Goal: Task Accomplishment & Management: Complete application form

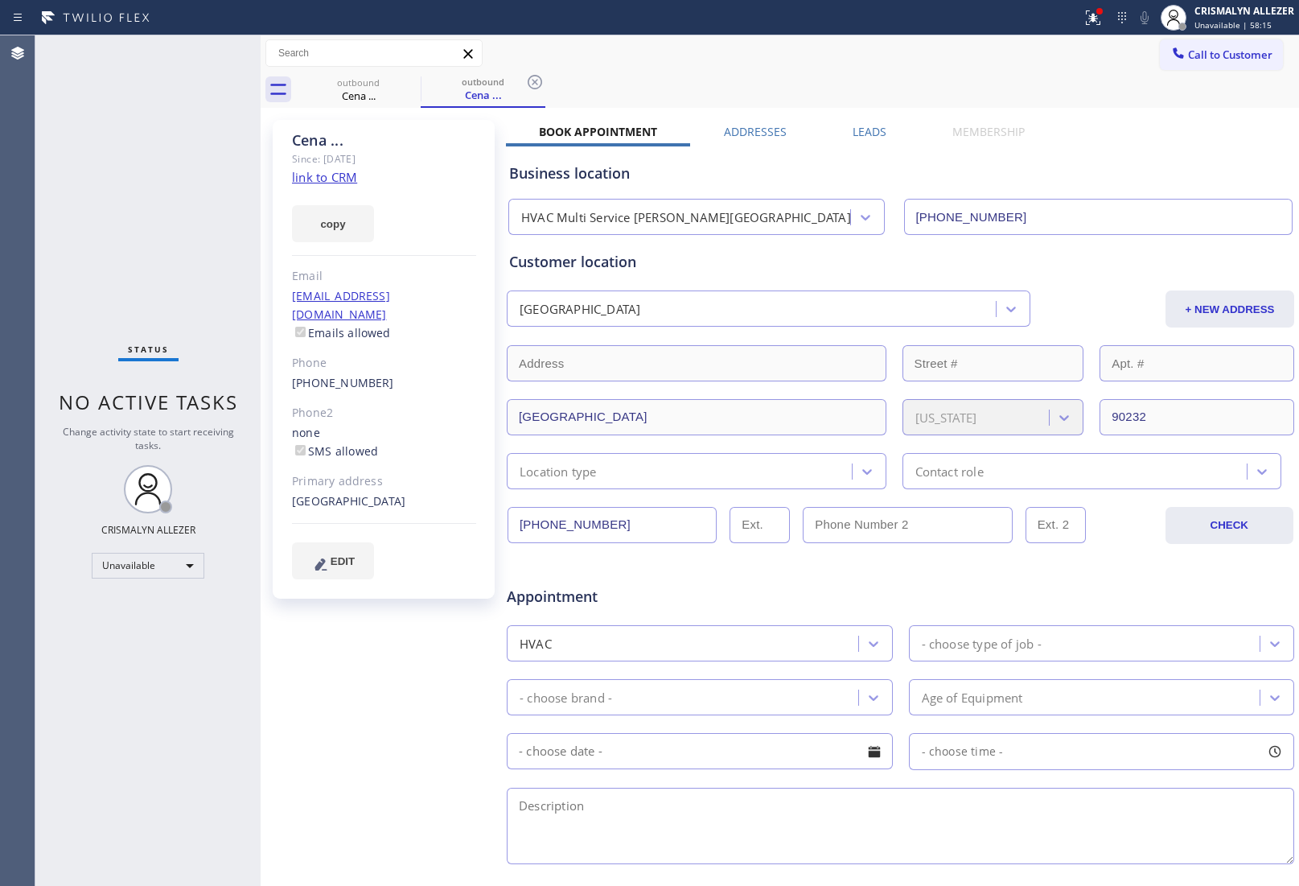
drag, startPoint x: 537, startPoint y: 76, endPoint x: 425, endPoint y: 89, distance: 112.5
click at [535, 76] on icon at bounding box center [534, 81] width 19 height 19
click at [407, 80] on icon at bounding box center [410, 81] width 19 height 19
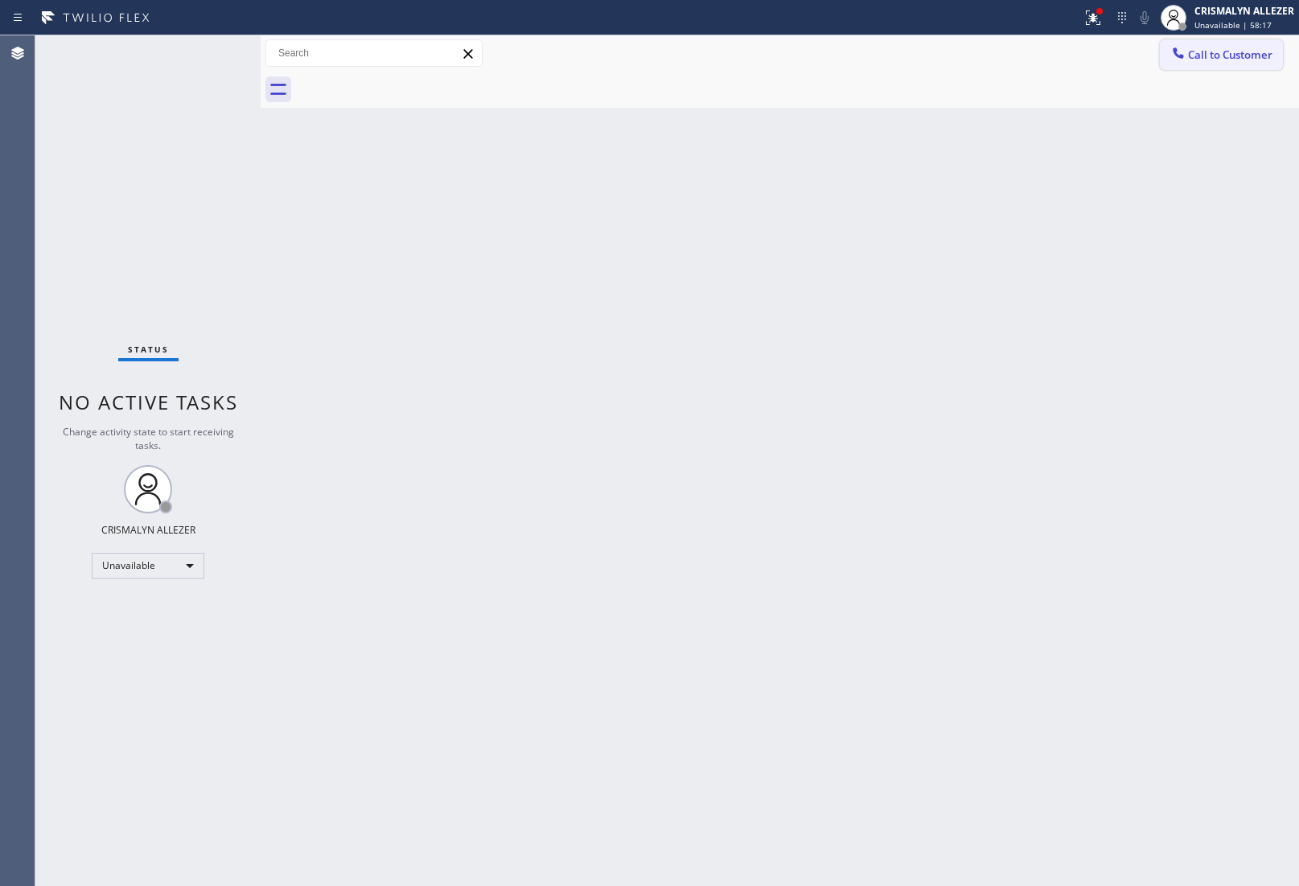
click at [1269, 58] on span "Call to Customer" at bounding box center [1230, 54] width 84 height 14
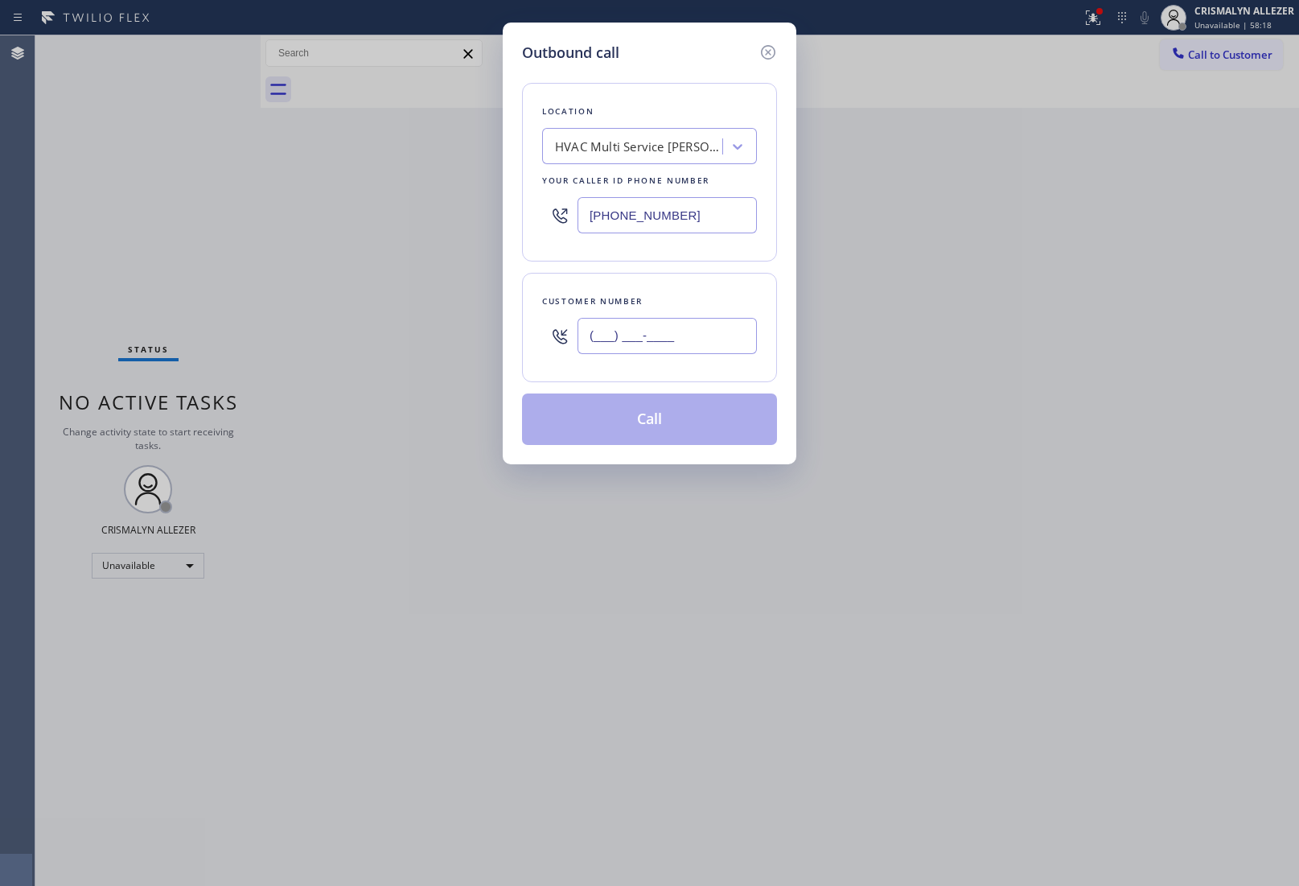
click at [726, 336] on input "(___) ___-____" at bounding box center [667, 336] width 179 height 36
paste input "973) 641-9207"
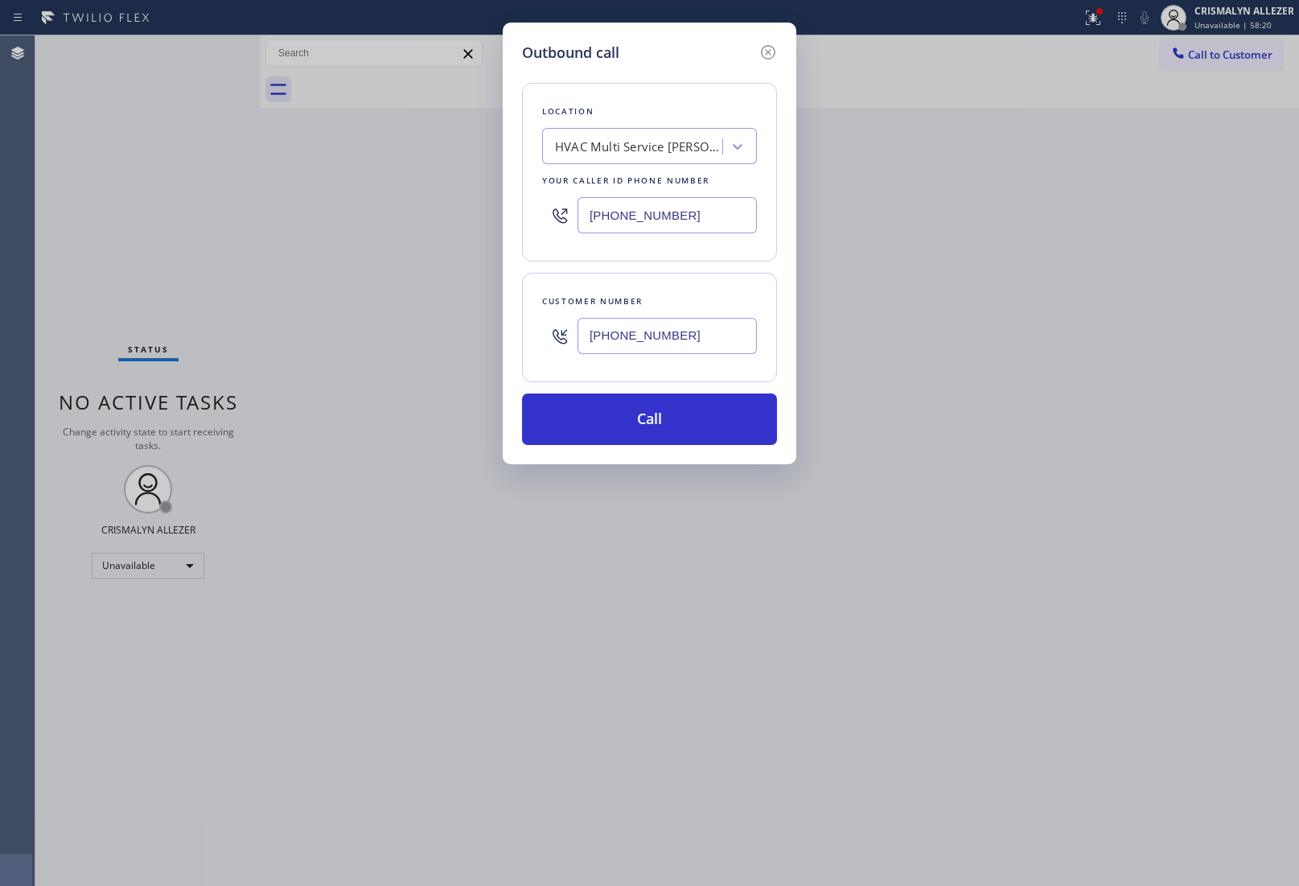
type input "[PHONE_NUMBER]"
click at [1156, 343] on div "Outbound call Location HVAC Multi Service [PERSON_NAME][GEOGRAPHIC_DATA] Your c…" at bounding box center [649, 443] width 1299 height 886
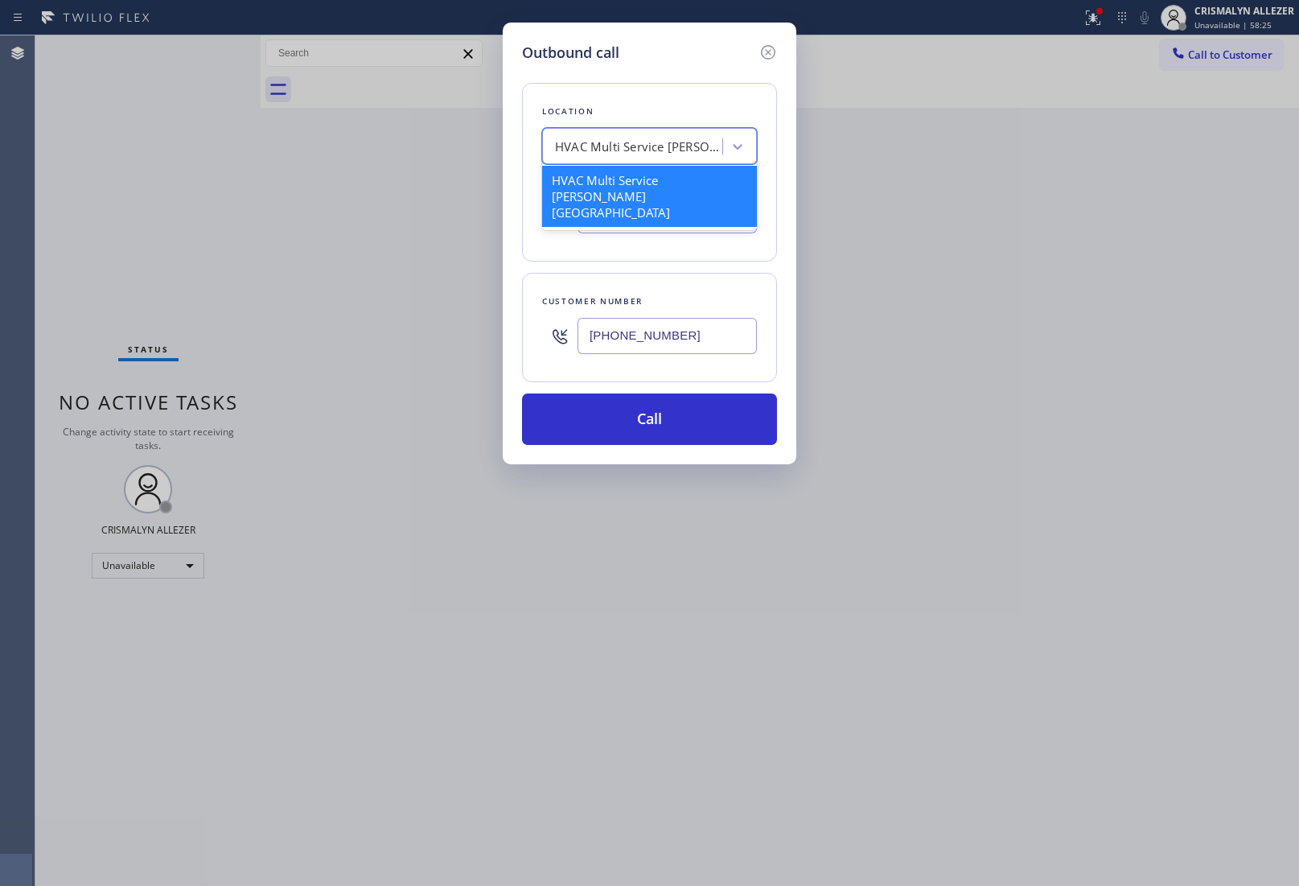
click at [553, 141] on div "HVAC Multi Service [PERSON_NAME][GEOGRAPHIC_DATA]" at bounding box center [634, 147] width 175 height 28
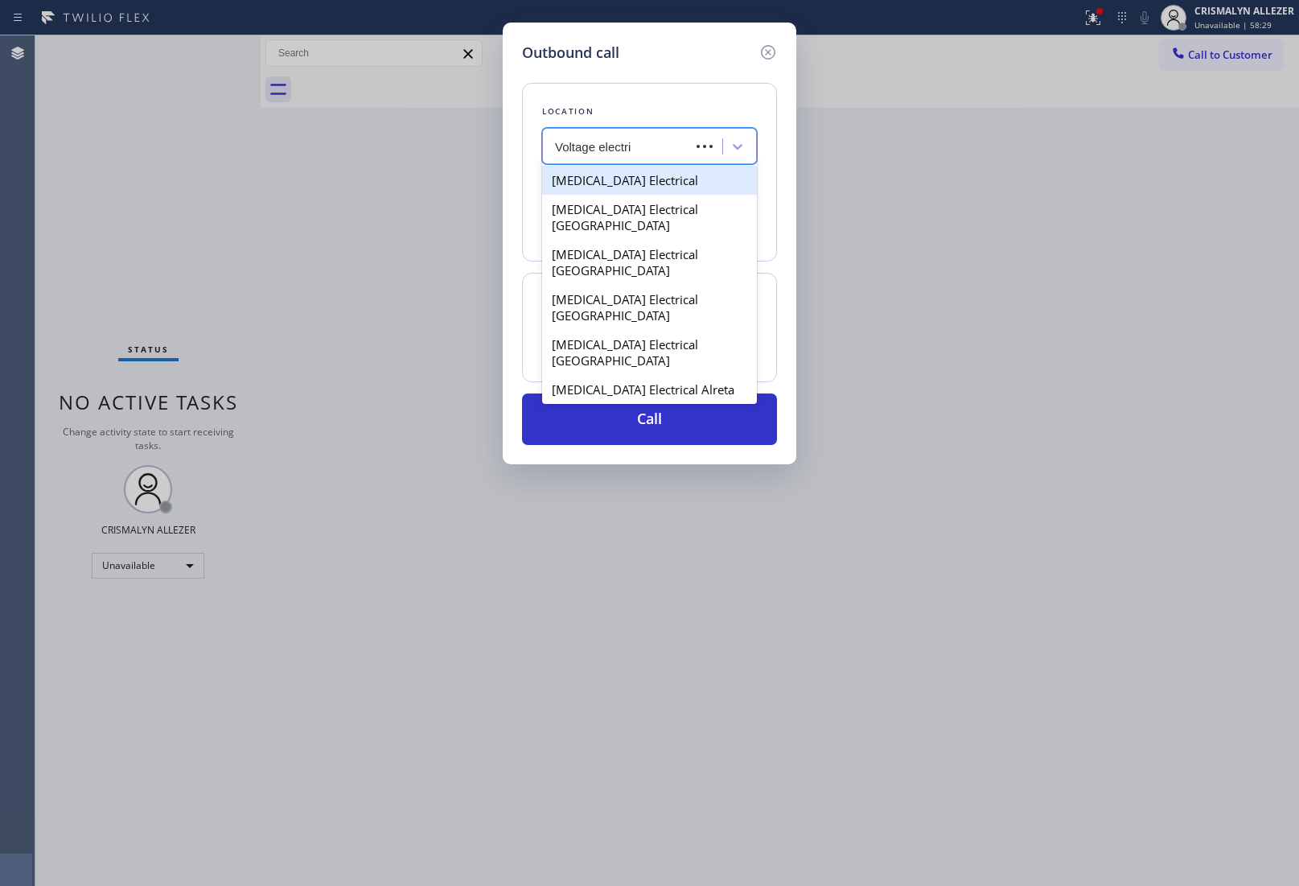
type input "Voltage electric"
click at [698, 189] on div "[MEDICAL_DATA] Electrical" at bounding box center [649, 180] width 215 height 29
type input "[PHONE_NUMBER]"
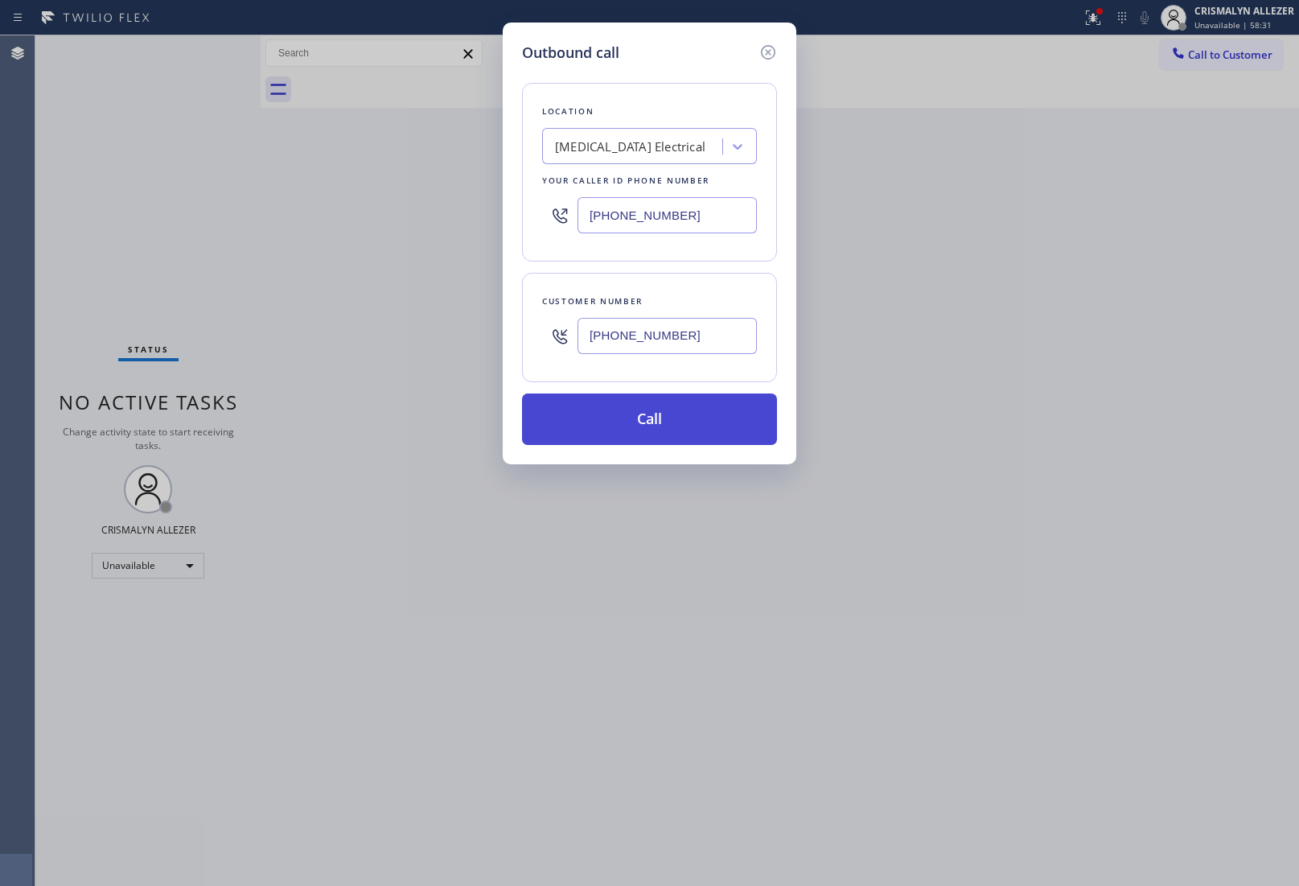
click at [658, 432] on button "Call" at bounding box center [649, 418] width 255 height 51
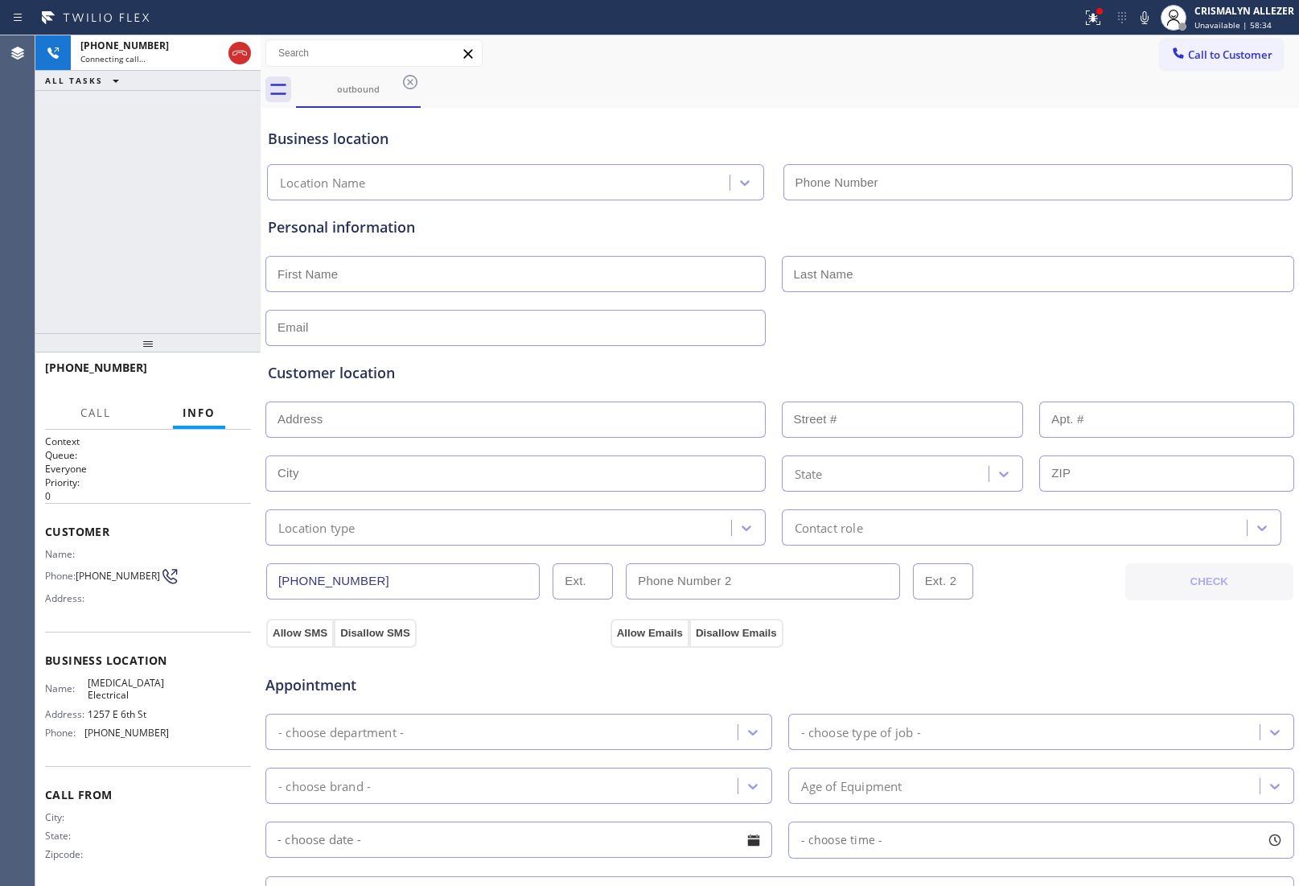
type input "[PHONE_NUMBER]"
click at [1080, 673] on div "Appointment" at bounding box center [780, 675] width 1032 height 41
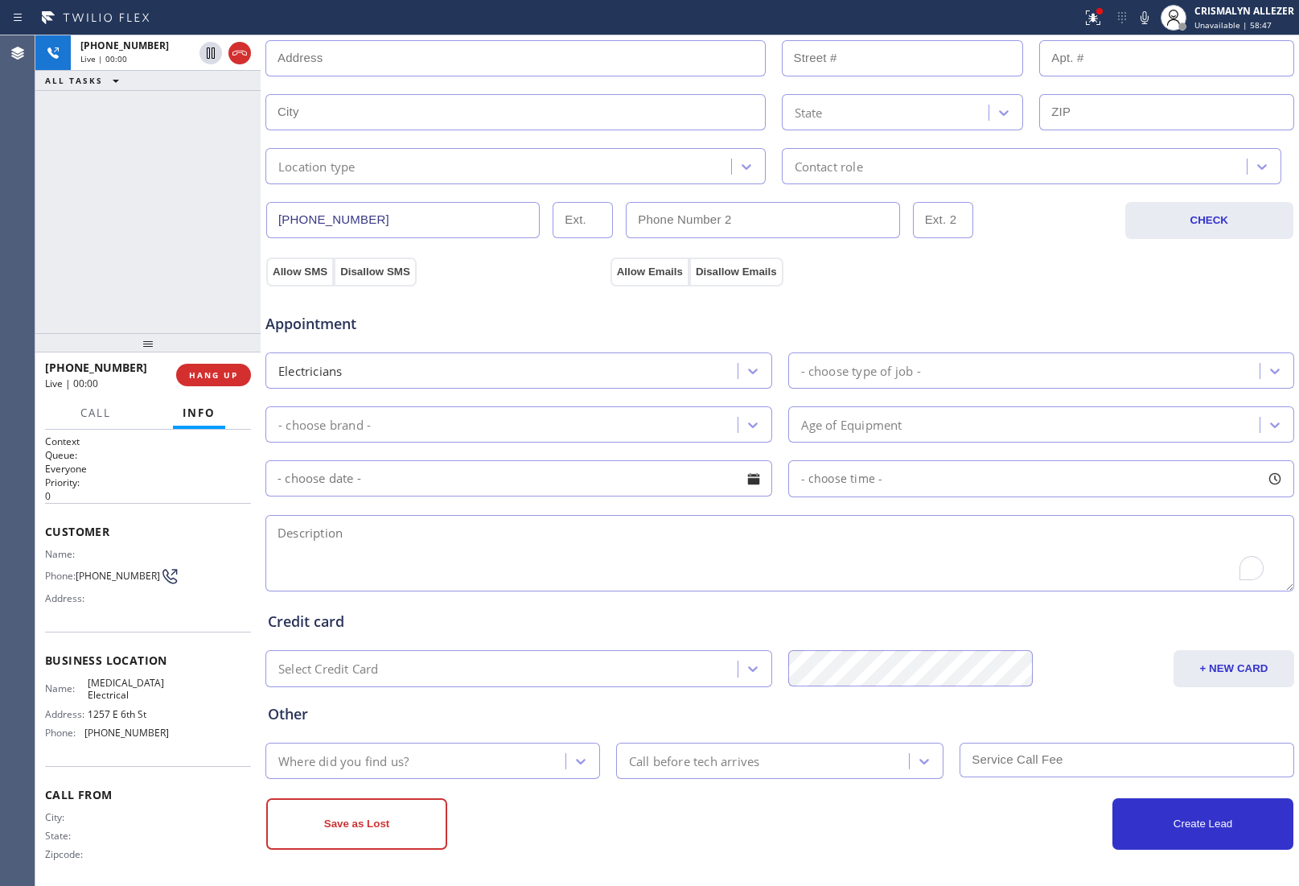
click at [512, 572] on textarea "To enrich screen reader interactions, please activate Accessibility in Grammarl…" at bounding box center [780, 553] width 1029 height 76
paste textarea "Replace a ceiling fan"
click at [1088, 661] on div "+ NEW CARD" at bounding box center [1167, 668] width 258 height 37
click at [496, 543] on textarea "Replace a ceiling fan ||" at bounding box center [780, 553] width 1029 height 76
paste textarea "[STREET_ADDRESS][PERSON_NAME]"
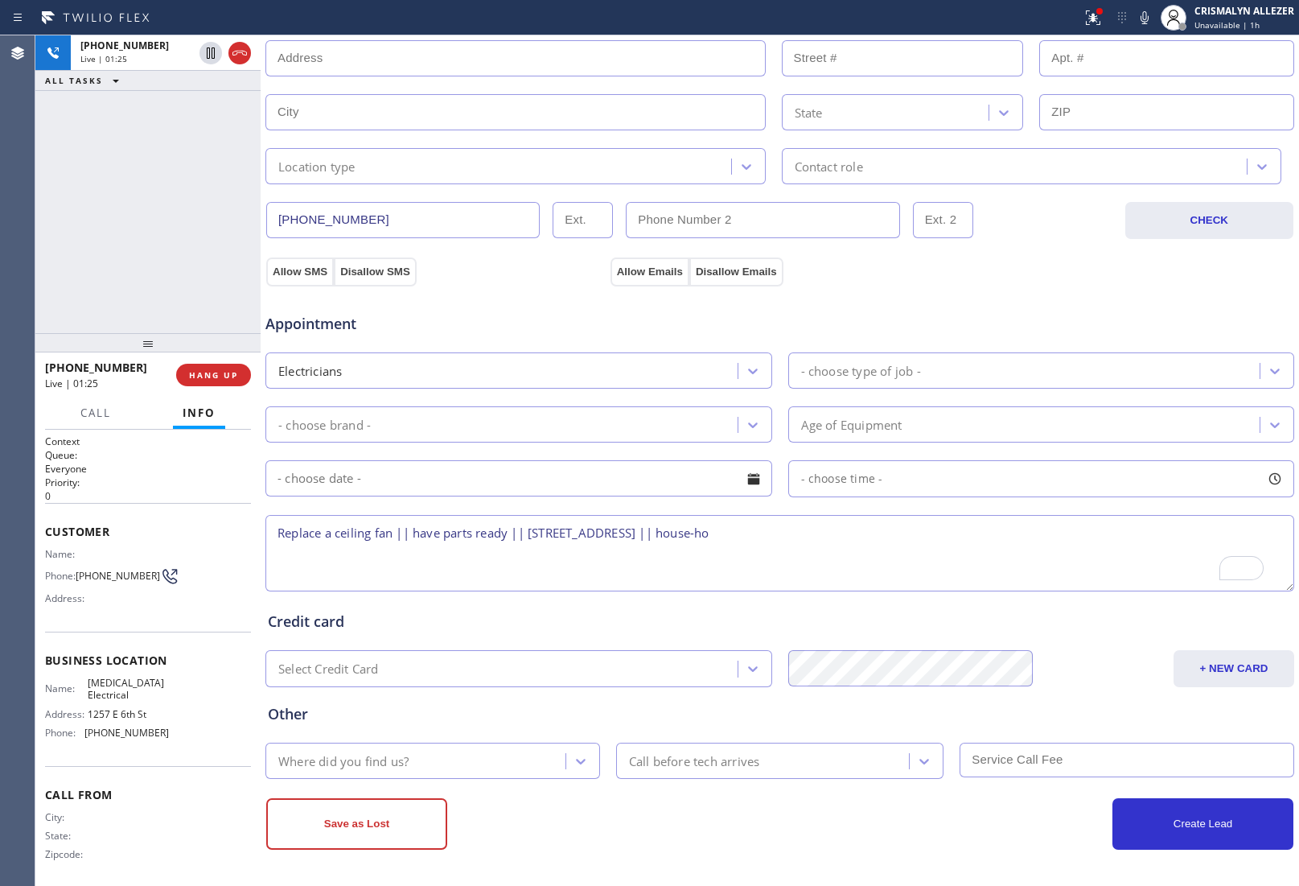
drag, startPoint x: 276, startPoint y: 533, endPoint x: 823, endPoint y: 540, distance: 547.2
click at [823, 540] on textarea "Replace a ceiling fan || have parts ready || [STREET_ADDRESS] || house-ho" at bounding box center [780, 553] width 1029 height 76
click at [846, 554] on textarea "Replace a ceiling fan || have parts ready || [STREET_ADDRESS] || house-ho" at bounding box center [780, 553] width 1029 height 76
click at [1145, 17] on icon at bounding box center [1144, 17] width 19 height 19
click at [1093, 564] on textarea "Replace a ceiling fan || have parts ready || [STREET_ADDRESS] || house-ho" at bounding box center [780, 553] width 1029 height 76
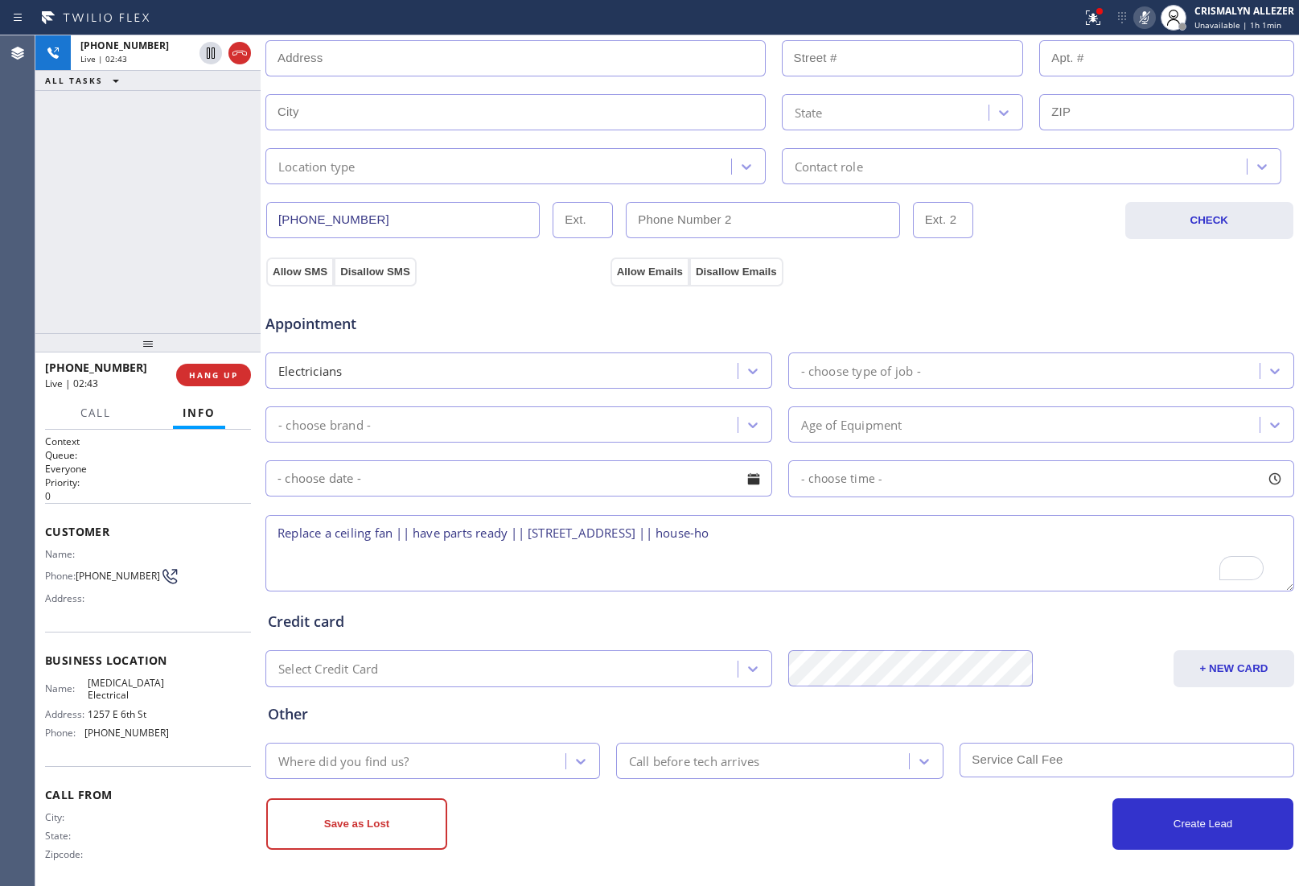
click at [1147, 17] on icon at bounding box center [1144, 17] width 19 height 19
click at [865, 529] on textarea "Replace a ceiling fan || have parts ready || [STREET_ADDRESS] || house-ho" at bounding box center [780, 553] width 1029 height 76
click at [853, 539] on textarea "Replace a ceiling fan || have parts ready || [STREET_ADDRESS] || house-ho" at bounding box center [780, 553] width 1029 height 76
drag, startPoint x: 83, startPoint y: 674, endPoint x: 146, endPoint y: 694, distance: 65.9
click at [146, 694] on div "Business location Name: [MEDICAL_DATA] Electrical Address: [STREET_ADDRESS] Pho…" at bounding box center [148, 699] width 206 height 134
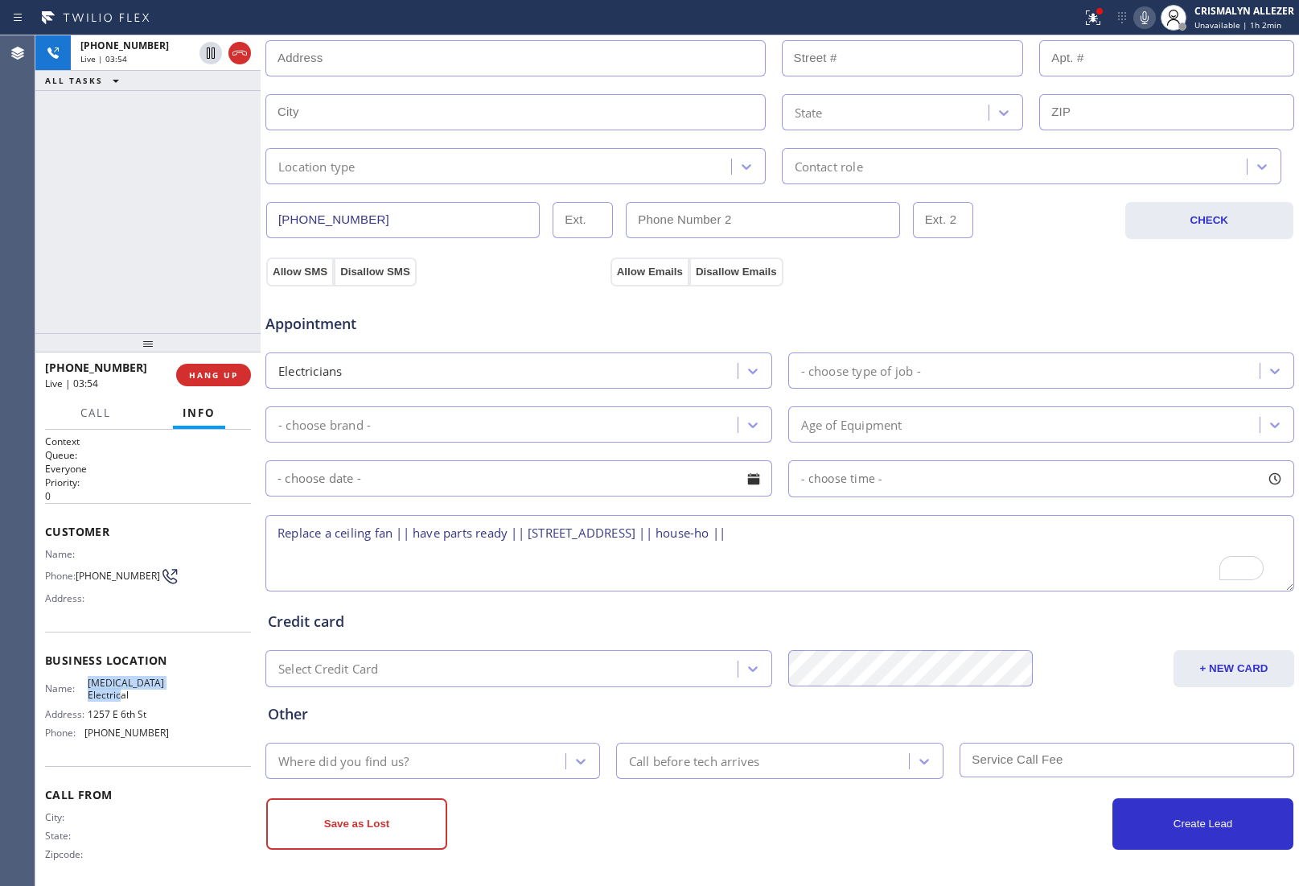
copy span "[MEDICAL_DATA] Electrical"
click at [863, 535] on textarea "Replace a ceiling fan || have parts ready || [STREET_ADDRESS] || house-ho ||" at bounding box center [780, 553] width 1029 height 76
paste textarea "[MEDICAL_DATA] Electrical"
click at [278, 533] on textarea "Replace a ceiling fan || have parts ready || [STREET_ADDRESS][PERSON_NAME] || h…" at bounding box center [780, 553] width 1029 height 76
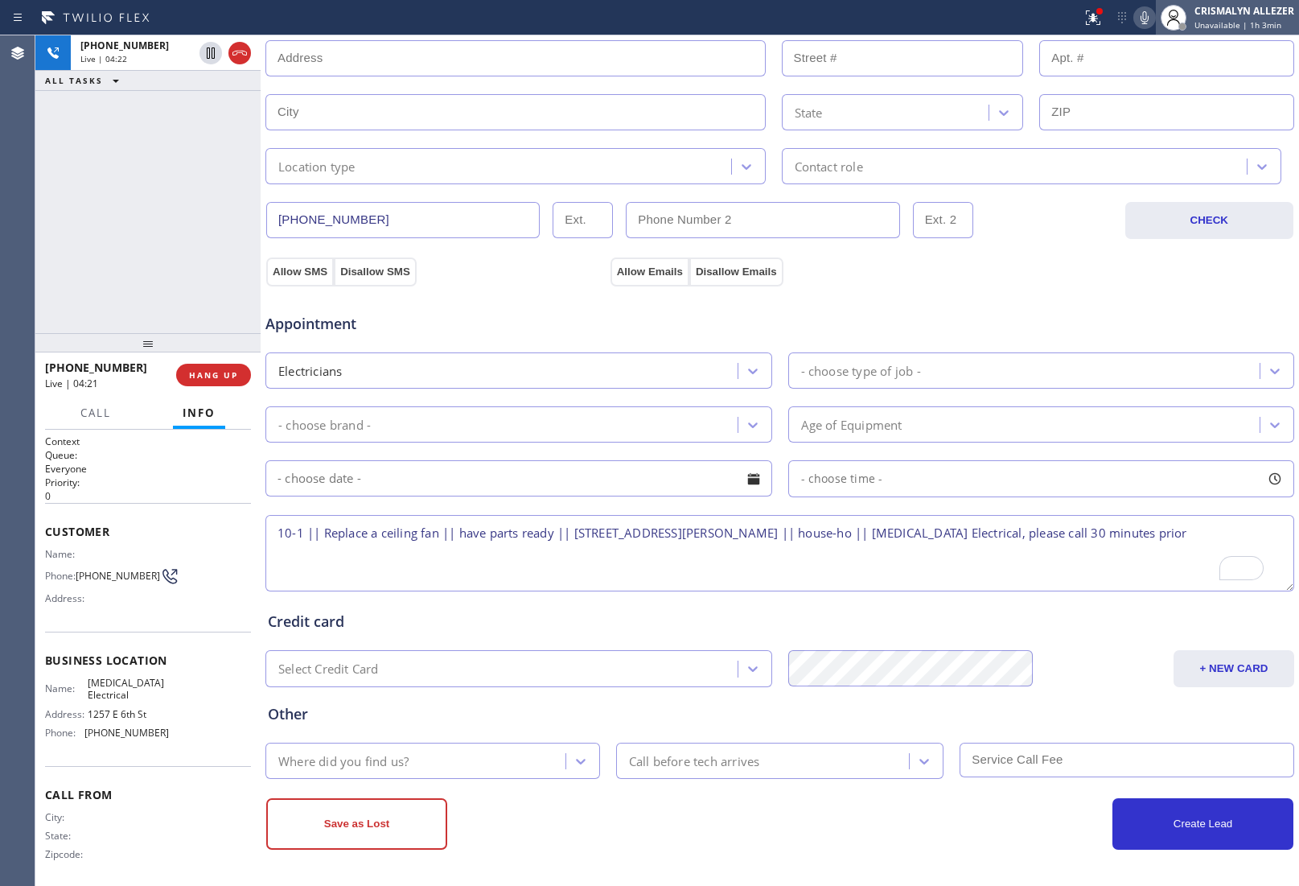
type textarea "10-1 || Replace a ceiling fan || have parts ready || [STREET_ADDRESS][PERSON_NA…"
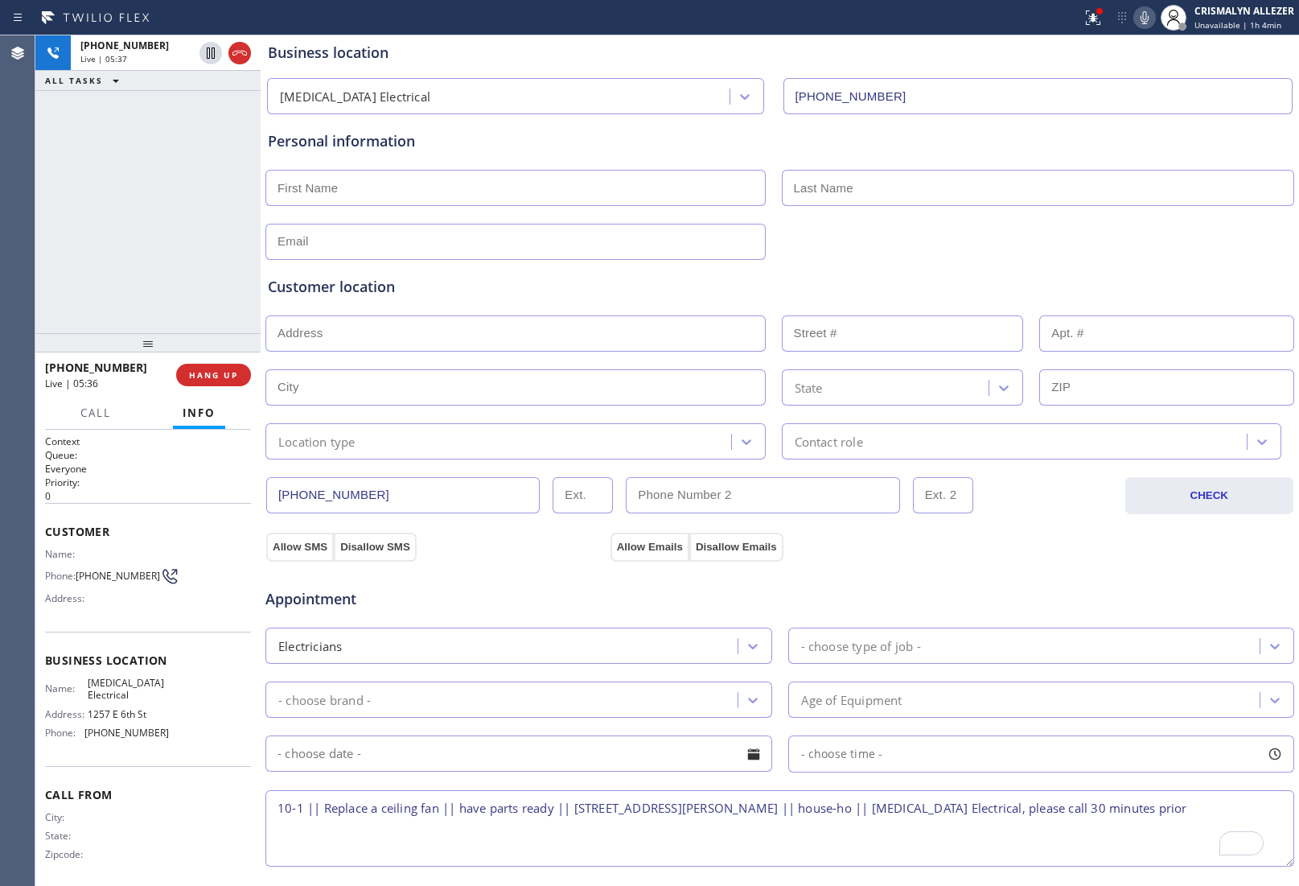
scroll to position [62, 0]
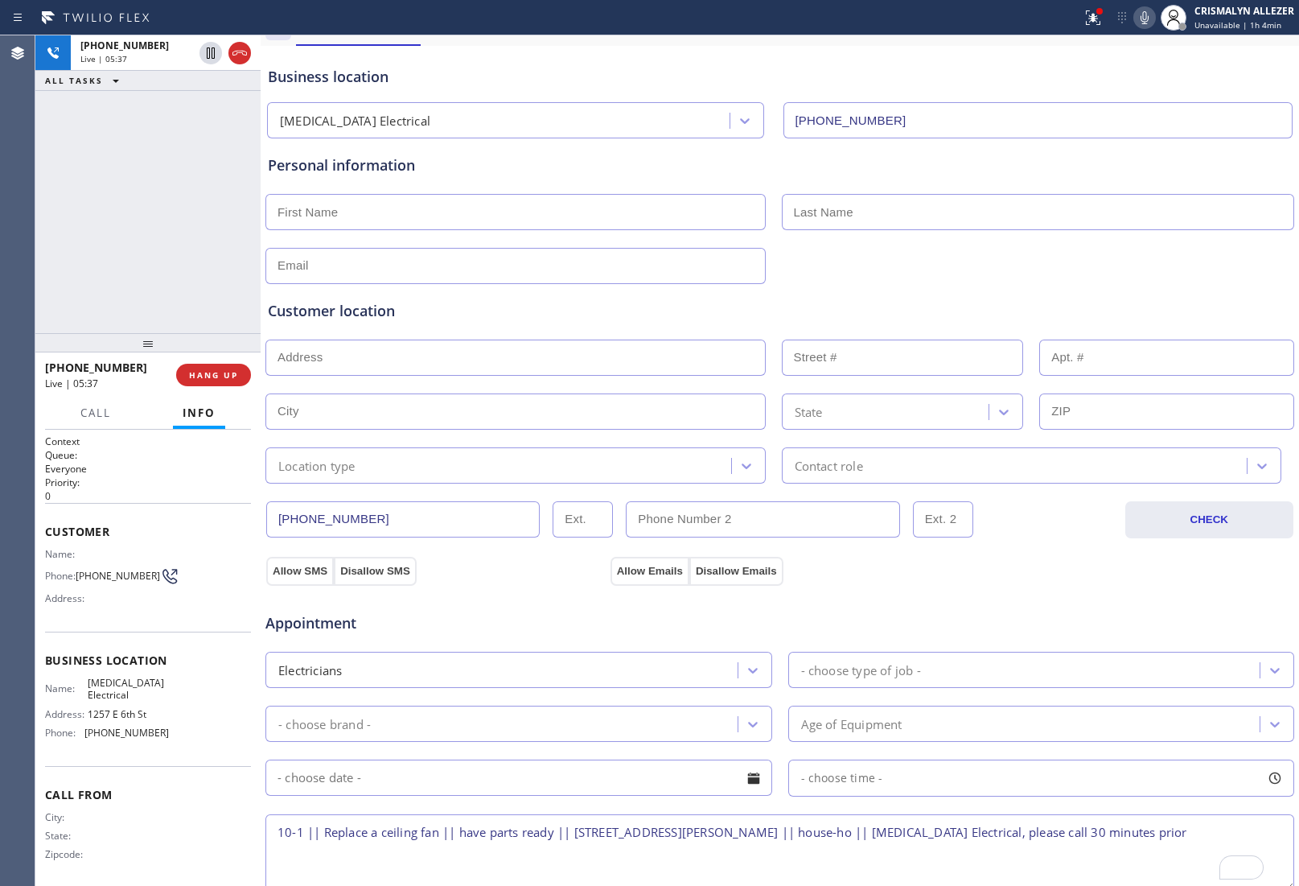
click at [443, 219] on input "text" at bounding box center [516, 212] width 500 height 36
type input "[PERSON_NAME]"
click at [219, 378] on span "HANG UP" at bounding box center [213, 374] width 49 height 11
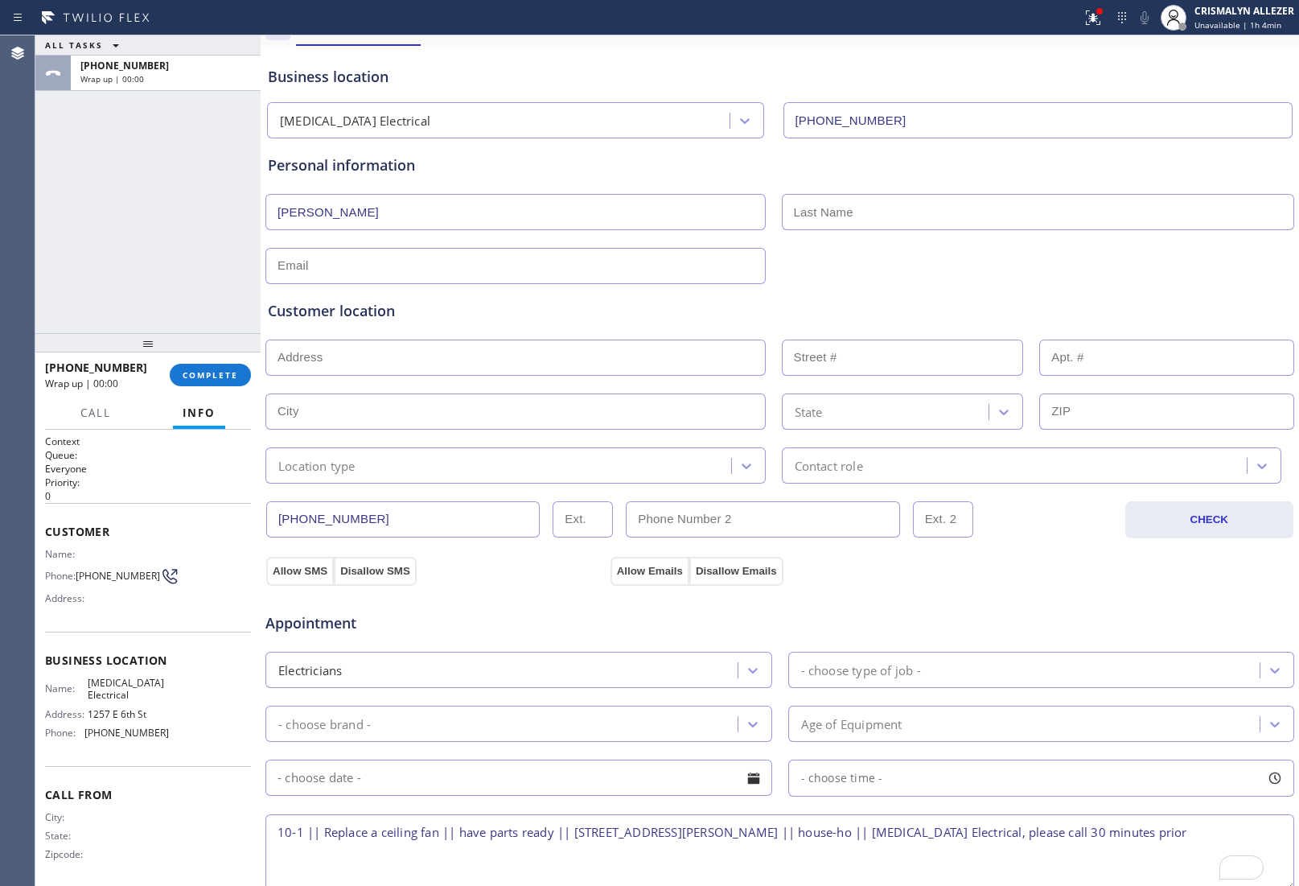
click at [859, 215] on input "text" at bounding box center [1038, 212] width 513 height 36
type input "[PERSON_NAME]"
click at [447, 229] on input "[PERSON_NAME]" at bounding box center [516, 212] width 500 height 36
type input "[PERSON_NAME]"
click at [451, 262] on input "text" at bounding box center [516, 266] width 500 height 36
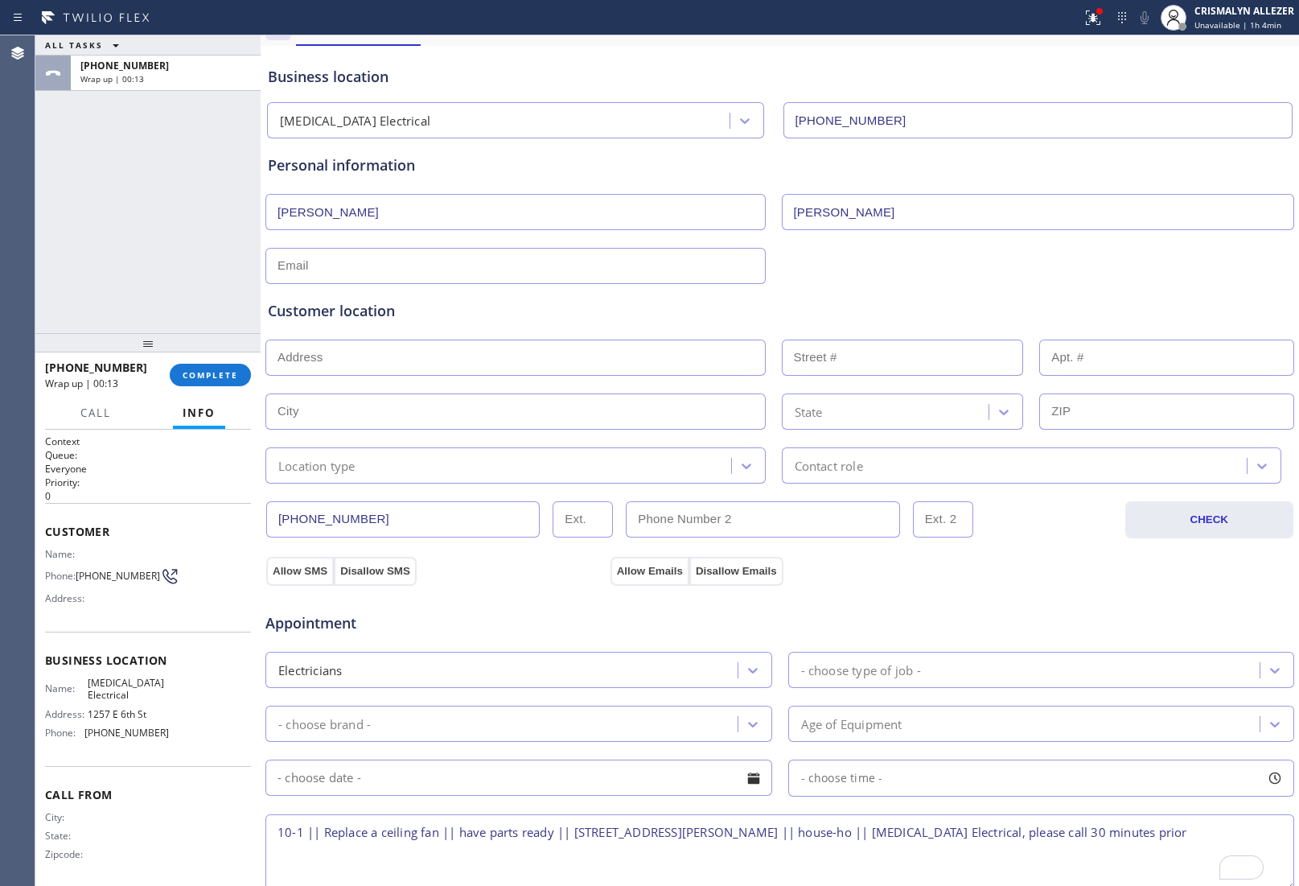
click at [463, 259] on input "text" at bounding box center [516, 266] width 500 height 36
paste input "[EMAIL_ADDRESS][DOMAIN_NAME]"
type input "[EMAIL_ADDRESS][DOMAIN_NAME]"
click at [440, 376] on input "text" at bounding box center [516, 358] width 500 height 36
paste input "[STREET_ADDRESS][PERSON_NAME]"
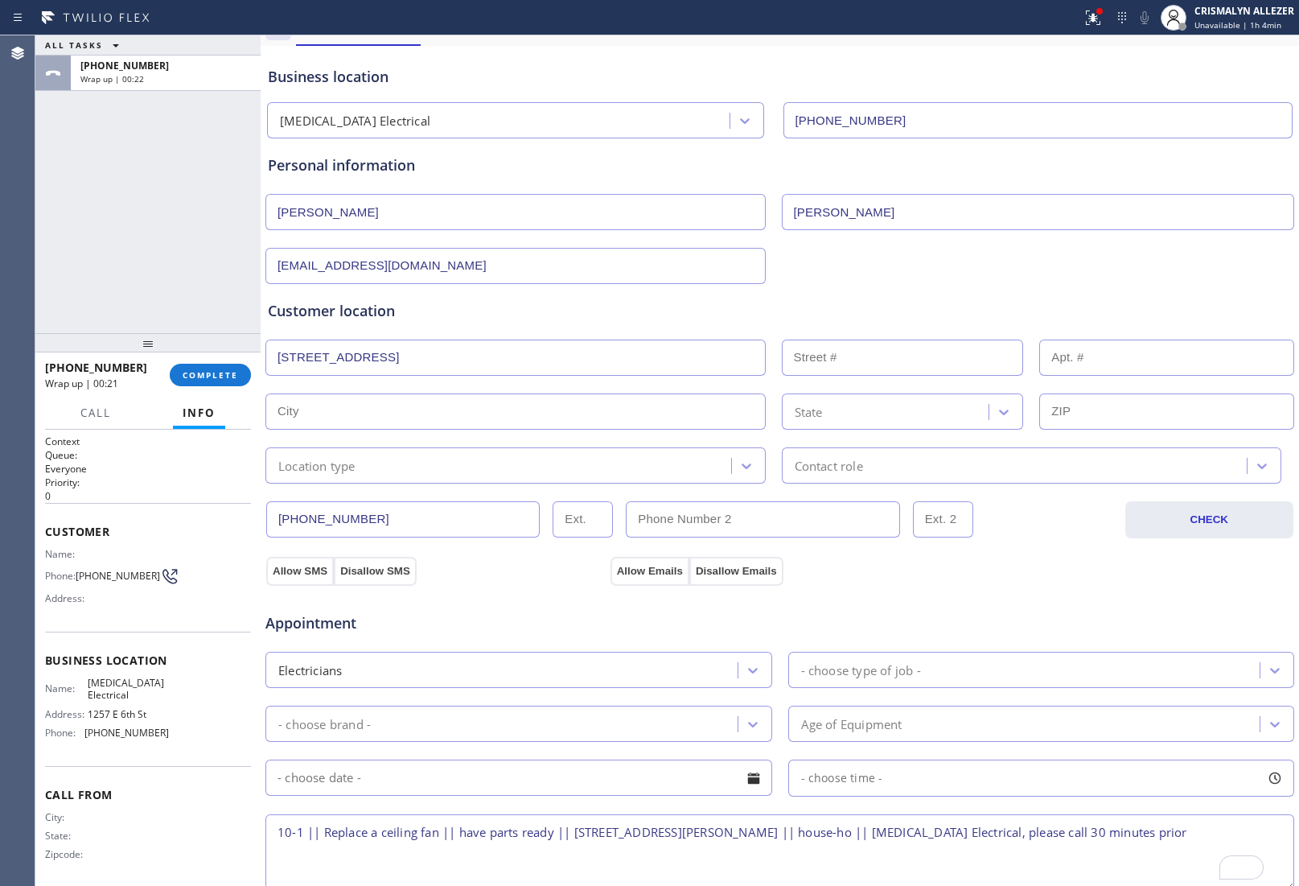
type input "[STREET_ADDRESS]"
type input "22"
type input "Bloomfield"
type input "07003"
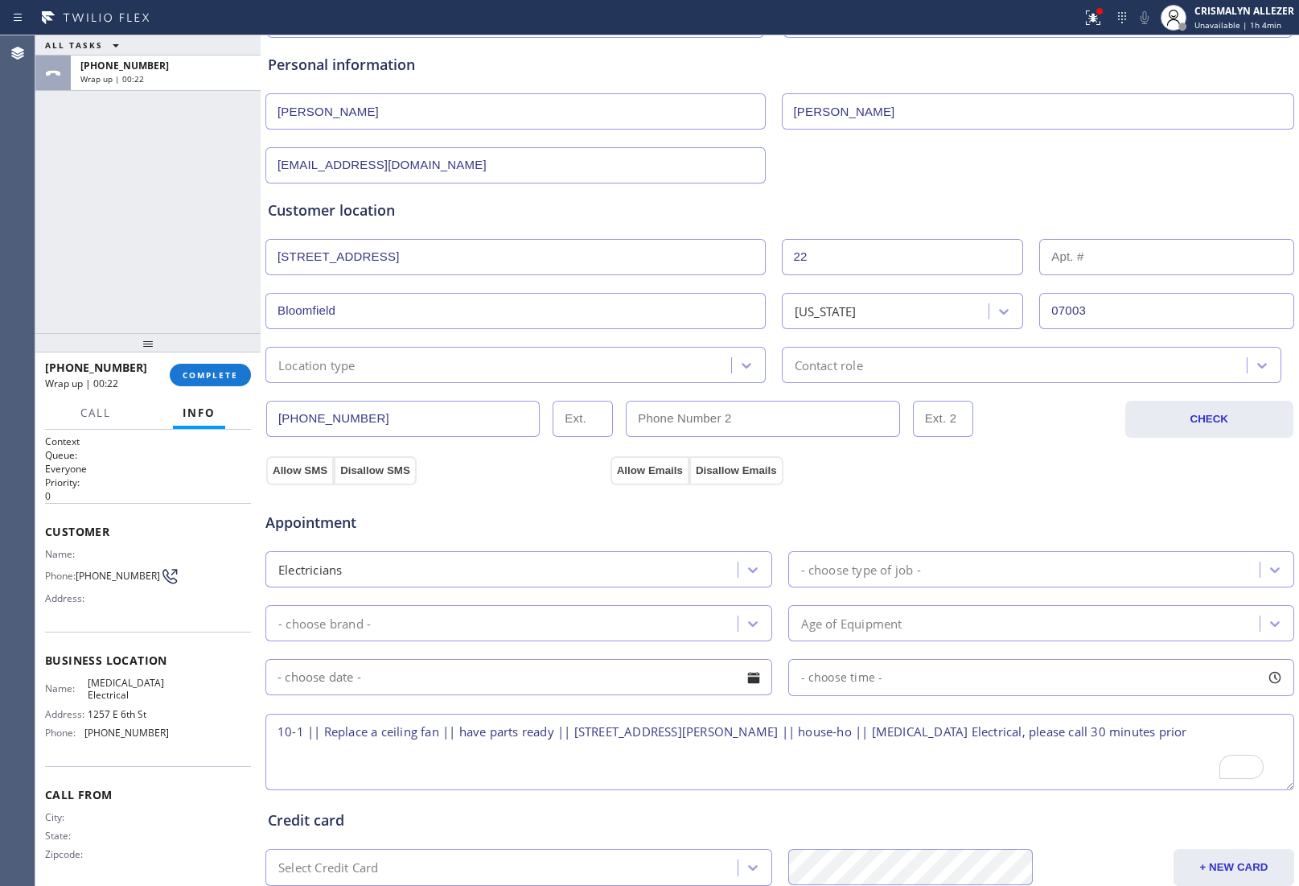
scroll to position [163, 0]
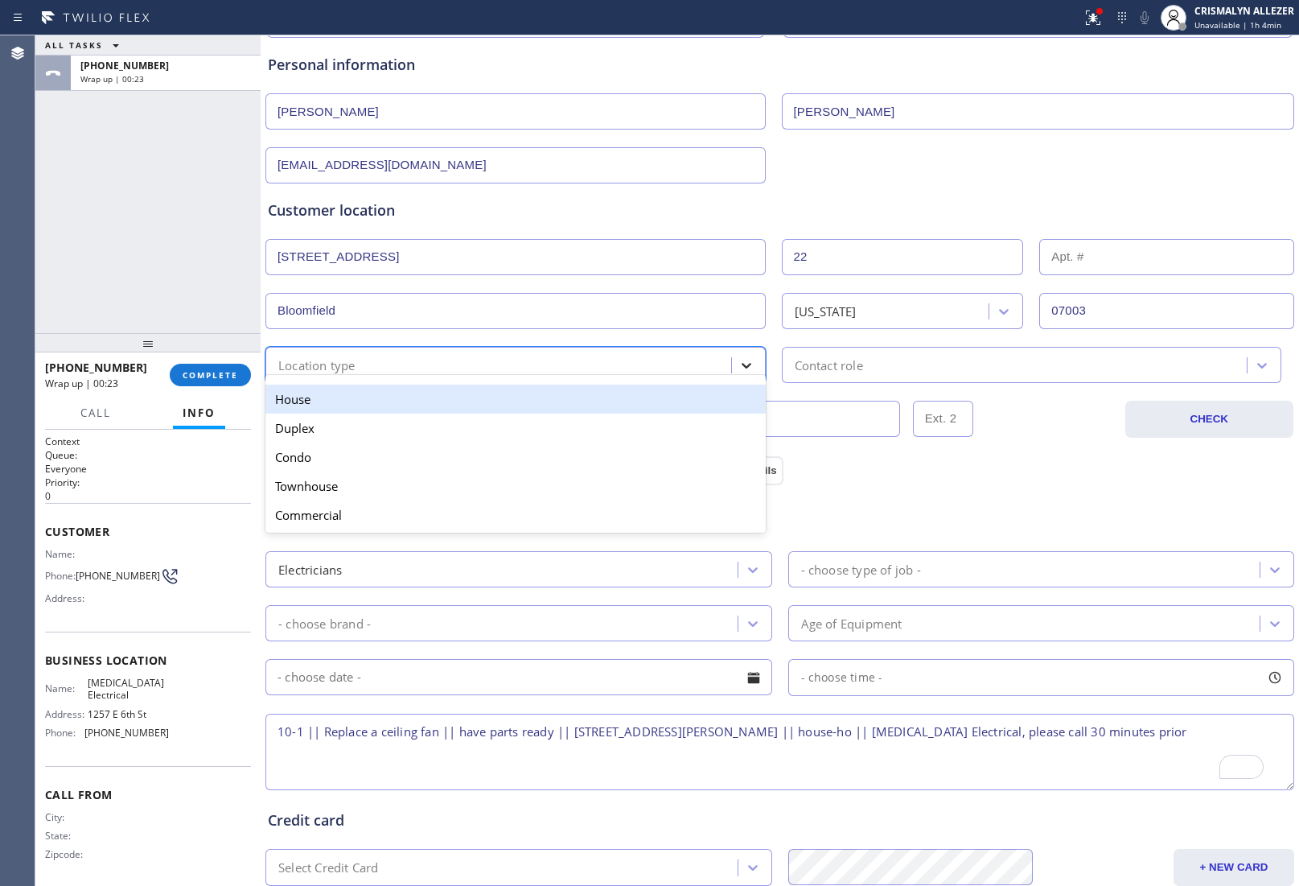
click at [739, 368] on icon at bounding box center [747, 365] width 16 height 16
click at [613, 406] on div "House" at bounding box center [516, 399] width 500 height 29
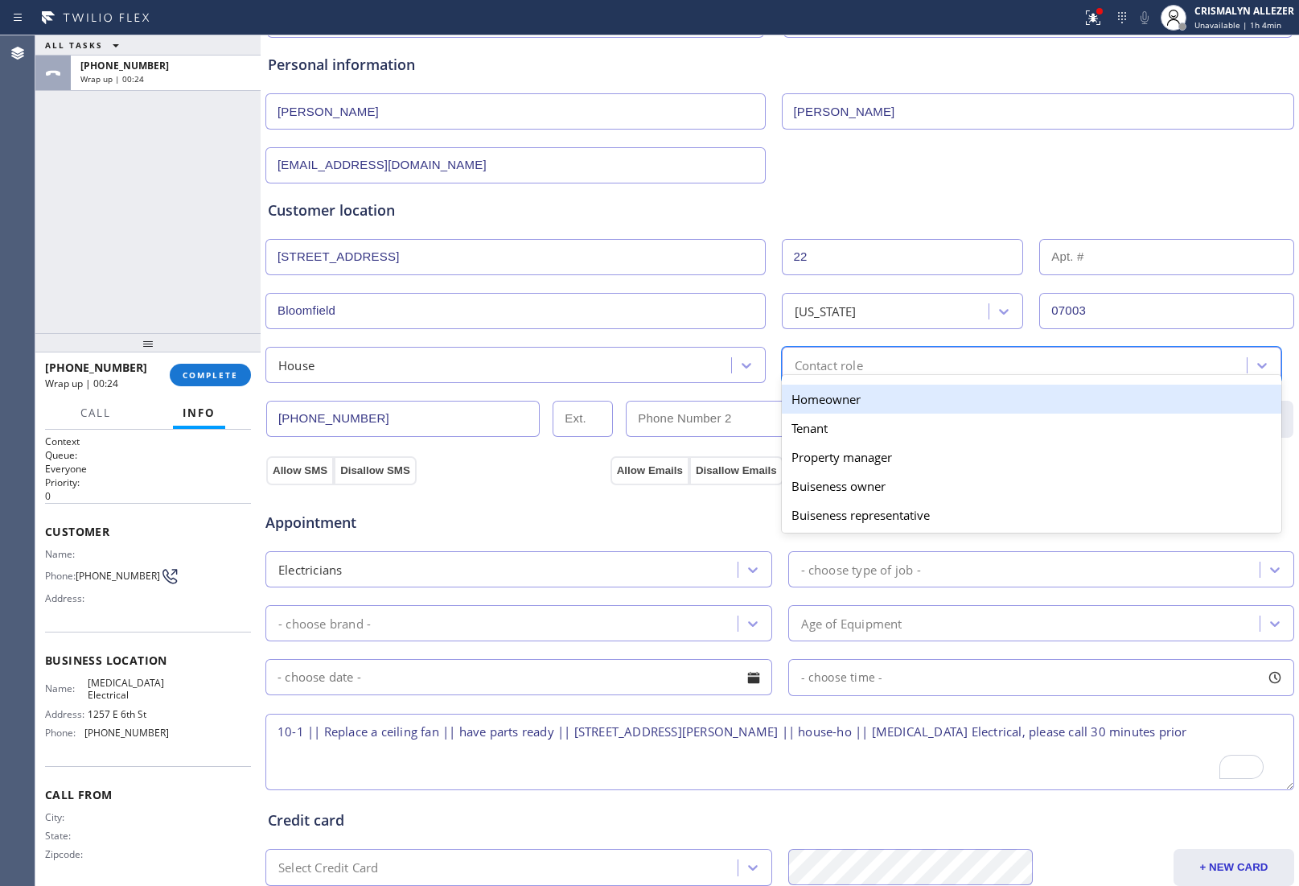
click at [888, 372] on div "Contact role" at bounding box center [1017, 365] width 461 height 28
click at [818, 404] on div "Homeowner" at bounding box center [1032, 399] width 500 height 29
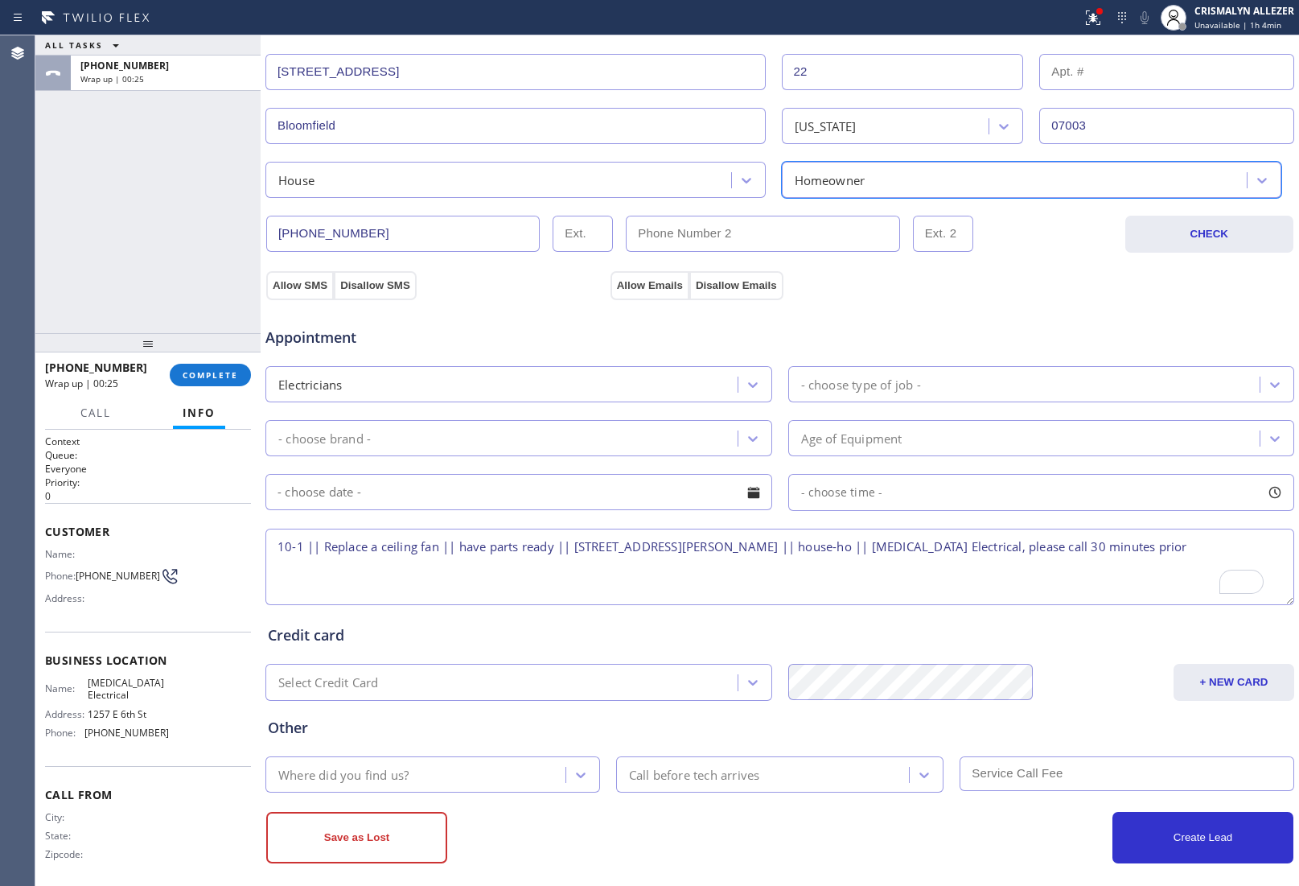
scroll to position [364, 0]
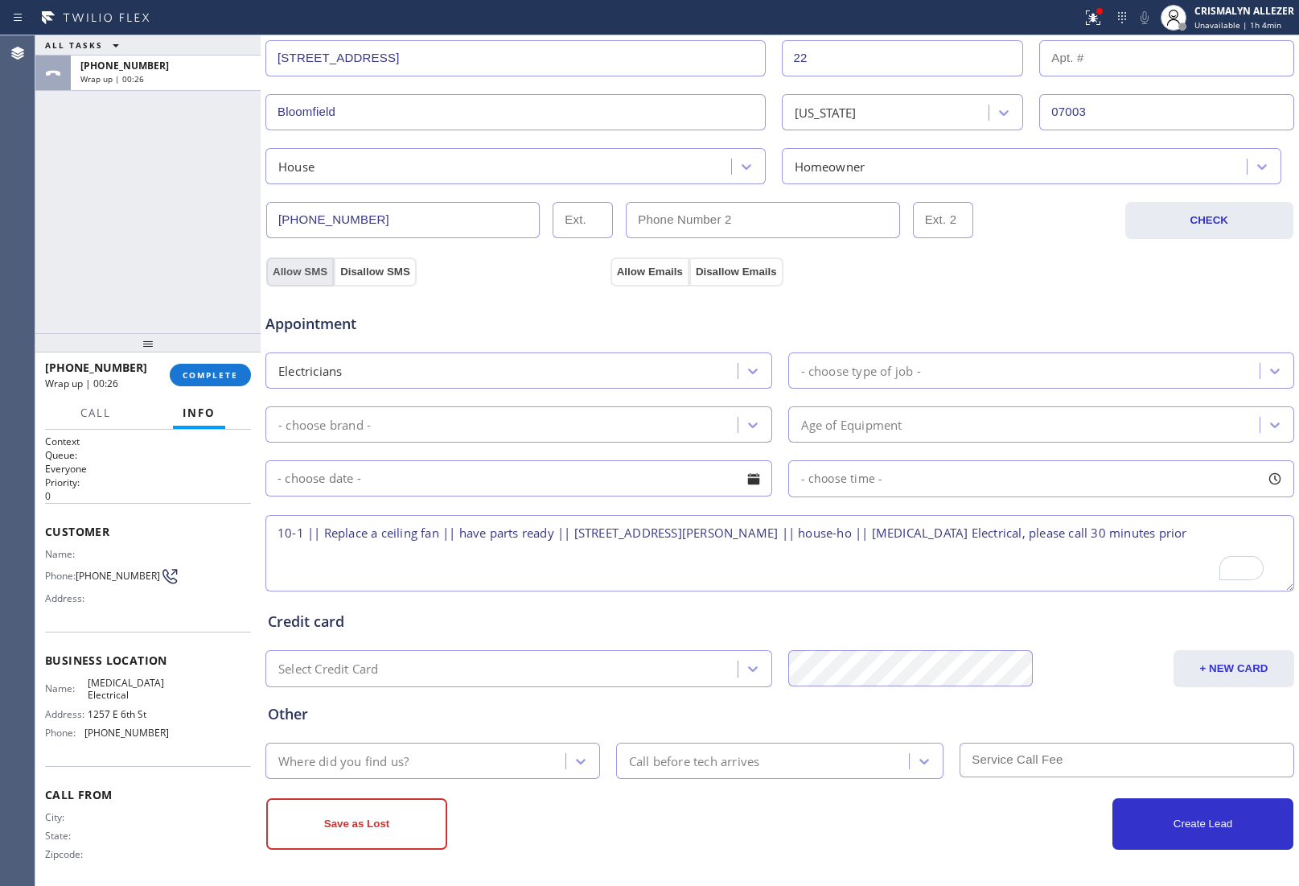
click at [310, 275] on button "Allow SMS" at bounding box center [300, 271] width 68 height 29
click at [640, 275] on button "Allow Emails" at bounding box center [650, 271] width 79 height 29
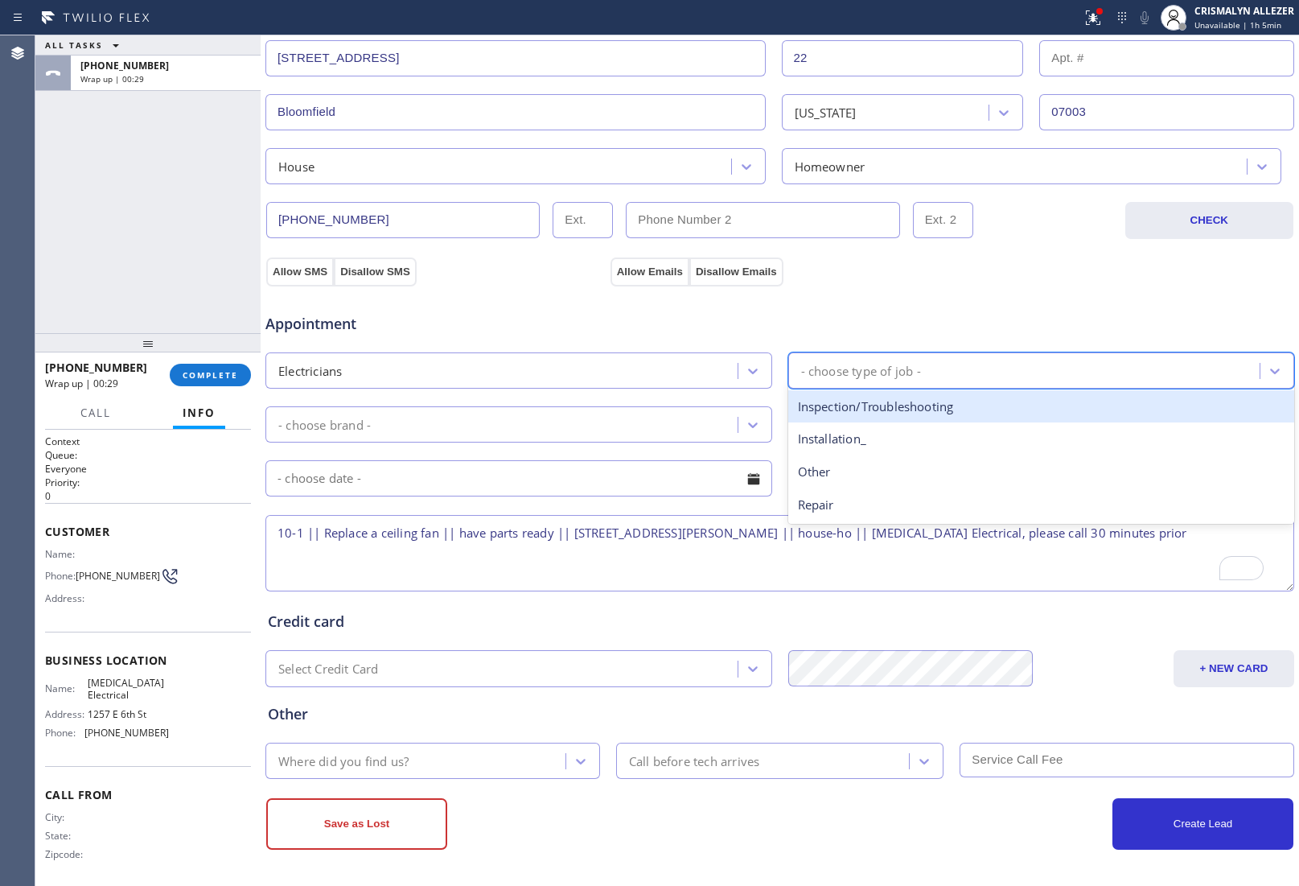
click at [903, 367] on div "- choose type of job -" at bounding box center [861, 370] width 120 height 19
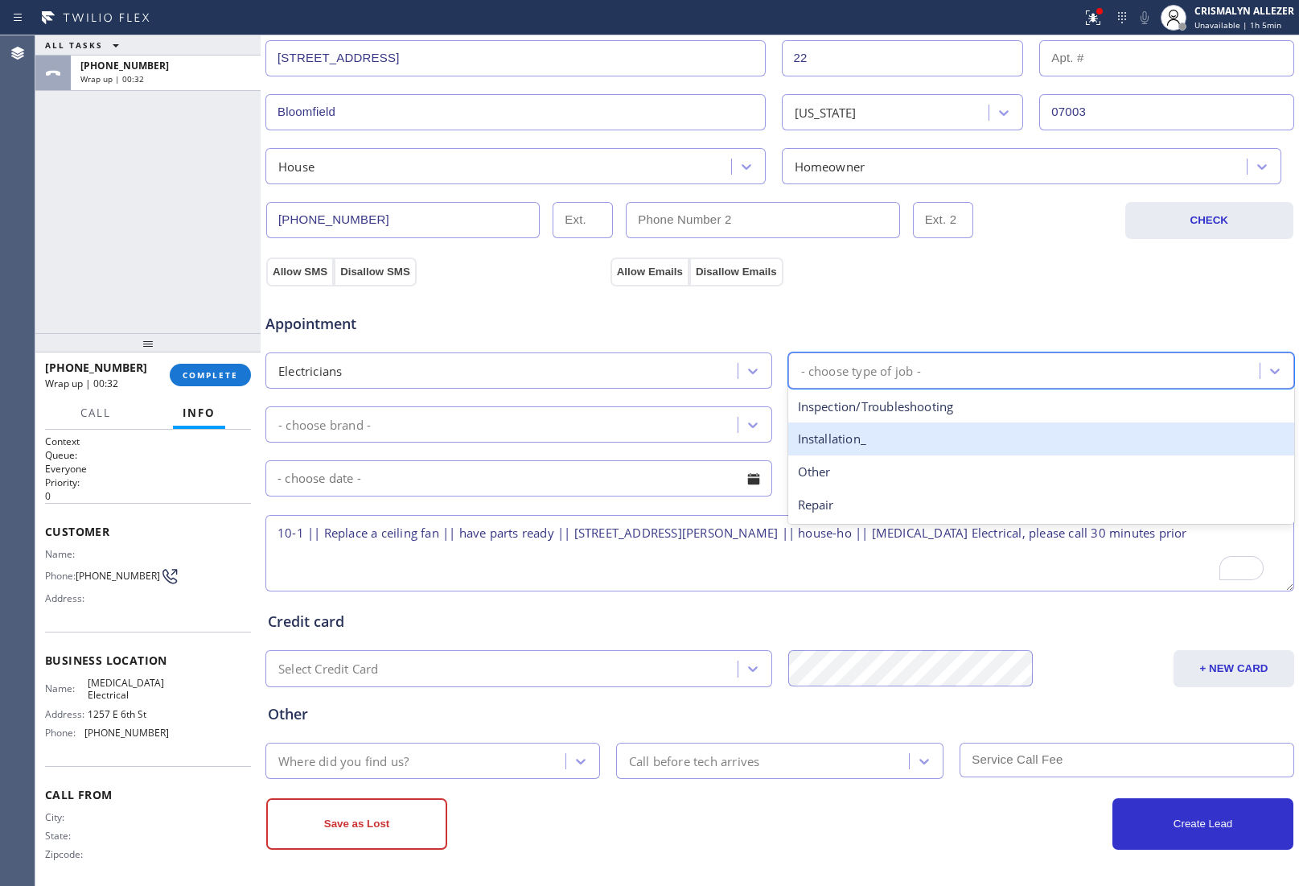
click at [862, 447] on div "Installation_" at bounding box center [1042, 438] width 507 height 33
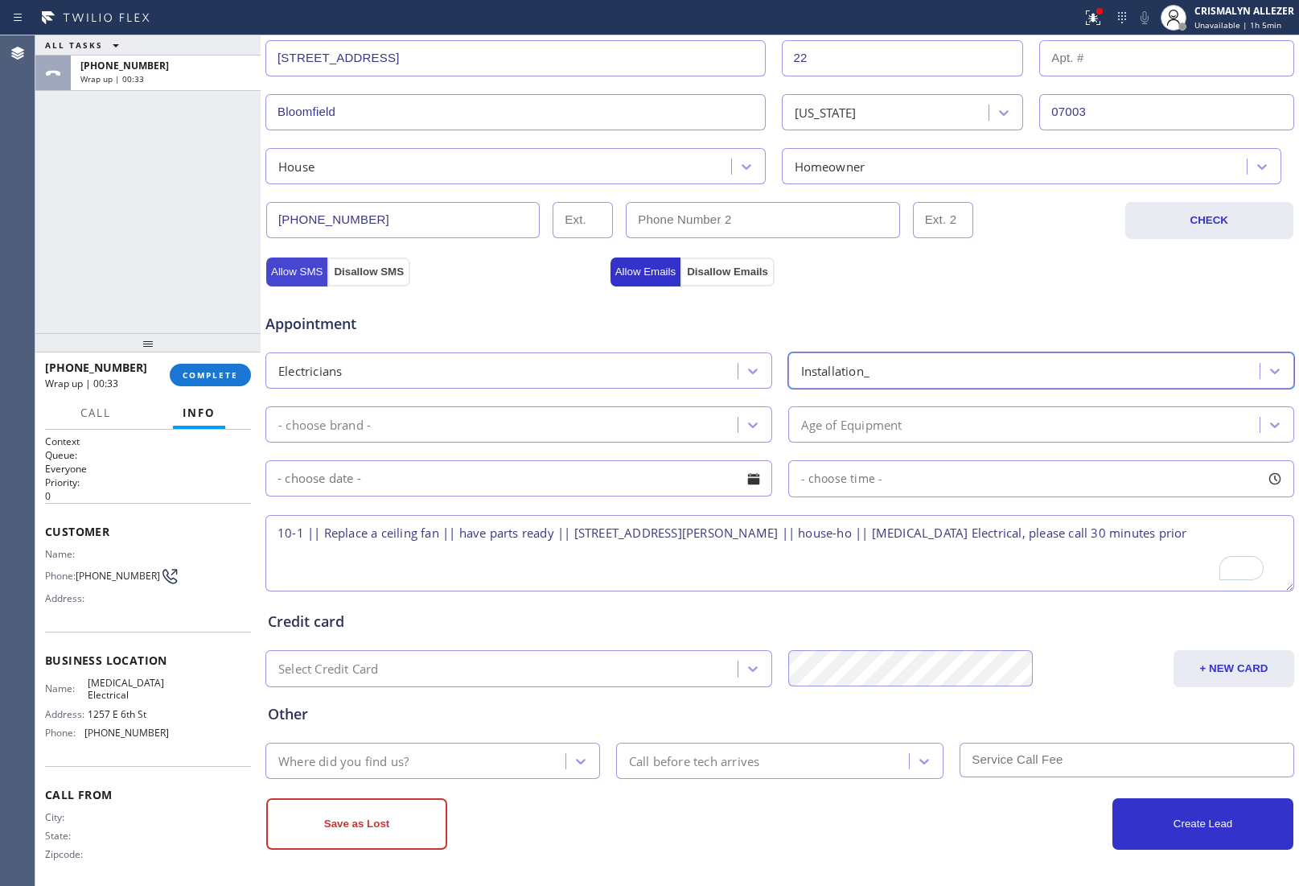
click at [286, 271] on button "Allow SMS" at bounding box center [296, 271] width 61 height 29
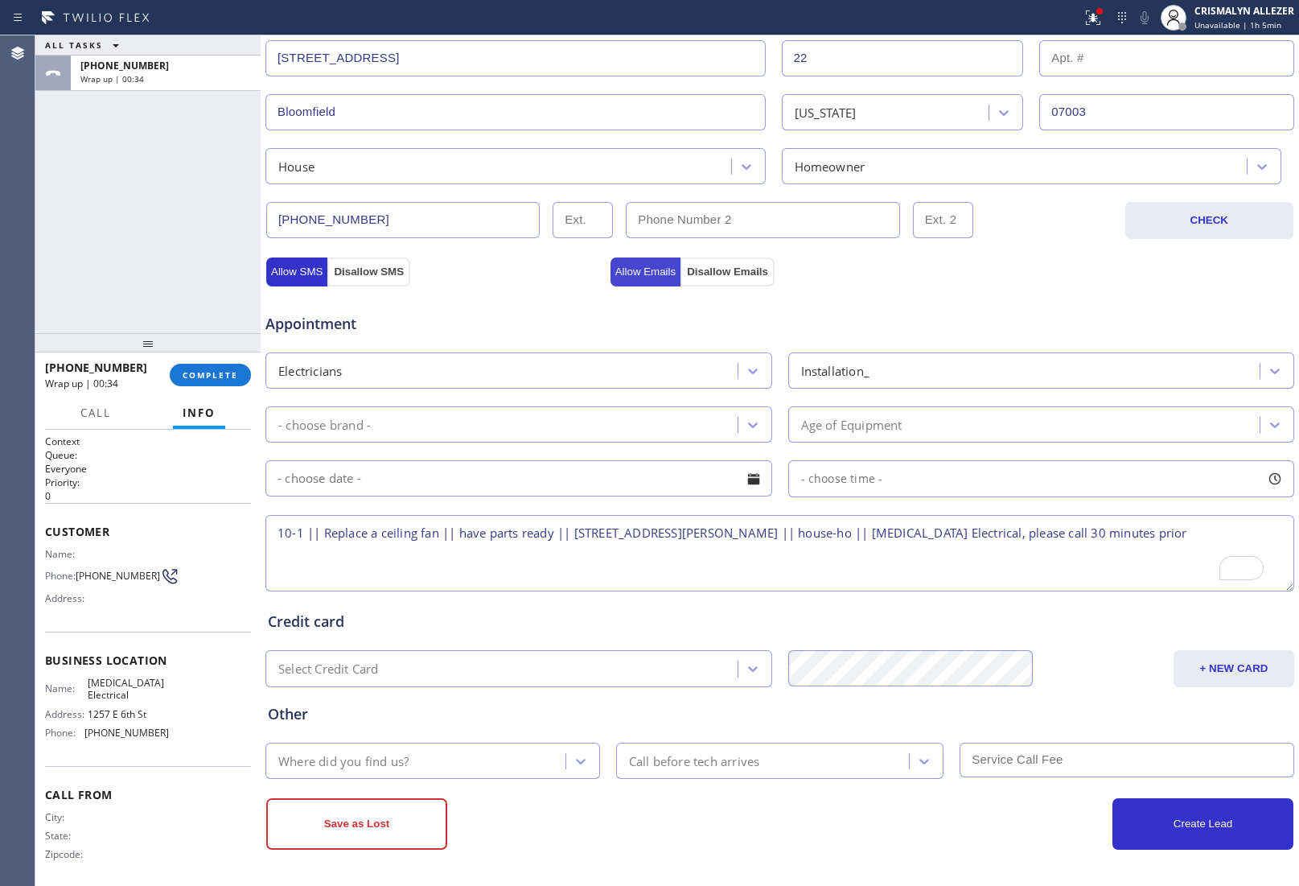
click at [641, 264] on button "Allow Emails" at bounding box center [646, 271] width 71 height 29
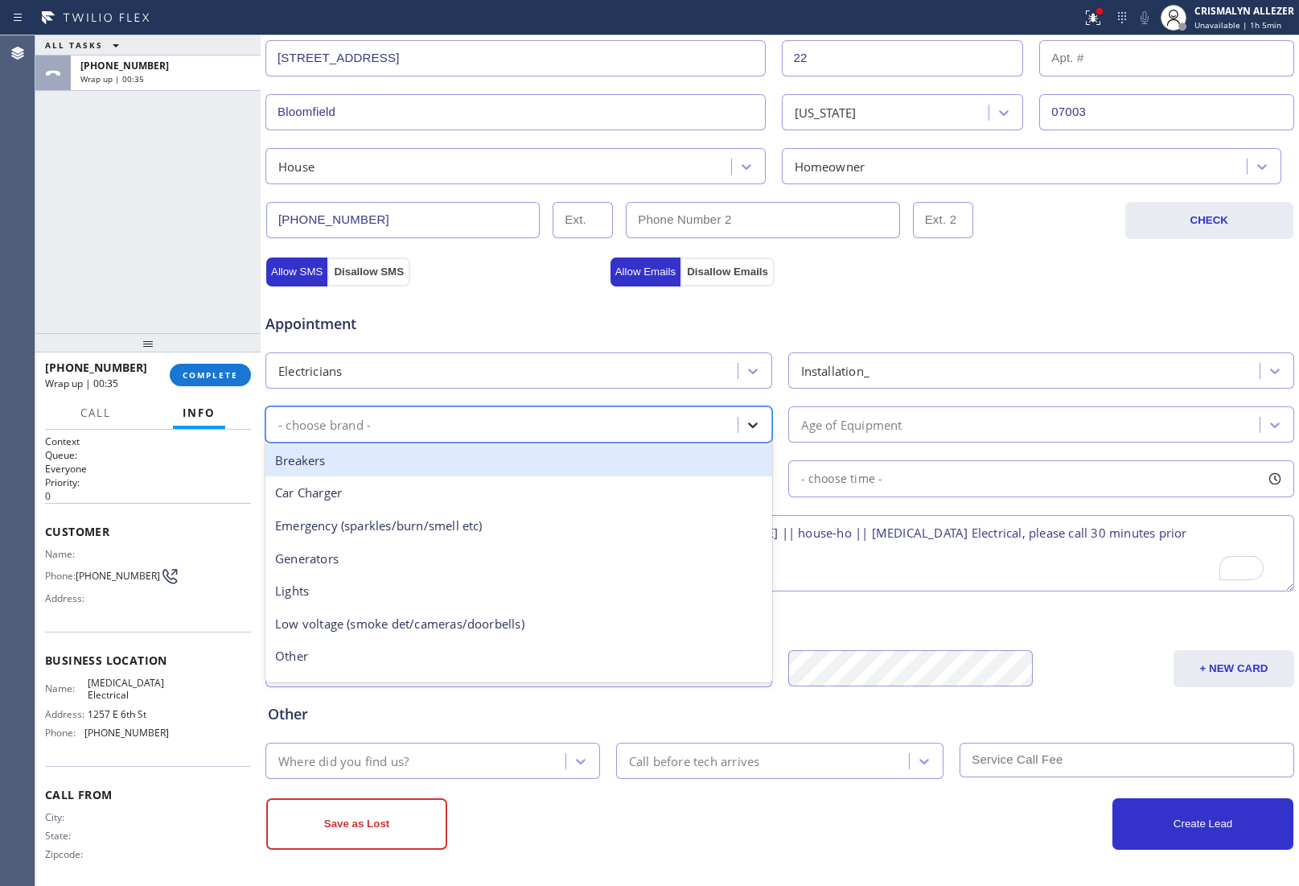
click at [745, 420] on icon at bounding box center [753, 425] width 16 height 16
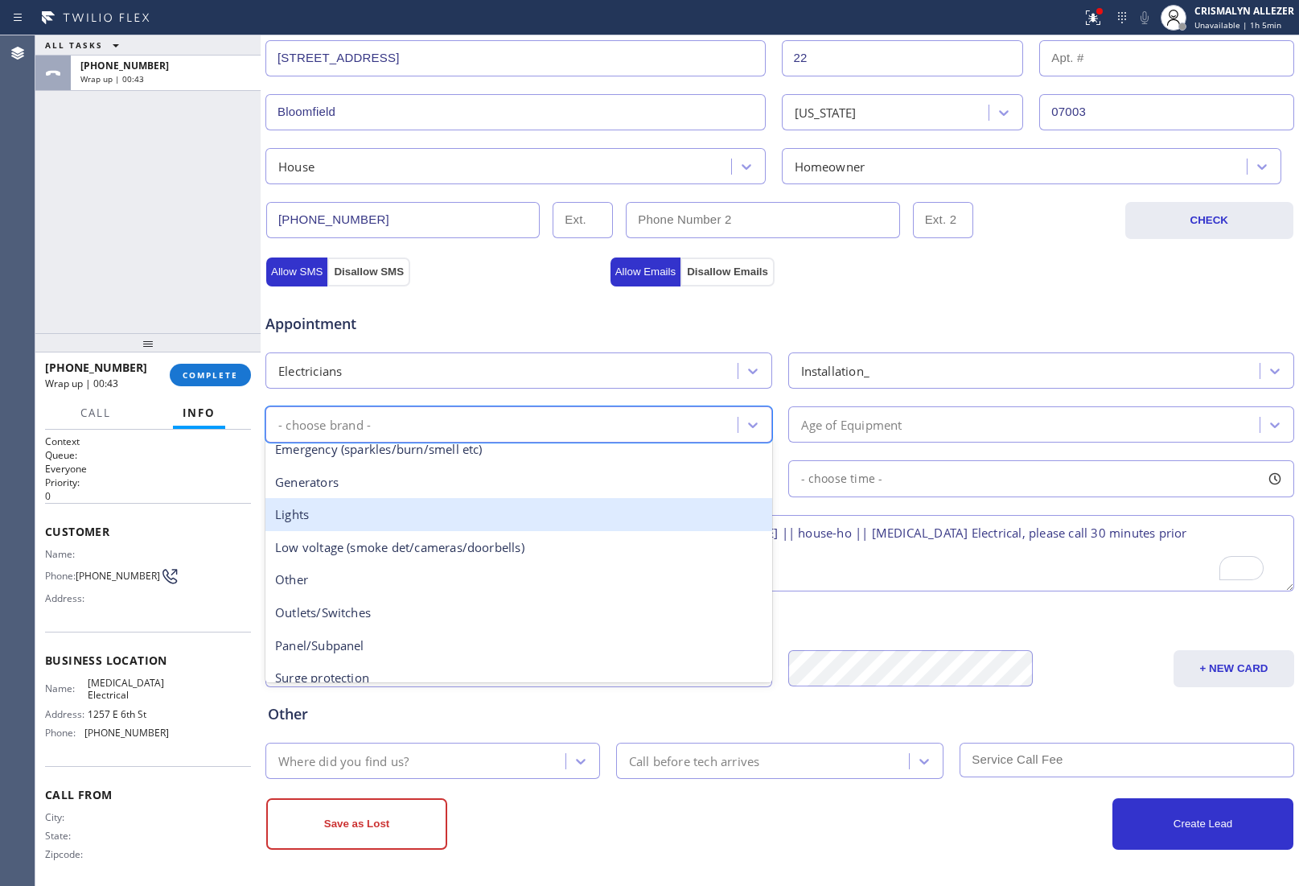
scroll to position [123, 0]
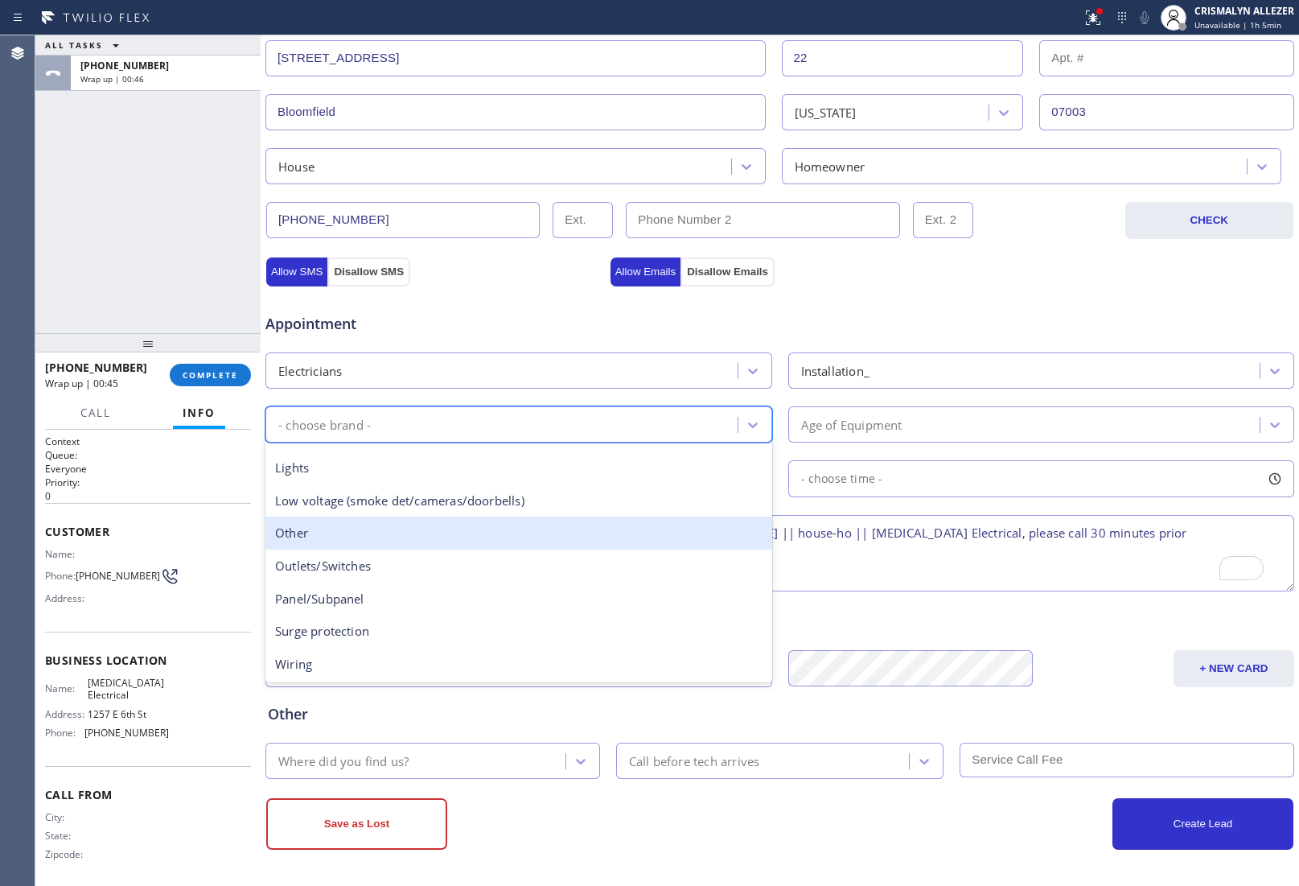
click at [404, 544] on div "Other" at bounding box center [519, 533] width 507 height 33
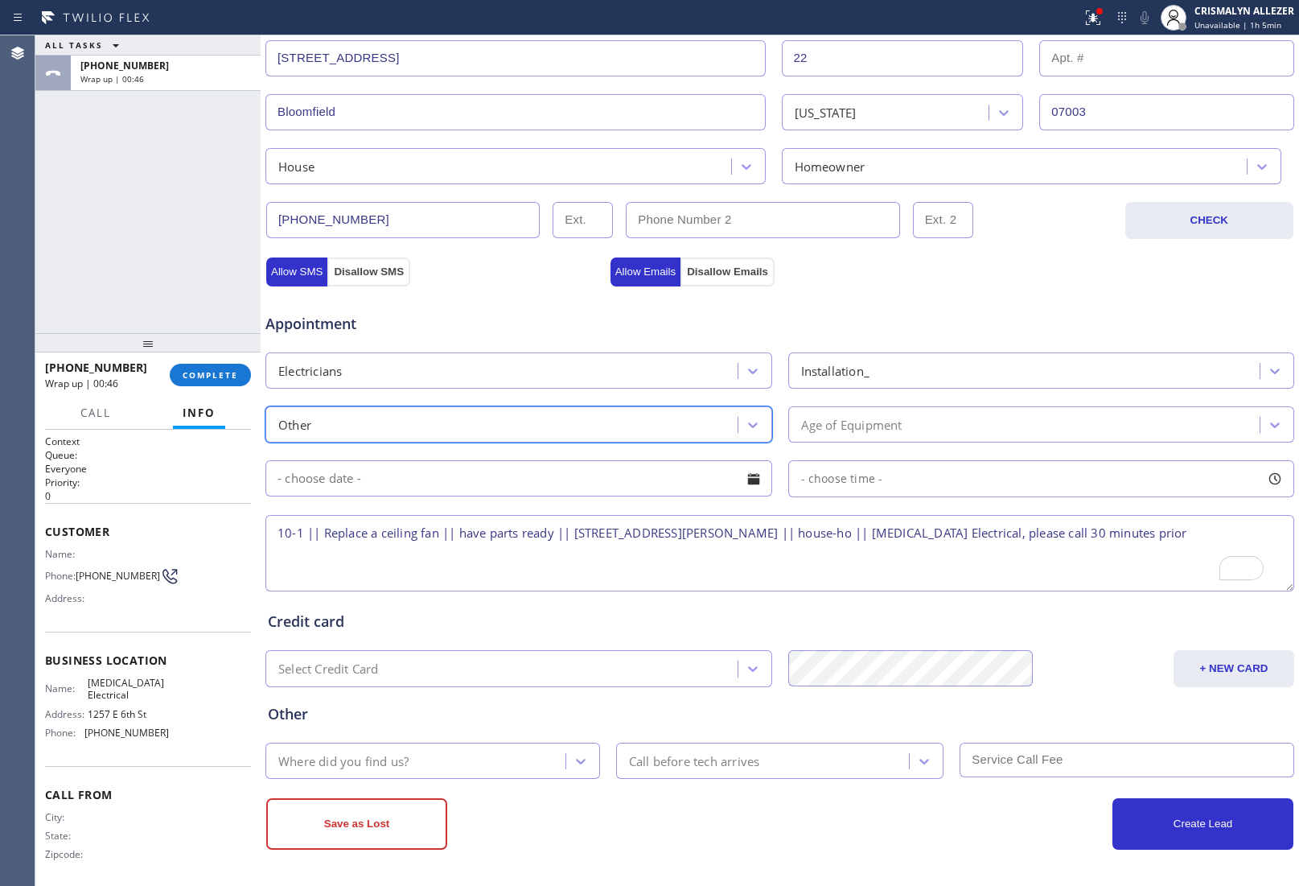
click at [952, 419] on div "Age of Equipment" at bounding box center [1026, 424] width 467 height 28
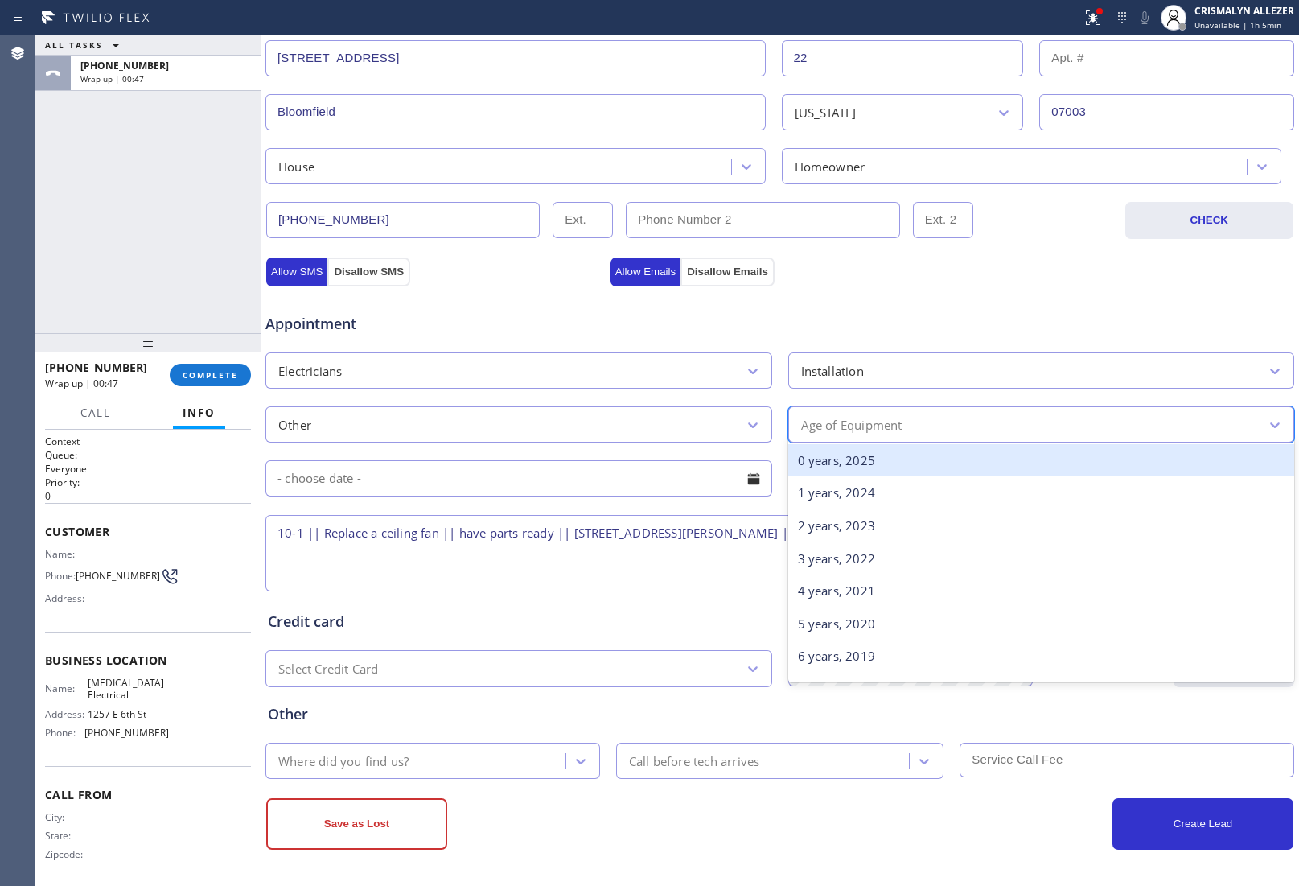
click at [855, 465] on div "0 years, 2025" at bounding box center [1042, 460] width 507 height 33
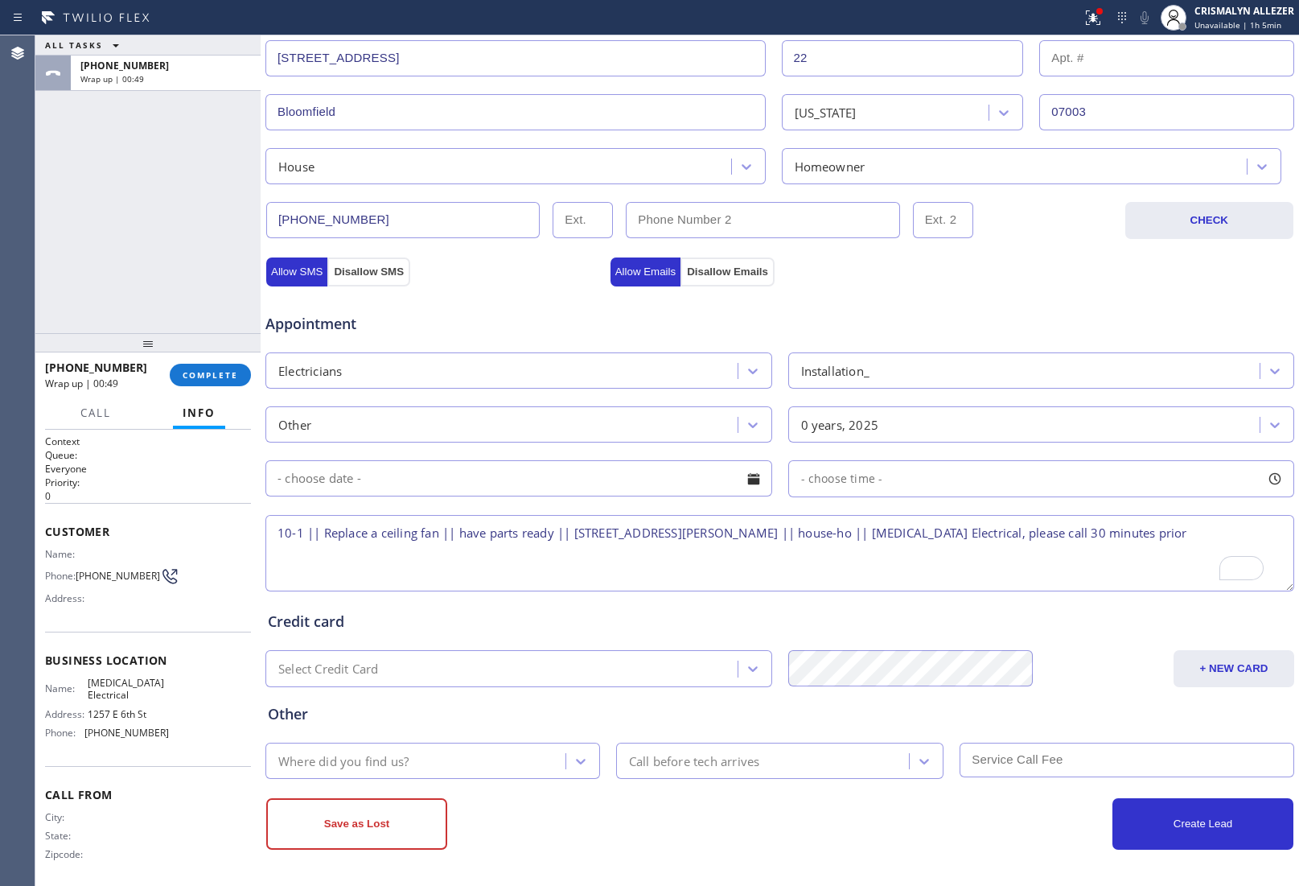
click at [745, 476] on div at bounding box center [753, 478] width 27 height 27
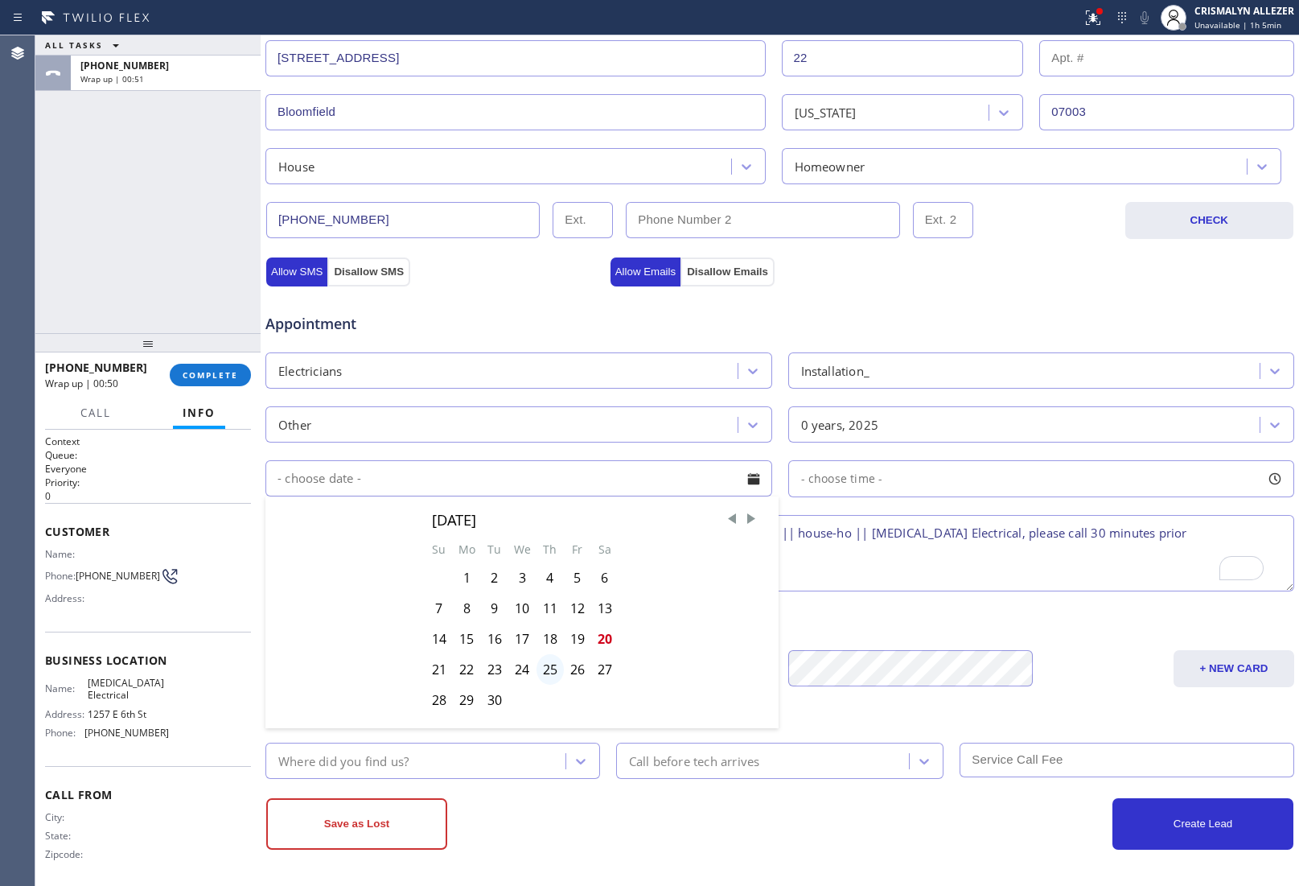
click at [540, 673] on div "25" at bounding box center [550, 669] width 27 height 31
type input "[DATE]"
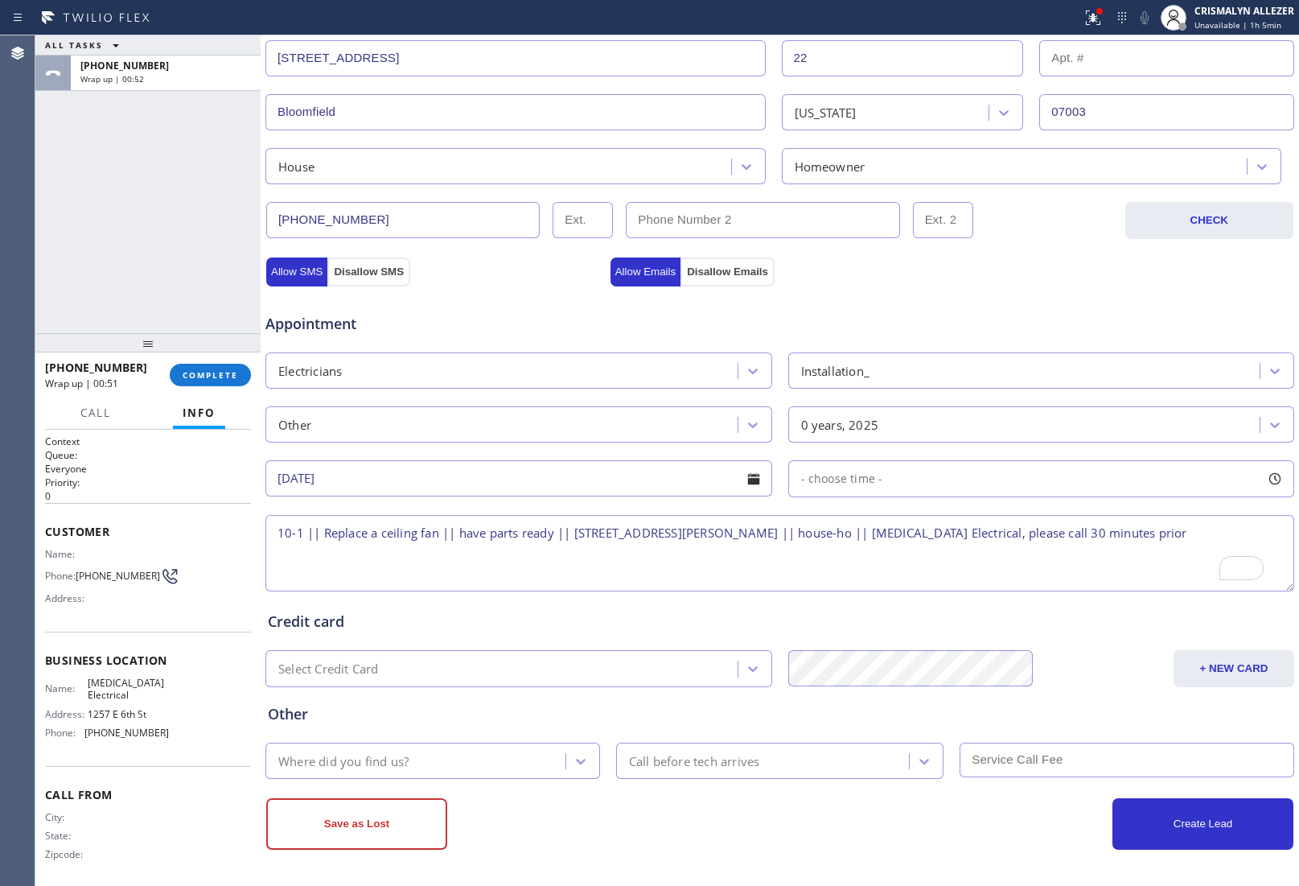
click at [926, 487] on div "- choose time -" at bounding box center [1042, 478] width 507 height 37
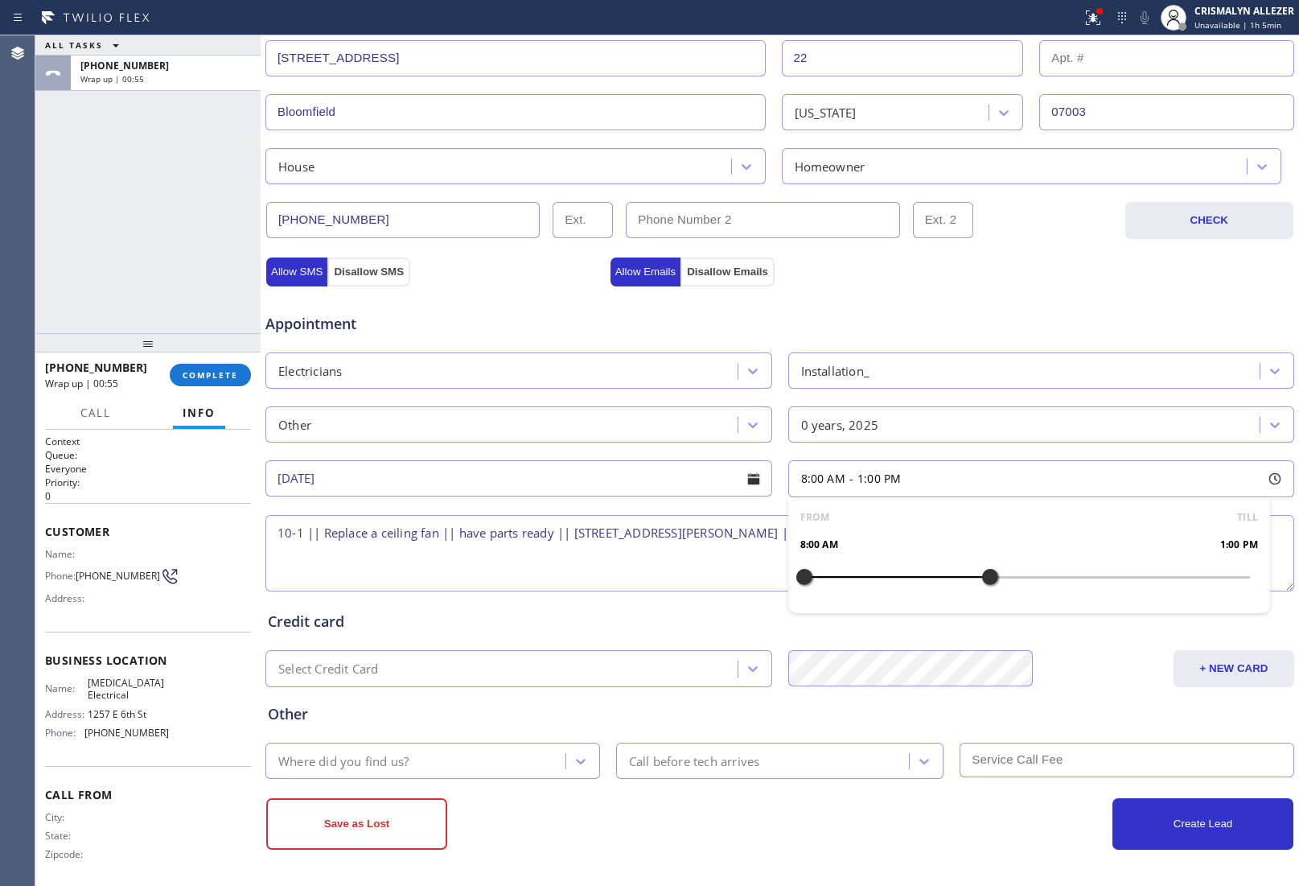
drag, startPoint x: 794, startPoint y: 579, endPoint x: 859, endPoint y: 585, distance: 65.4
click at [981, 579] on div at bounding box center [990, 577] width 19 height 34
drag, startPoint x: 797, startPoint y: 573, endPoint x: 861, endPoint y: 574, distance: 63.6
click at [869, 574] on div at bounding box center [878, 577] width 19 height 34
click at [499, 568] on textarea "10-1 || Replace a ceiling fan || have parts ready || [STREET_ADDRESS][PERSON_NA…" at bounding box center [780, 553] width 1029 height 76
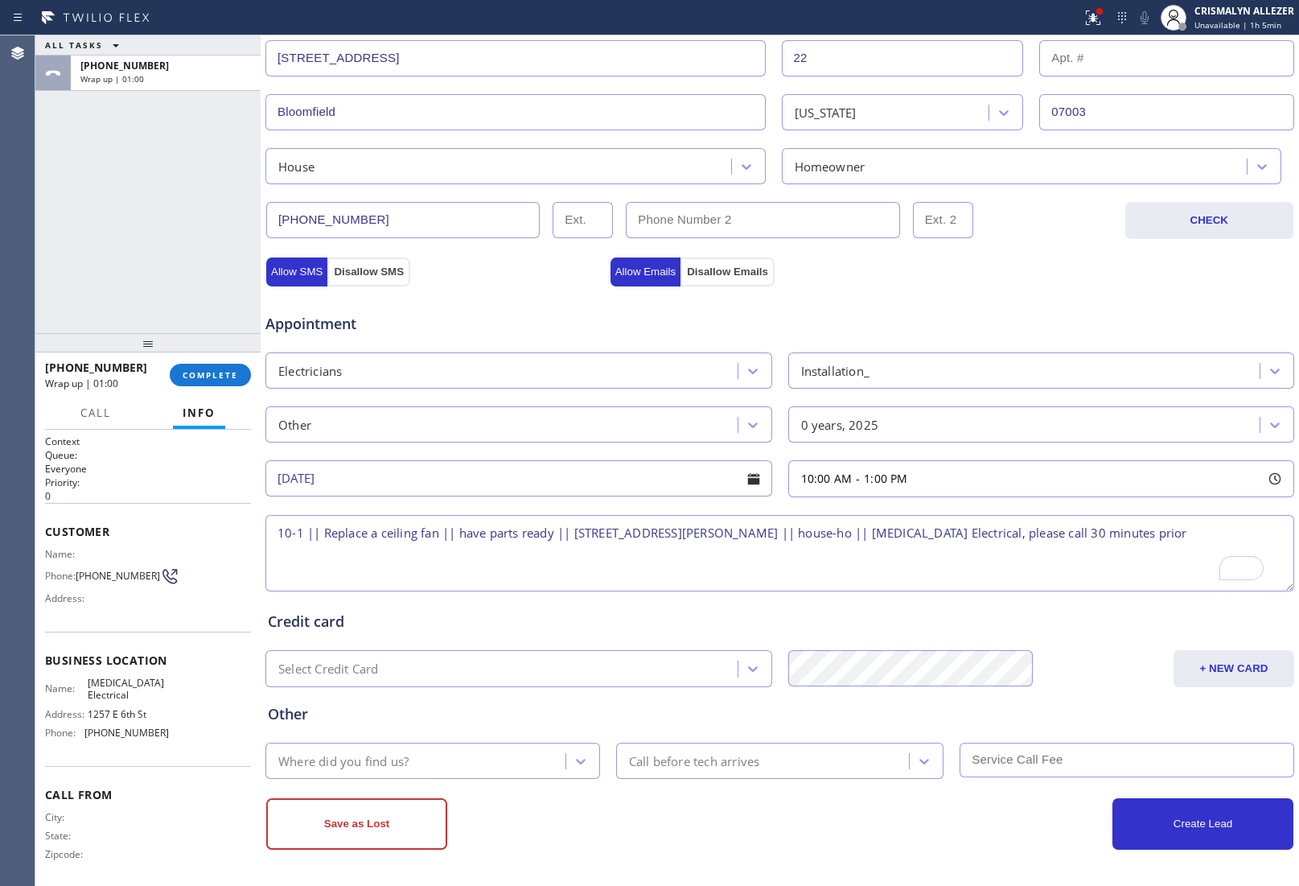
click at [303, 532] on textarea "10-1 || Replace a ceiling fan || have parts ready || [STREET_ADDRESS][PERSON_NA…" at bounding box center [780, 553] width 1029 height 76
click at [358, 563] on textarea "10-1 || FREE ESTIMATE || Replace a ceiling fan || have parts ready || [STREET_A…" at bounding box center [780, 553] width 1029 height 76
type textarea "10-1 || FREE ESTIMATE || Replace a ceiling fan || have parts ready || [STREET_A…"
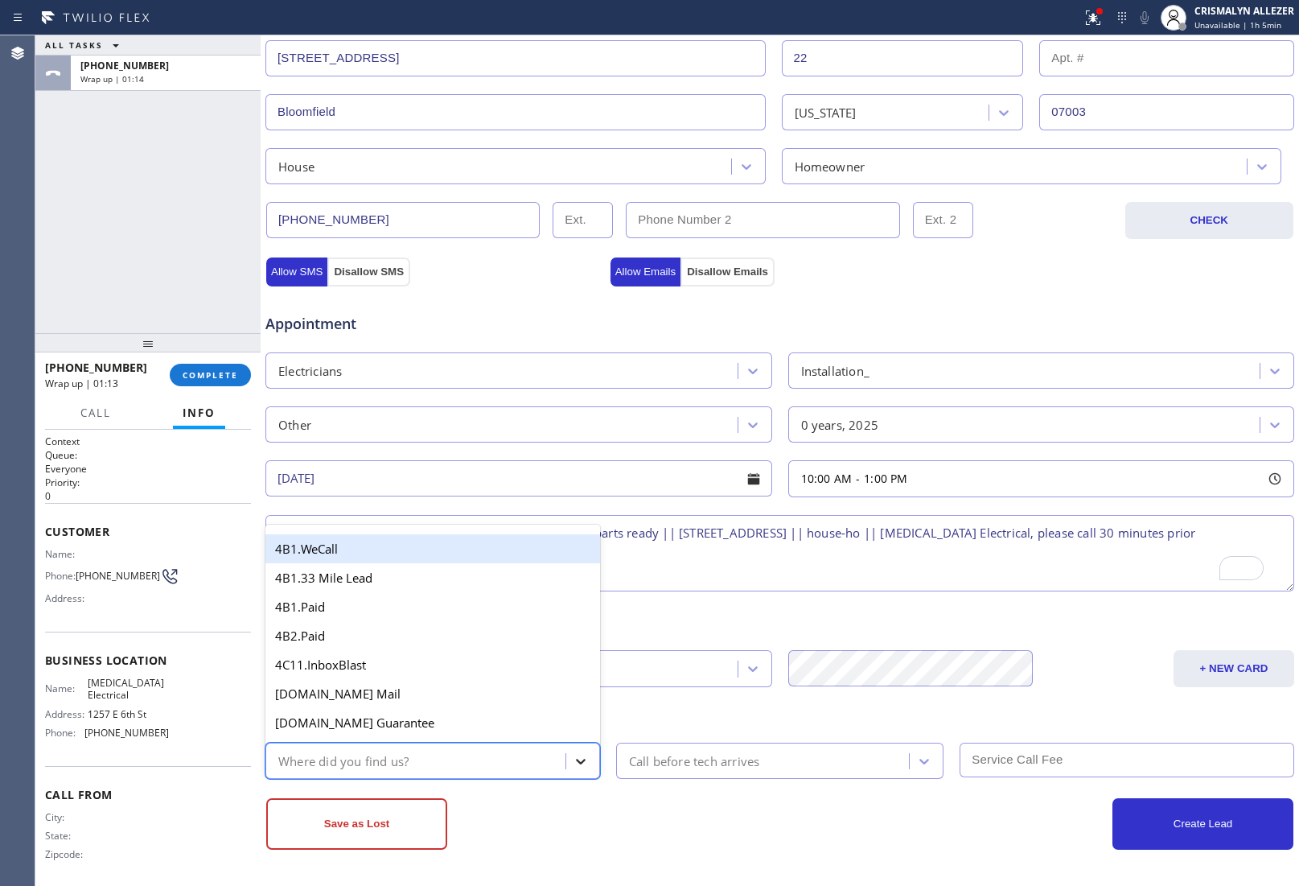
click at [581, 764] on icon at bounding box center [581, 761] width 16 height 16
type input "WE"
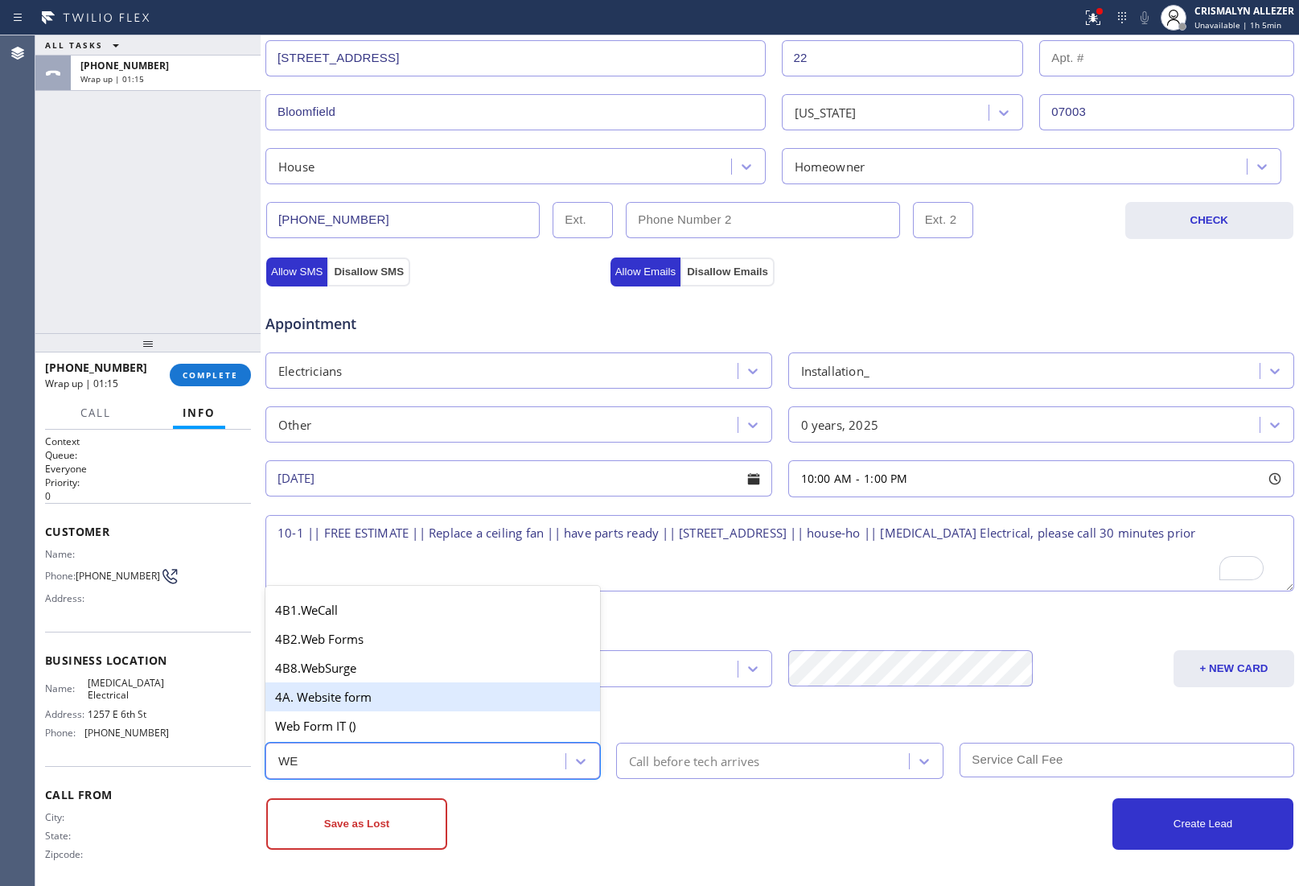
click at [383, 702] on div "4A. Website form" at bounding box center [433, 696] width 335 height 29
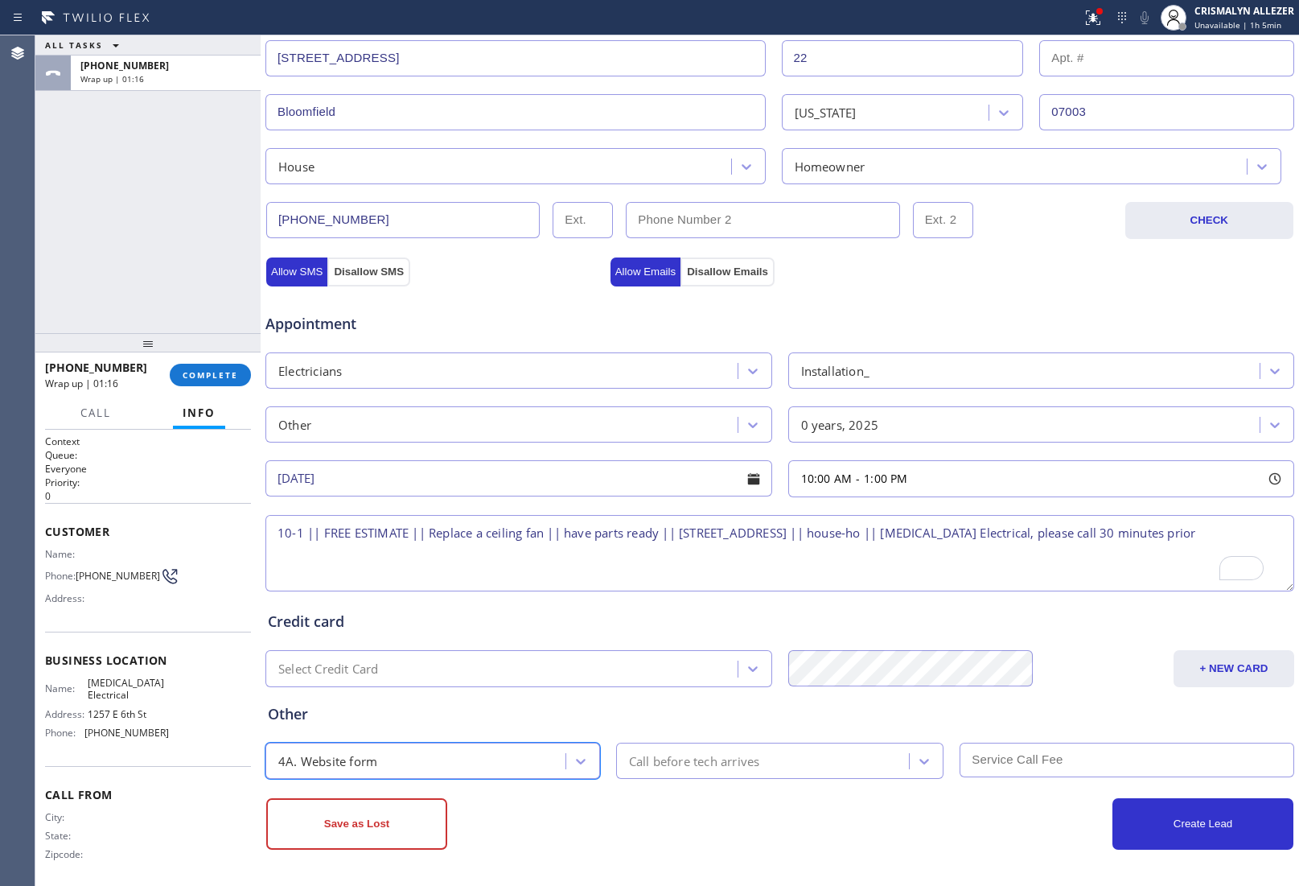
click at [698, 747] on div "Call before tech arrives" at bounding box center [765, 761] width 289 height 28
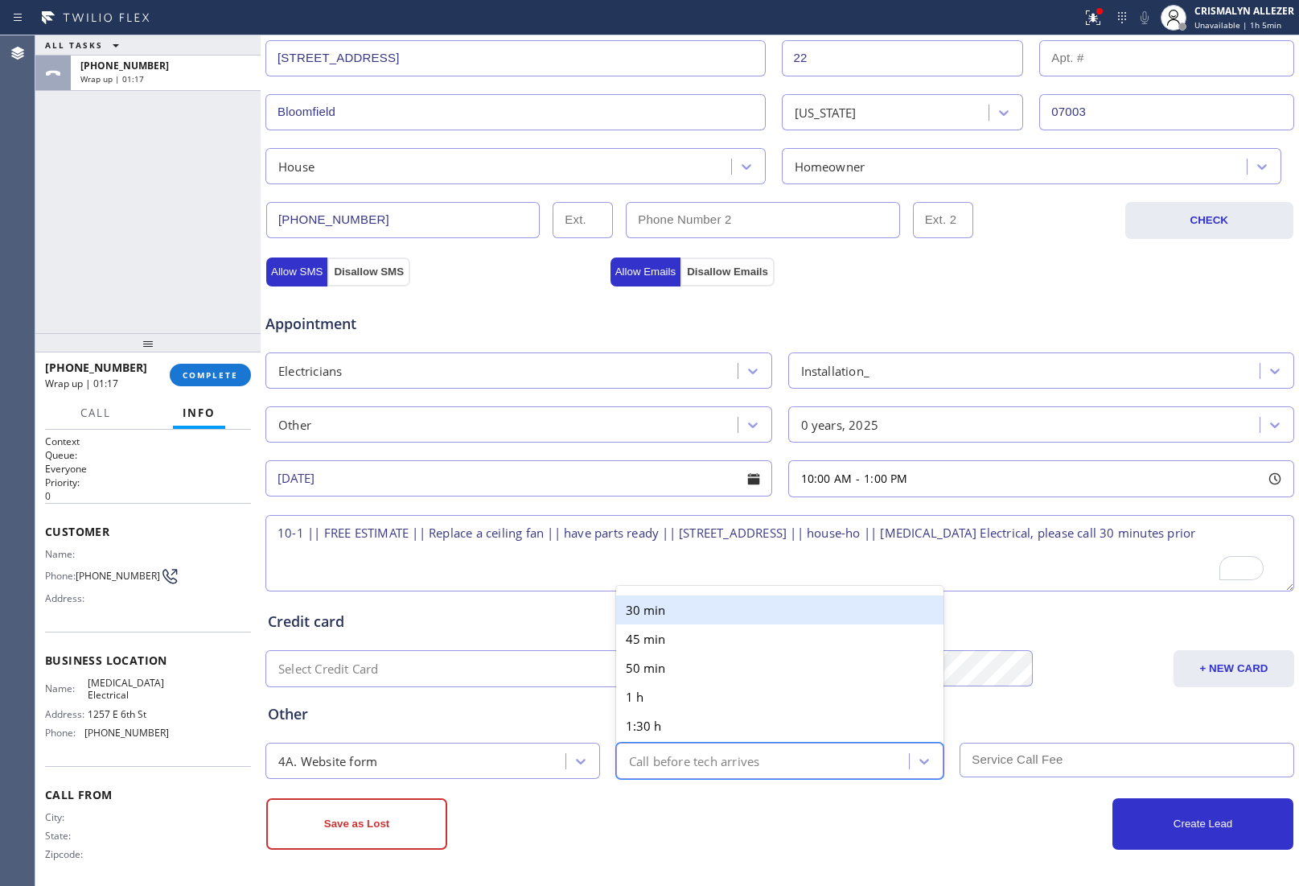
click at [740, 606] on div "30 min" at bounding box center [780, 609] width 328 height 29
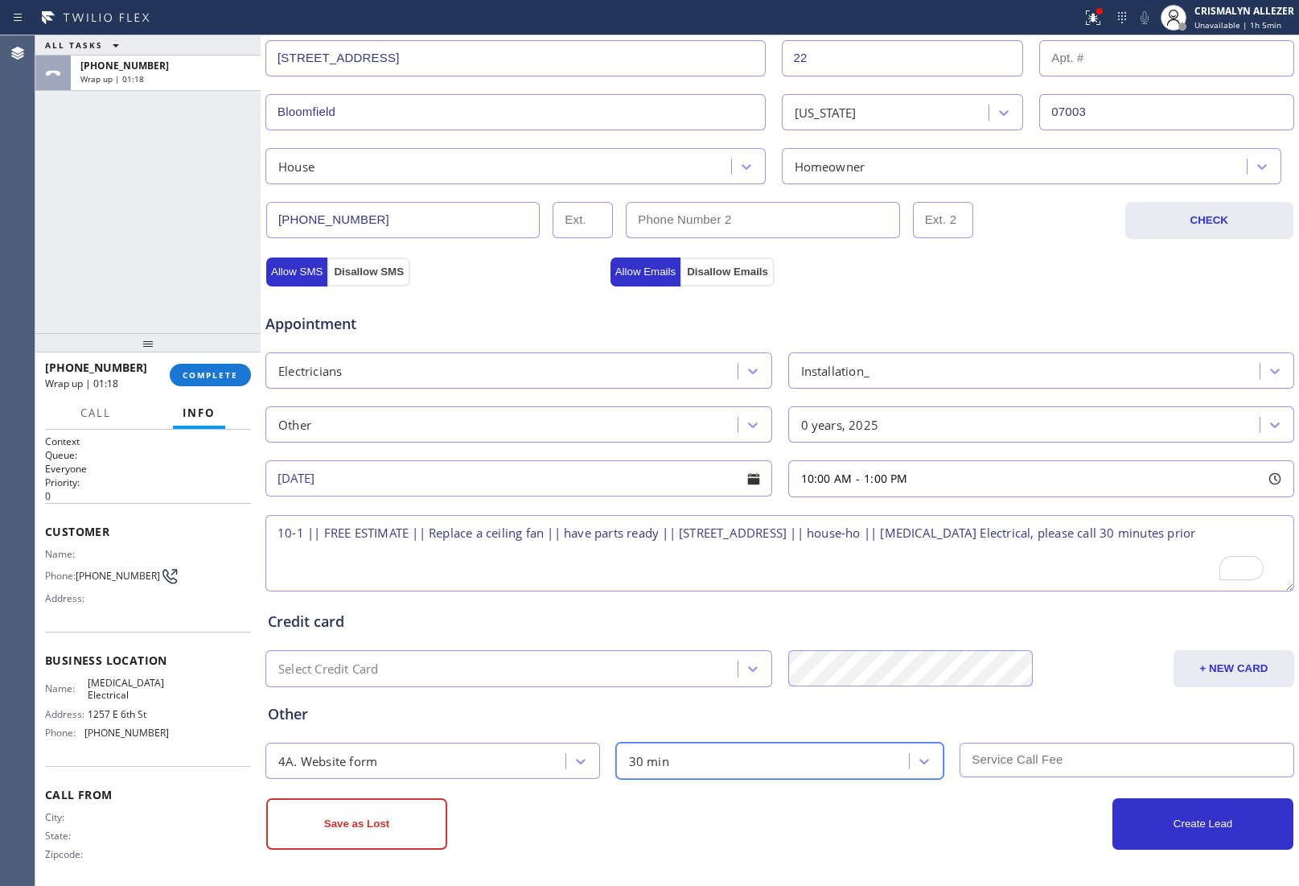
click at [1058, 758] on input "text" at bounding box center [1127, 760] width 335 height 35
type input "0"
click at [618, 272] on button "Allow Emails" at bounding box center [646, 271] width 71 height 29
click at [295, 272] on button "Allow SMS" at bounding box center [296, 271] width 61 height 29
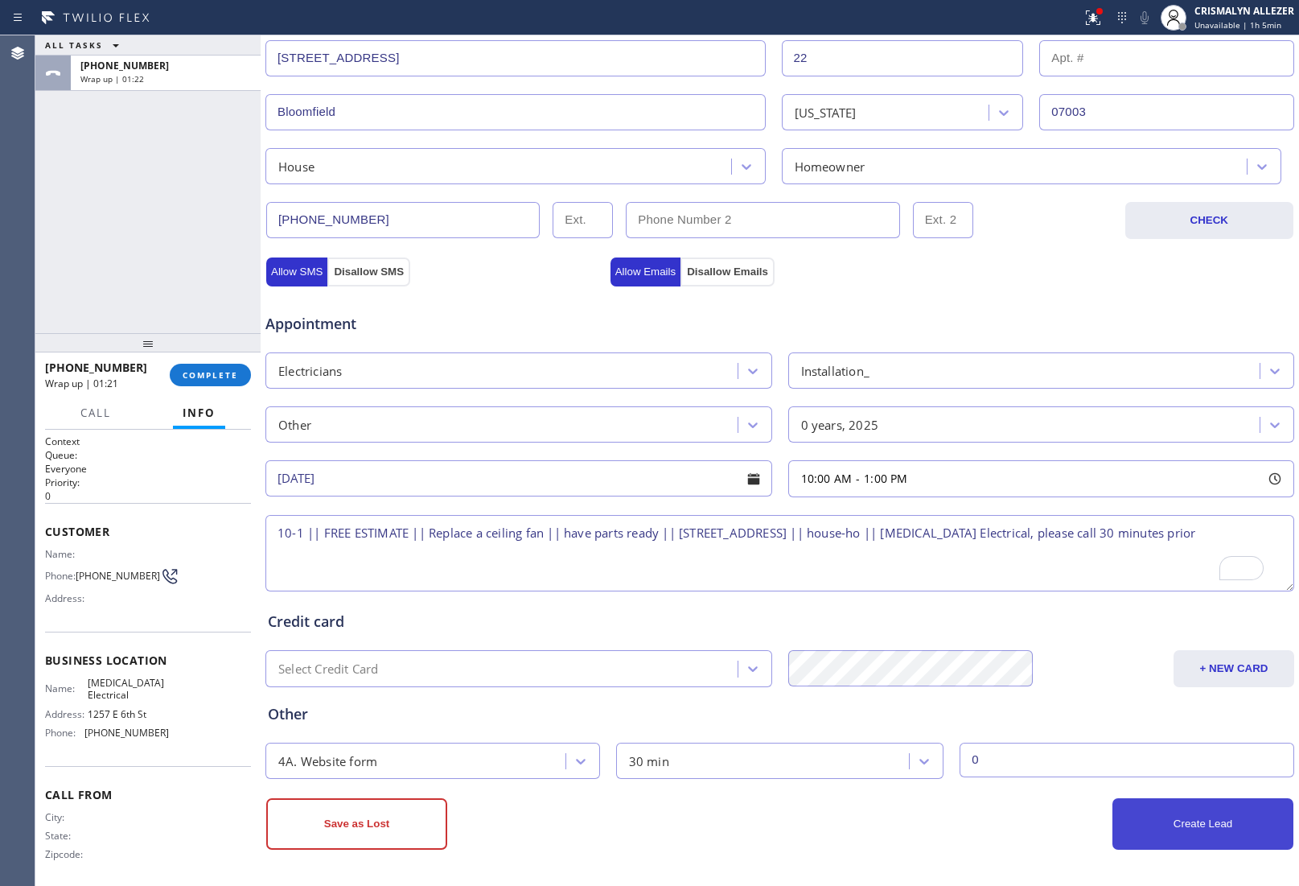
click at [1188, 823] on button "Create Lead" at bounding box center [1203, 823] width 181 height 51
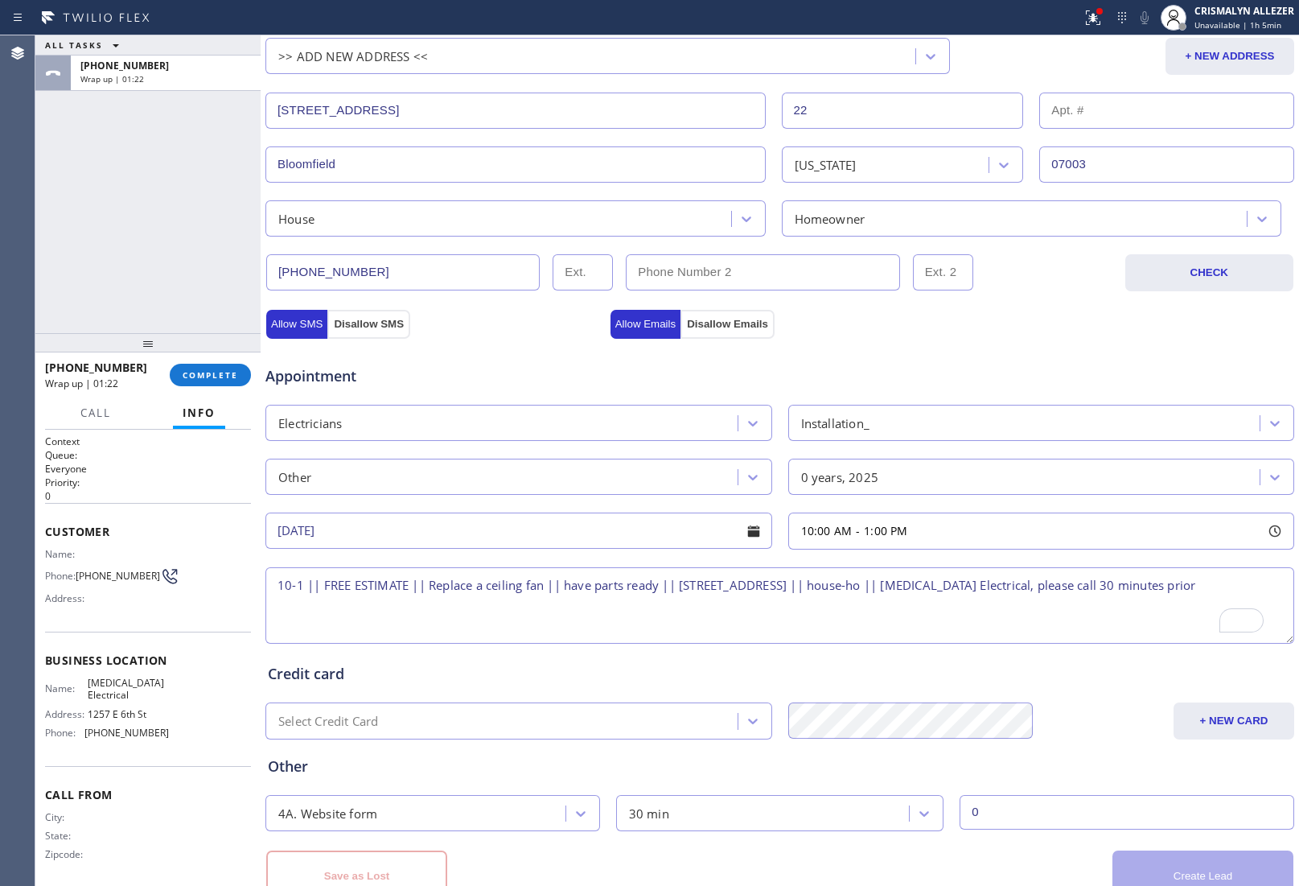
scroll to position [418, 0]
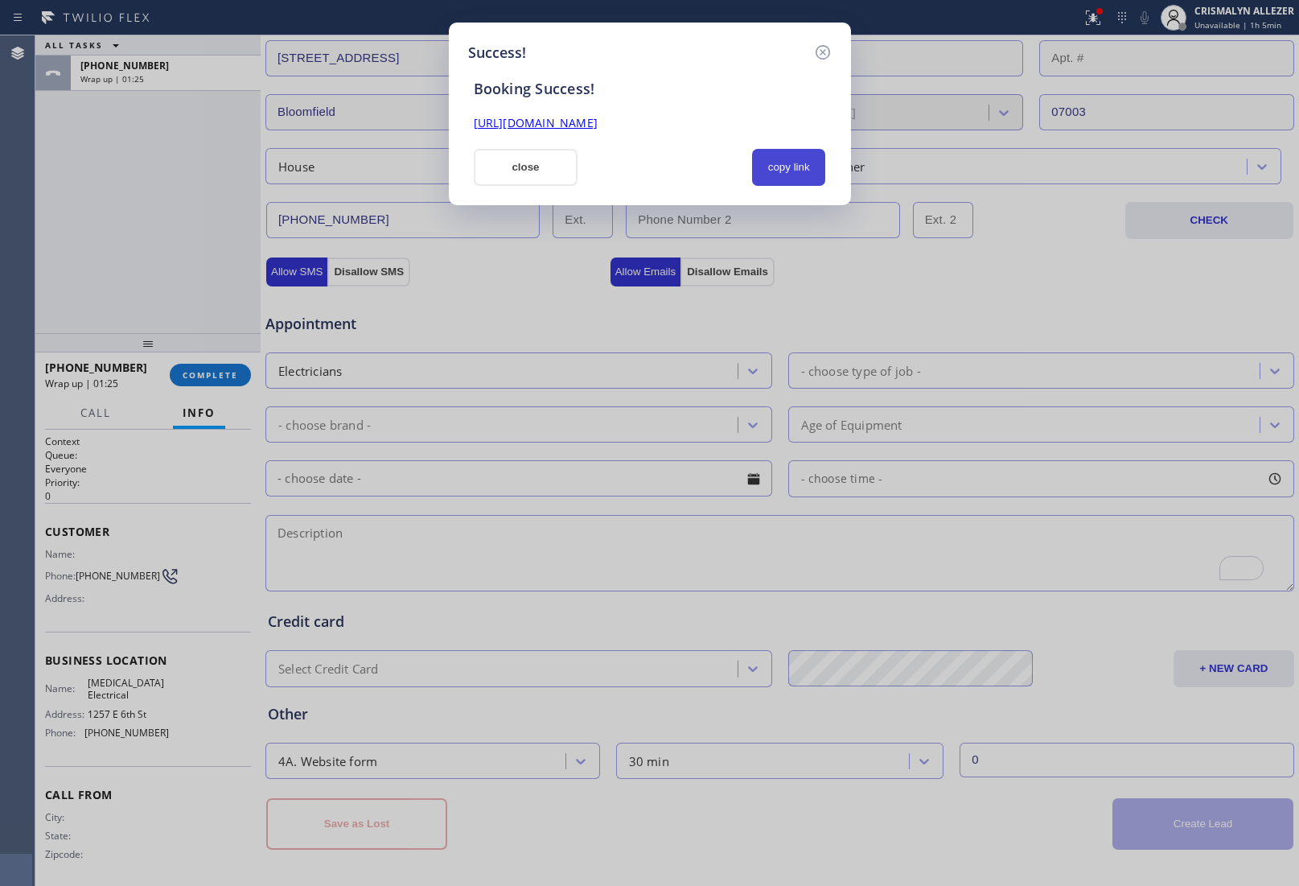
click at [797, 177] on button "copy link" at bounding box center [789, 167] width 74 height 37
click at [509, 183] on button "close" at bounding box center [526, 167] width 105 height 37
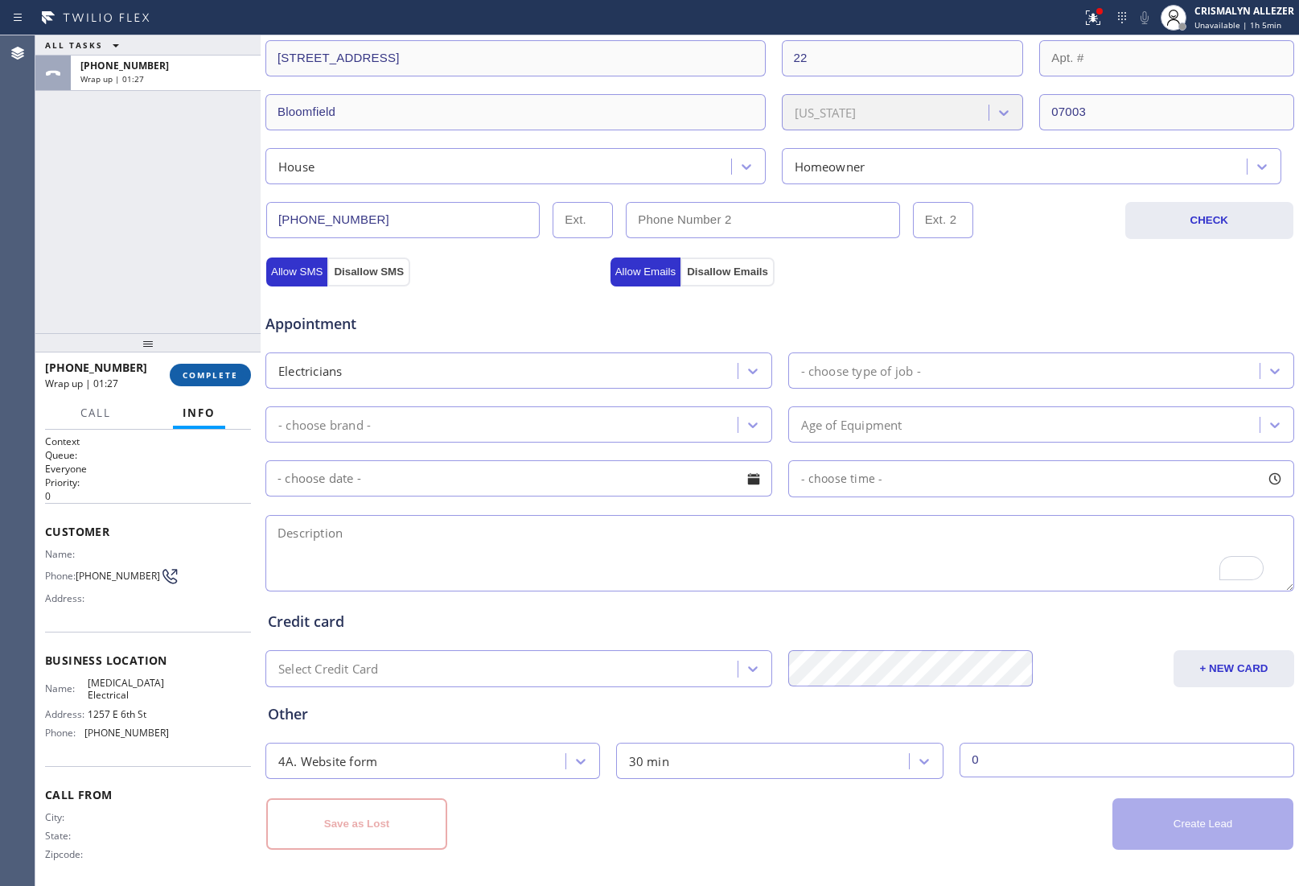
click at [198, 369] on button "COMPLETE" at bounding box center [210, 375] width 81 height 23
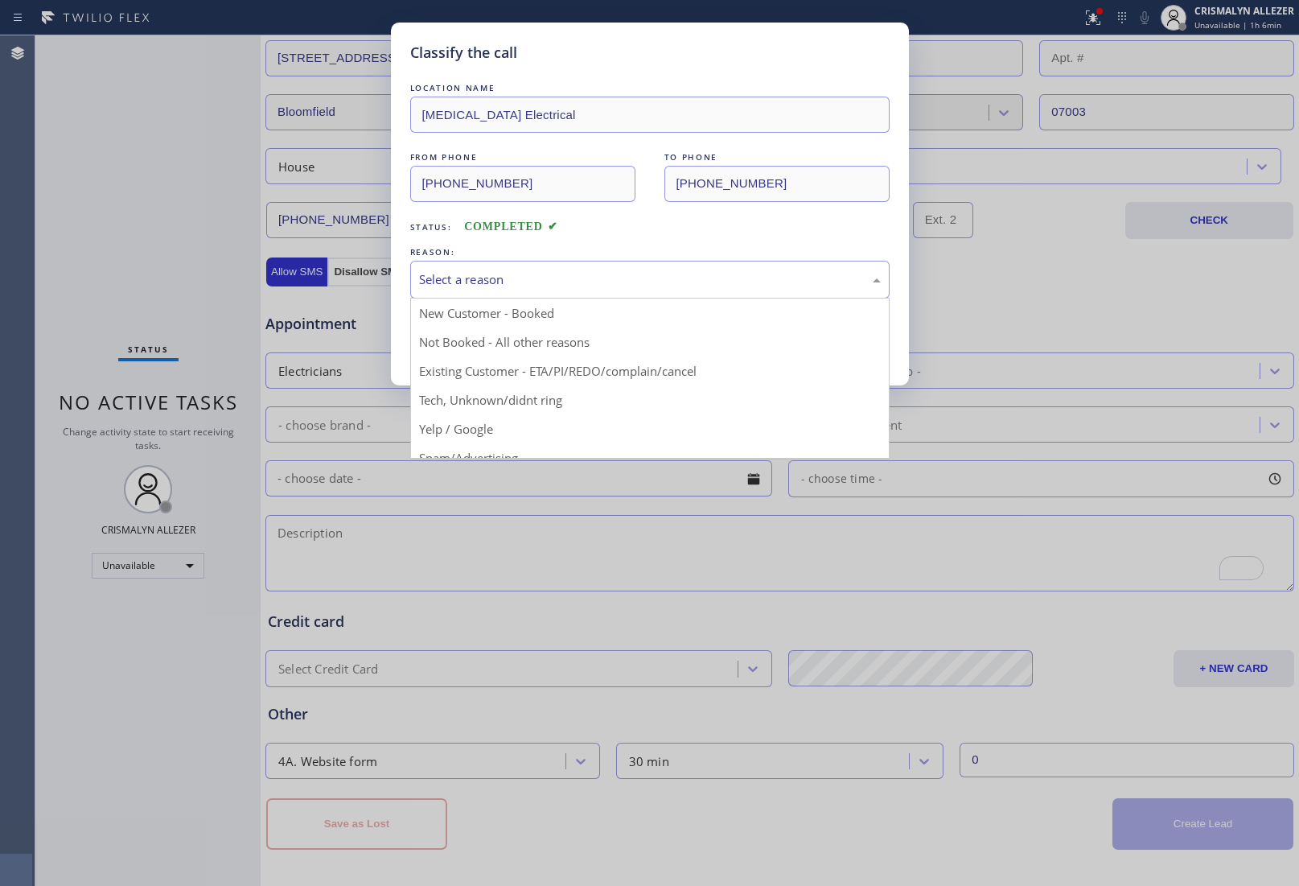
click at [572, 268] on div "Select a reason" at bounding box center [650, 280] width 480 height 38
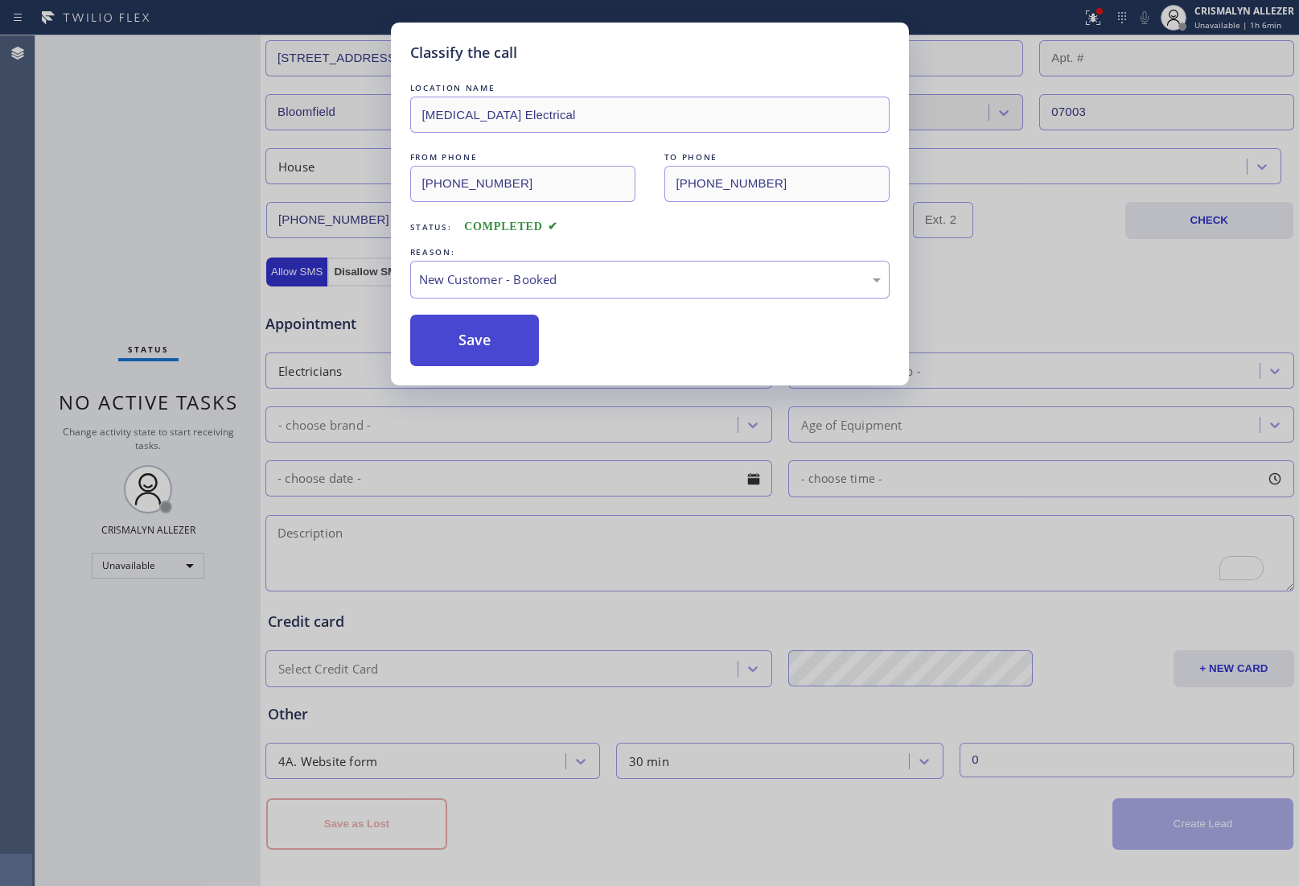
click at [487, 343] on button "Save" at bounding box center [475, 340] width 130 height 51
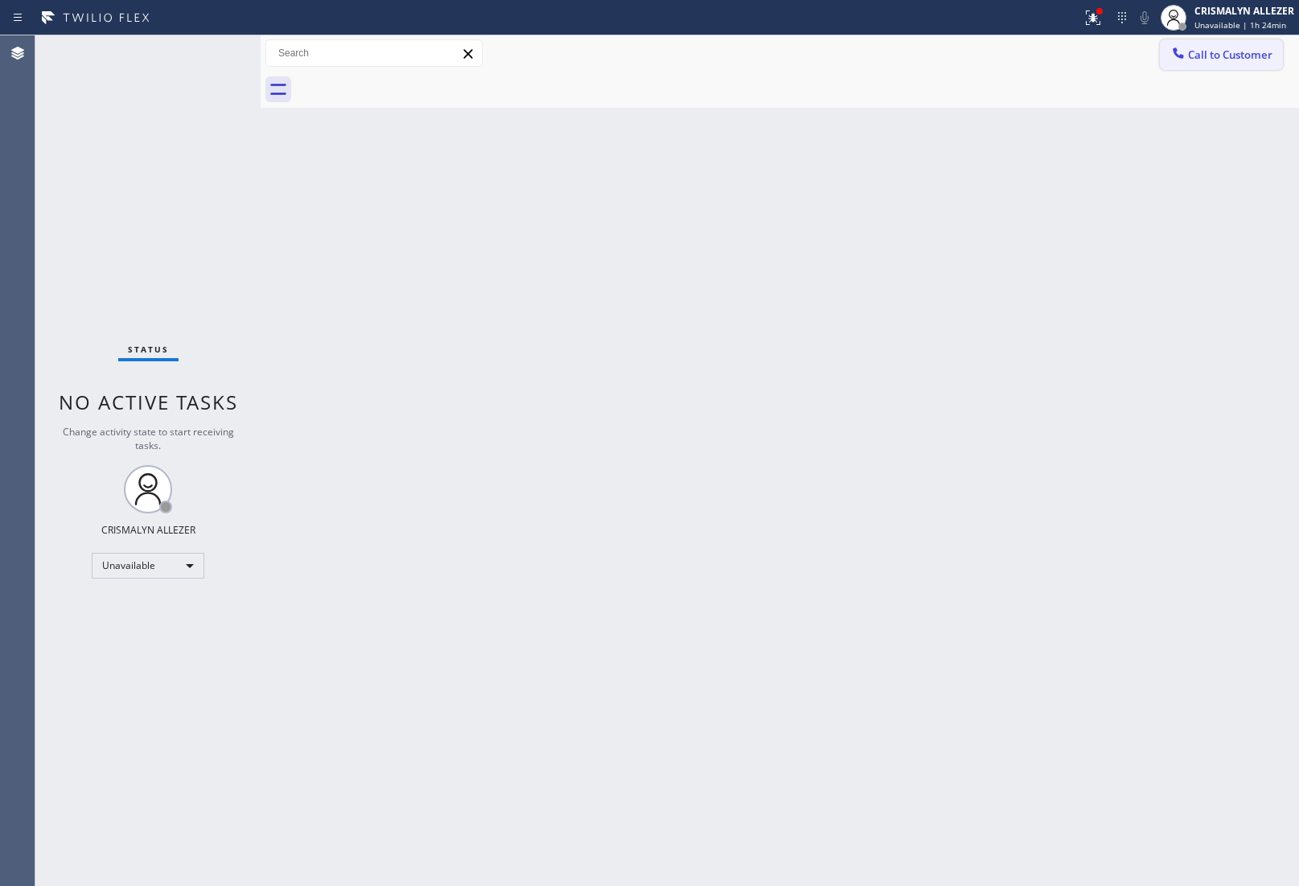
click at [1236, 52] on span "Call to Customer" at bounding box center [1230, 54] width 84 height 14
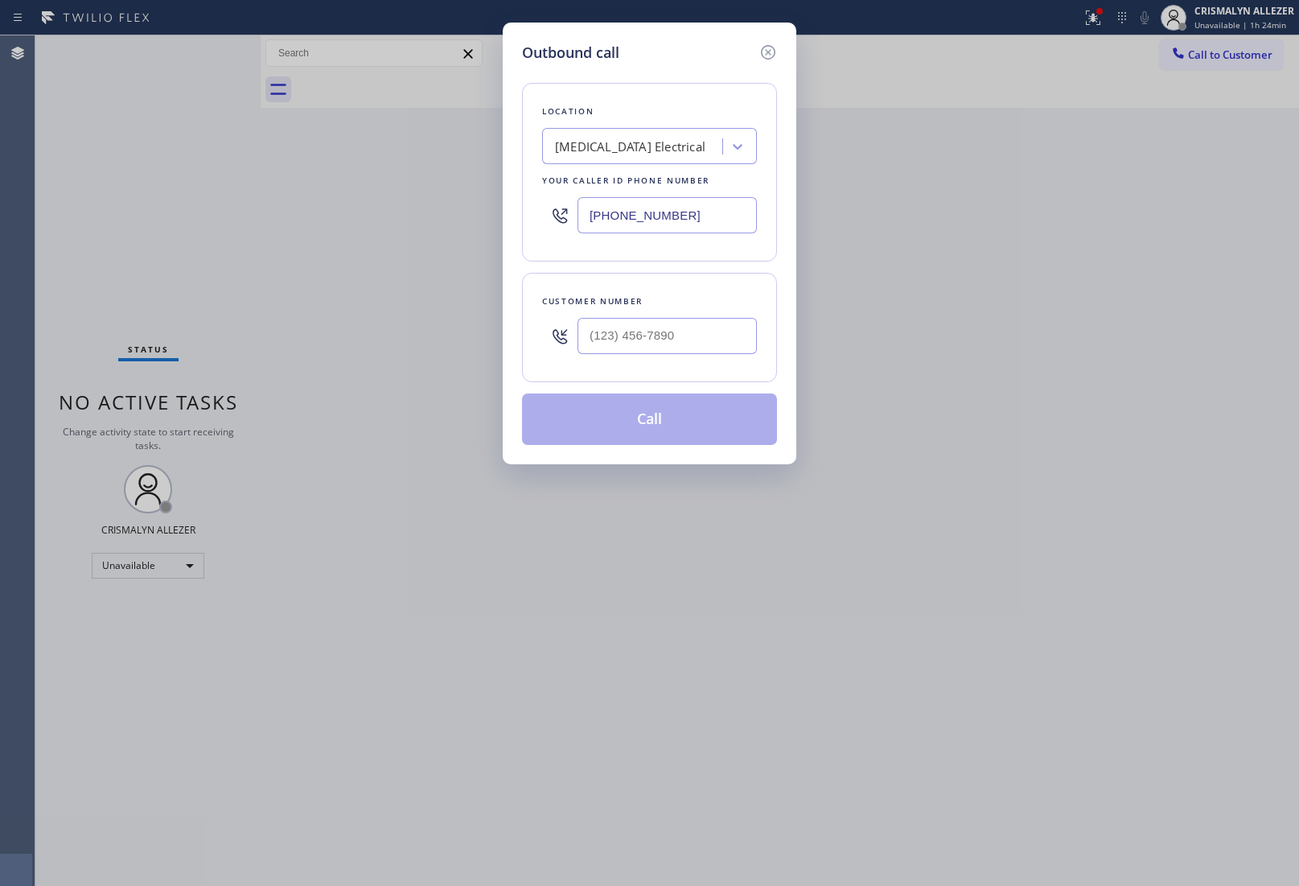
drag, startPoint x: 706, startPoint y: 217, endPoint x: 288, endPoint y: 217, distance: 418.4
click at [288, 217] on div "Outbound call Location [MEDICAL_DATA] Electrical Your caller id phone number [P…" at bounding box center [649, 443] width 1299 height 886
paste input "747) 223-607"
type input "[PHONE_NUMBER]"
click at [676, 339] on input "(___) ___-____" at bounding box center [667, 336] width 179 height 36
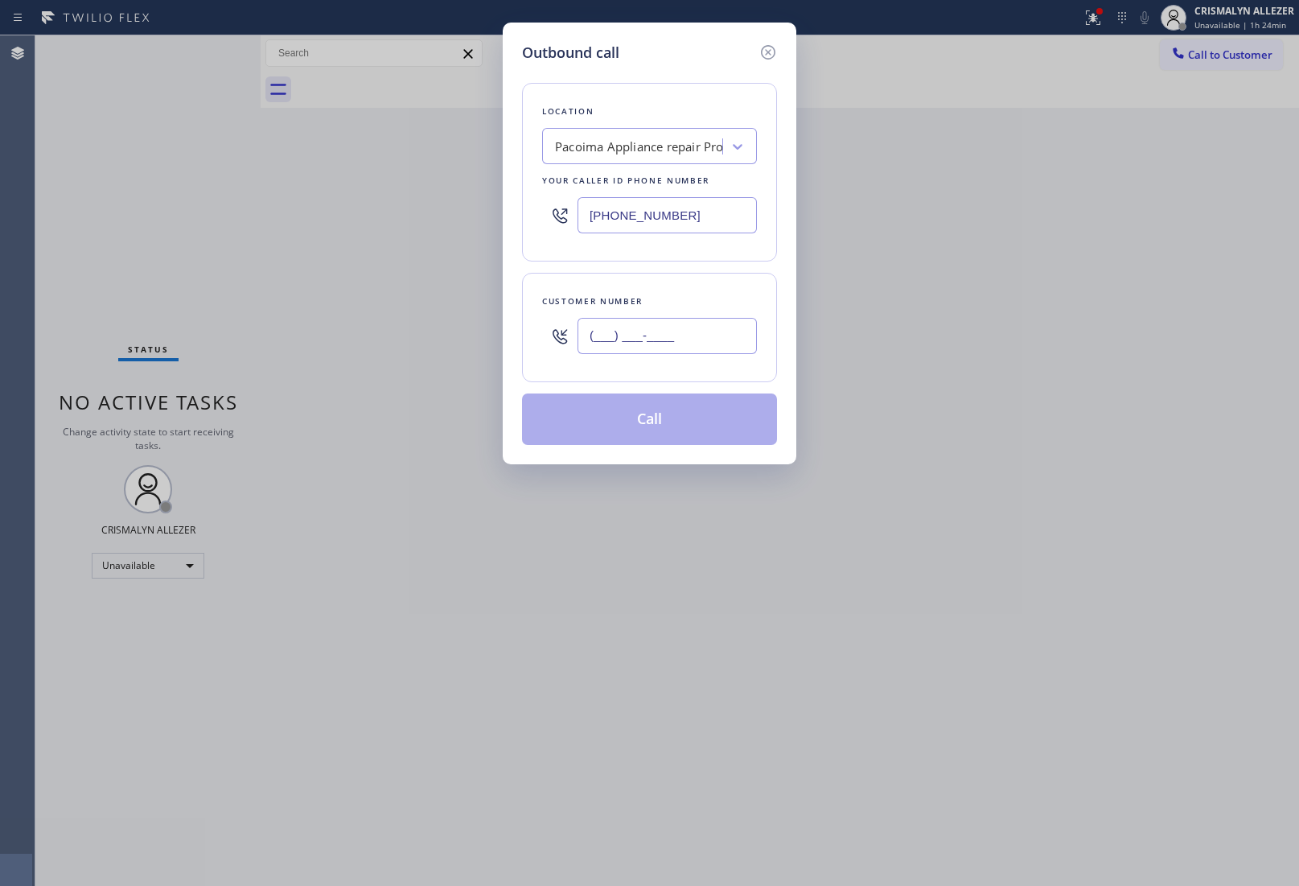
paste input "818) 822-4411"
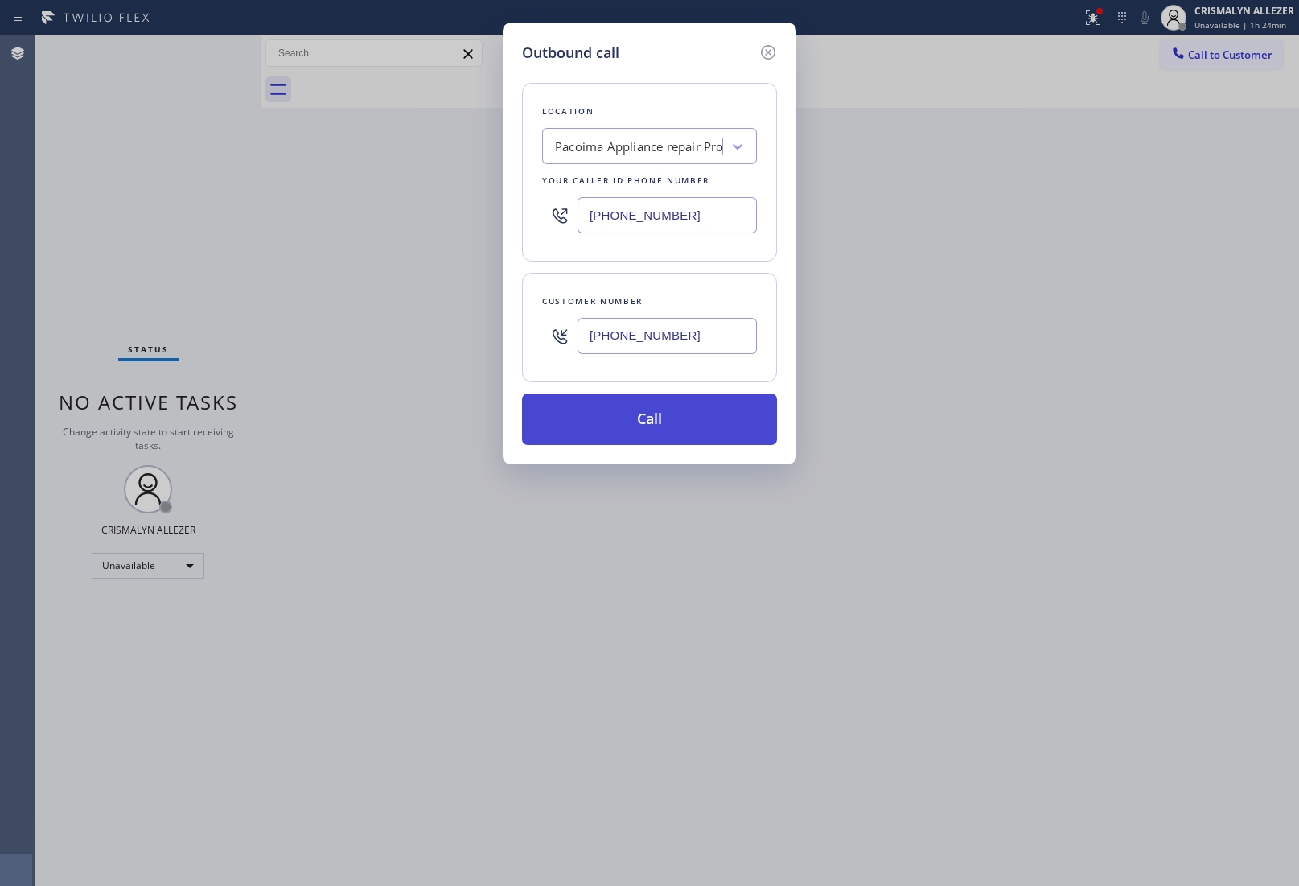
type input "[PHONE_NUMBER]"
click at [632, 445] on button "Call" at bounding box center [649, 418] width 255 height 51
click at [645, 436] on button "Call" at bounding box center [649, 418] width 255 height 51
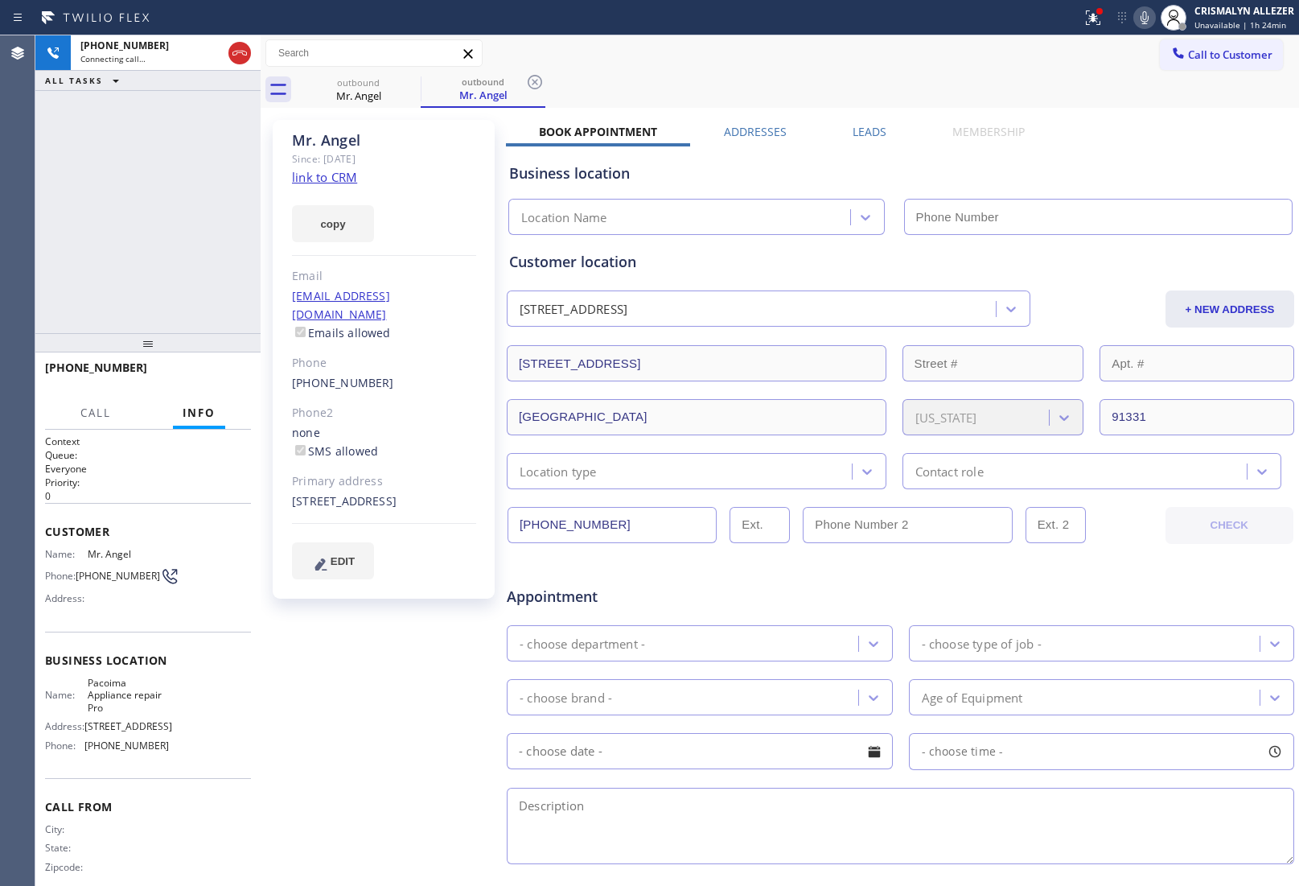
type input "[PHONE_NUMBER]"
click at [208, 379] on span "HANG UP" at bounding box center [213, 374] width 49 height 11
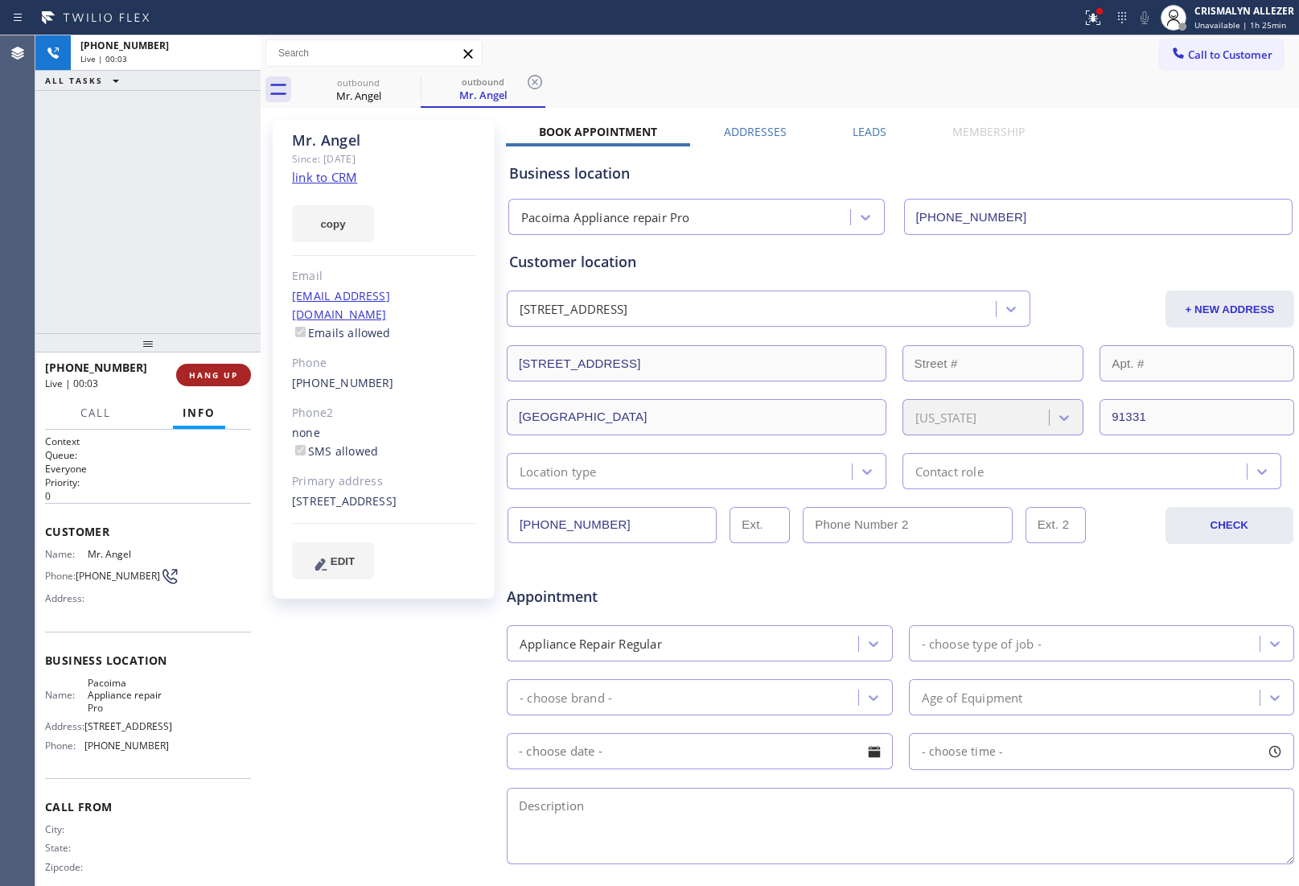
click at [208, 379] on span "HANG UP" at bounding box center [213, 374] width 49 height 11
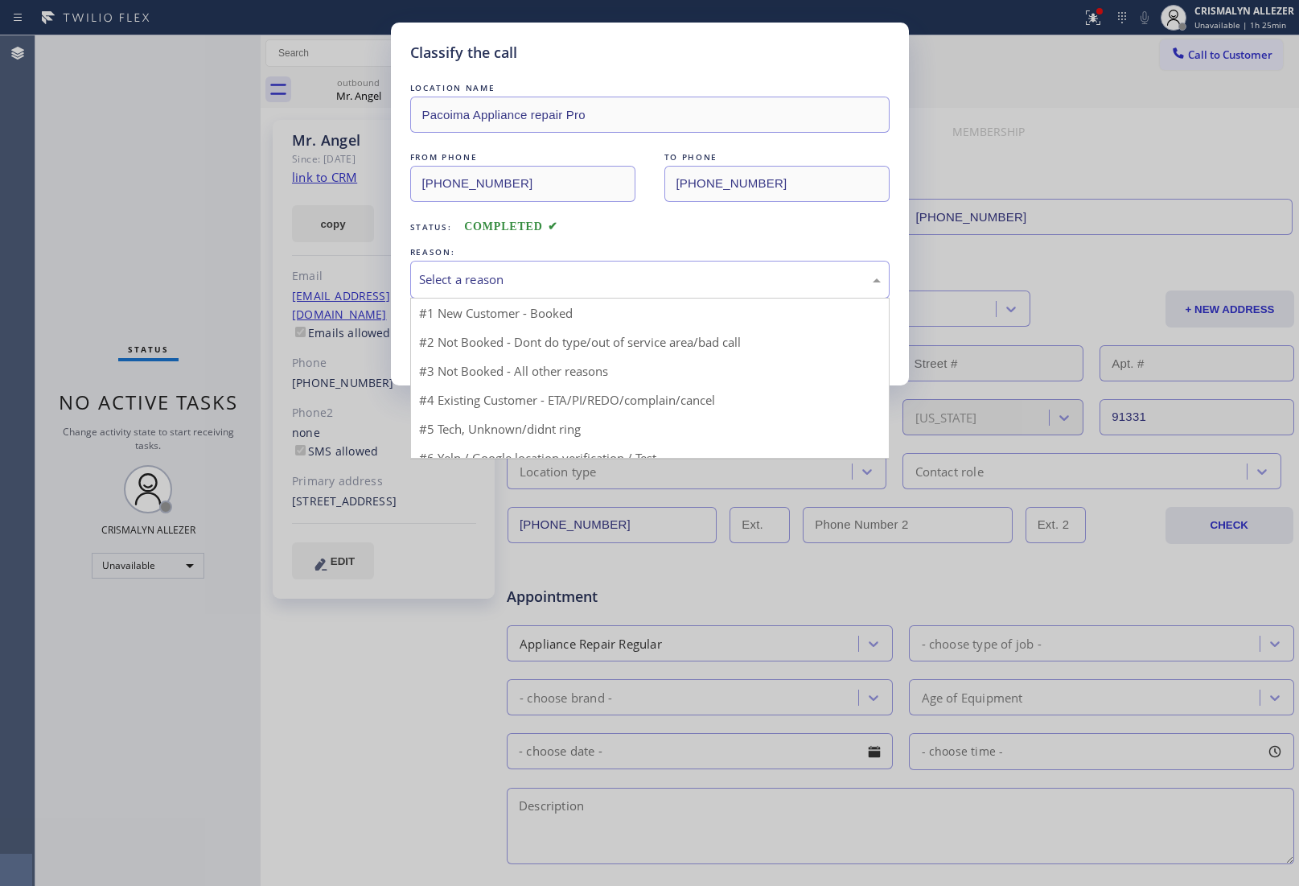
click at [665, 284] on div "Select a reason" at bounding box center [650, 279] width 462 height 19
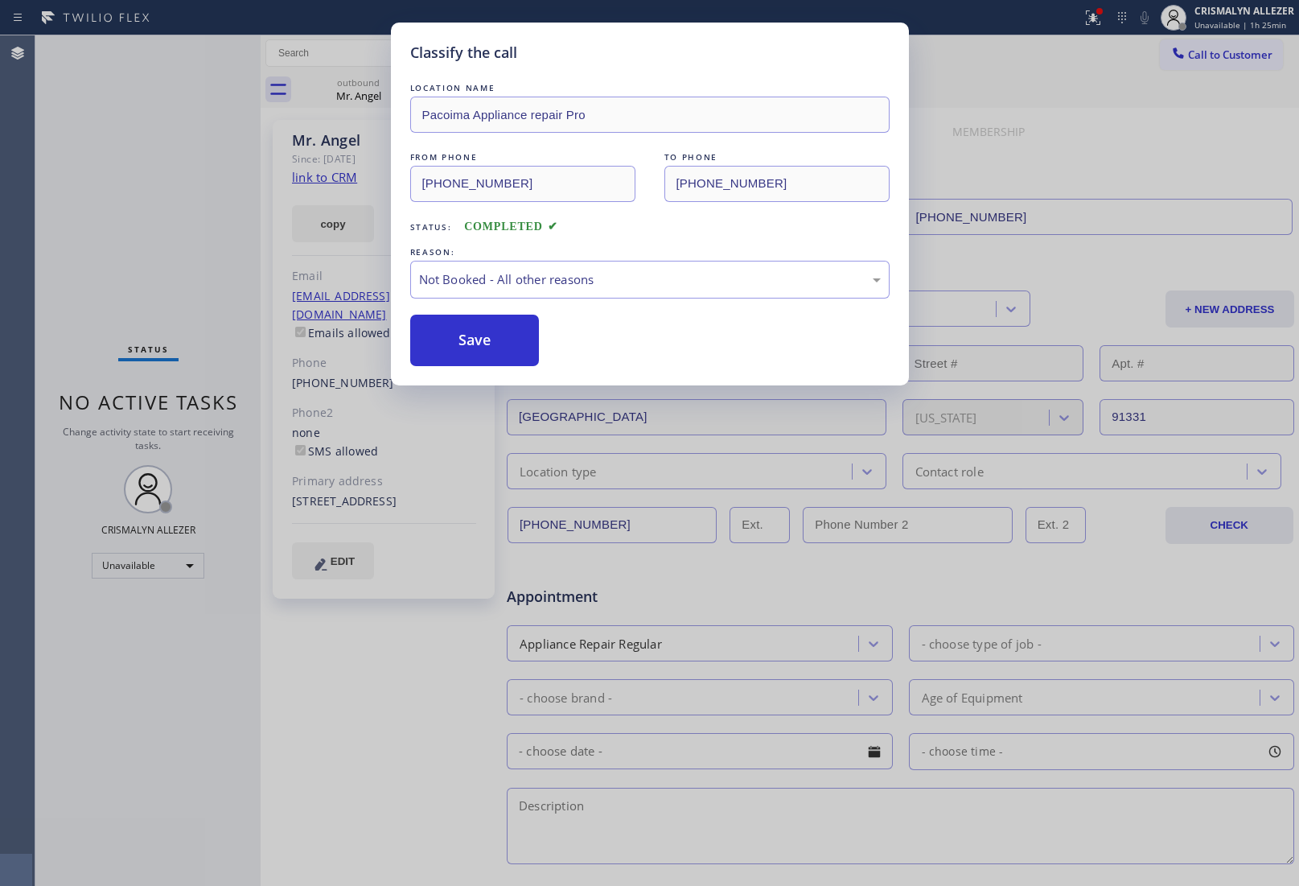
click at [488, 338] on button "Save" at bounding box center [475, 340] width 130 height 51
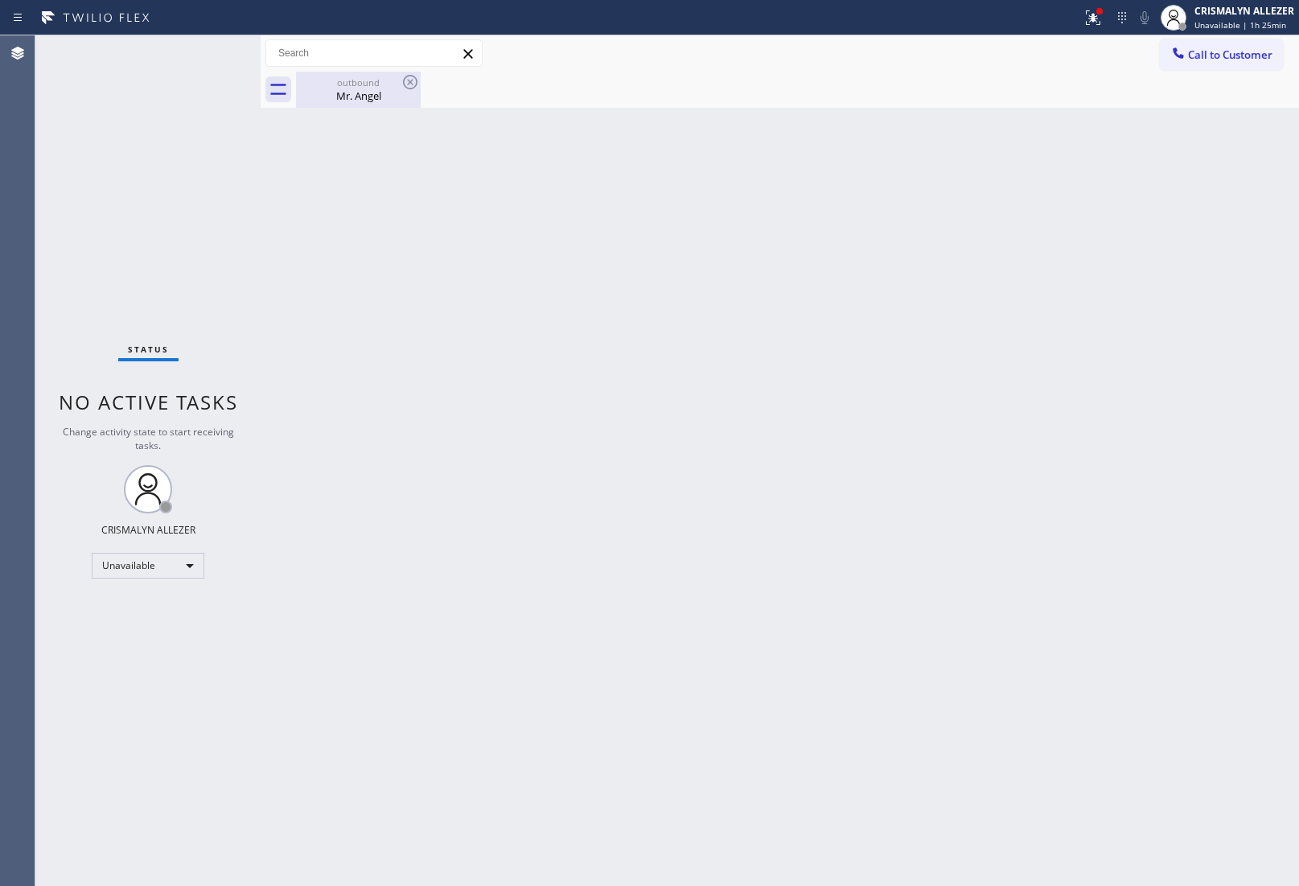
click at [374, 99] on div "Mr. Angel" at bounding box center [359, 96] width 122 height 14
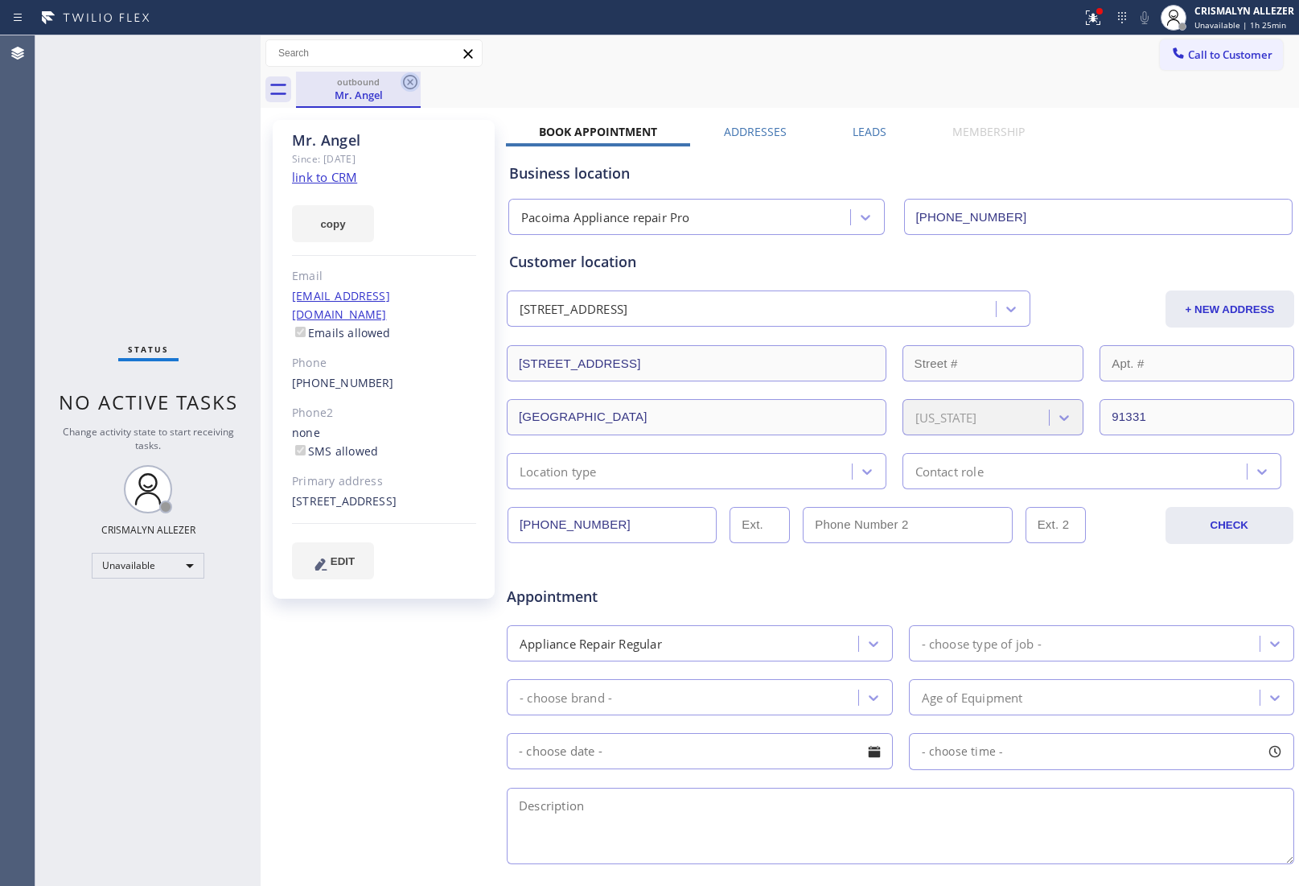
click at [407, 84] on icon at bounding box center [410, 81] width 19 height 19
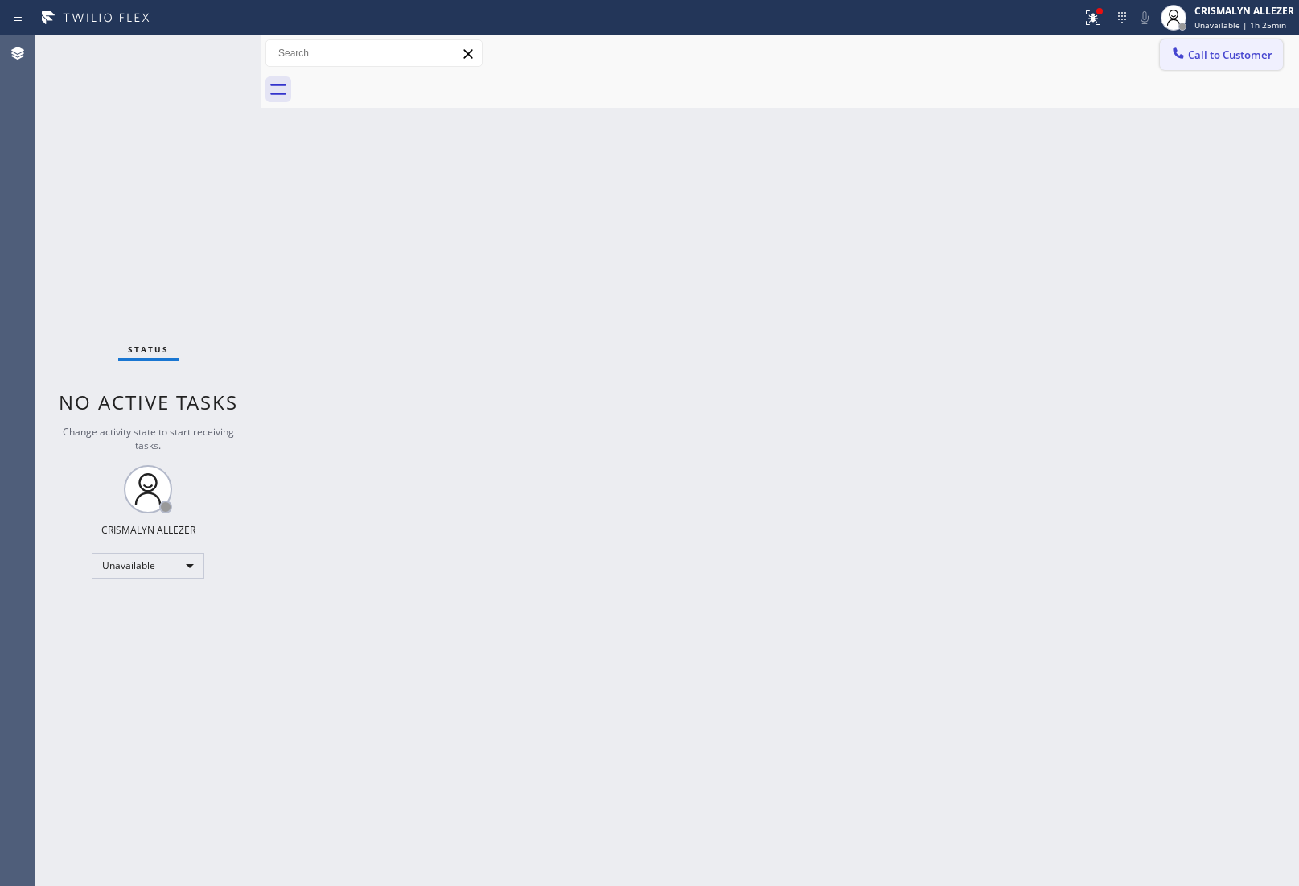
click at [1221, 58] on span "Call to Customer" at bounding box center [1230, 54] width 84 height 14
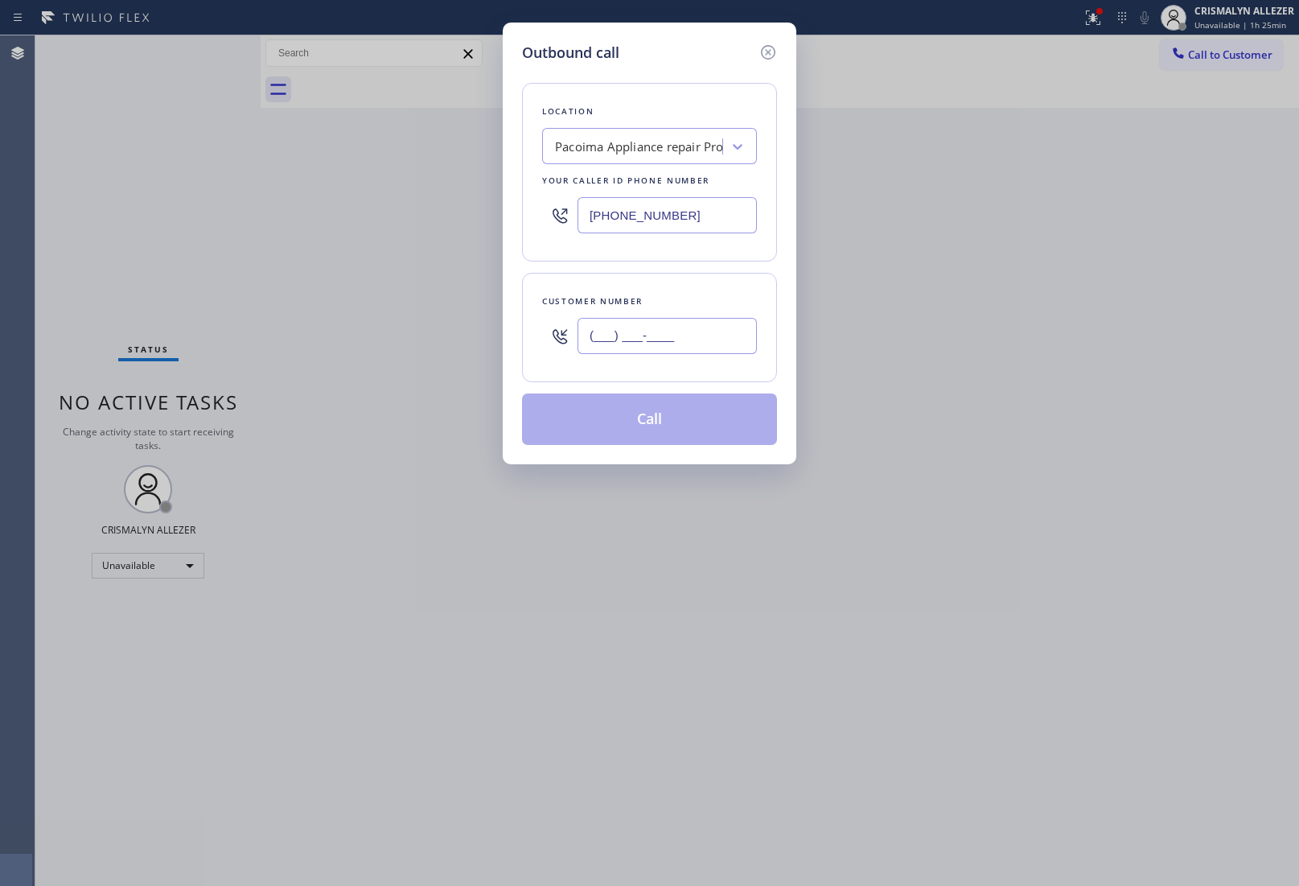
click at [733, 336] on input "(___) ___-____" at bounding box center [667, 336] width 179 height 36
paste input "818) 822-4411"
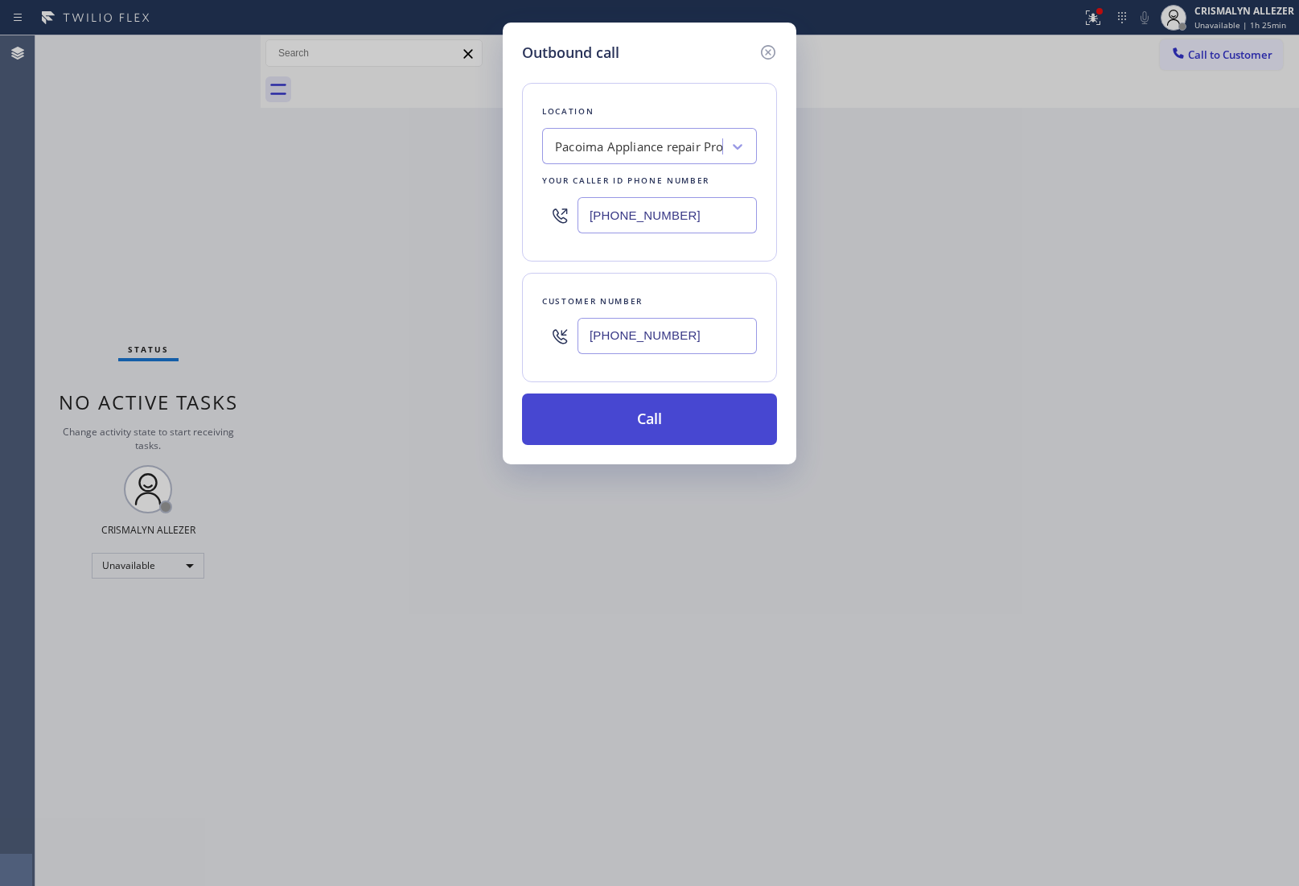
type input "[PHONE_NUMBER]"
click at [673, 421] on button "Call" at bounding box center [649, 418] width 255 height 51
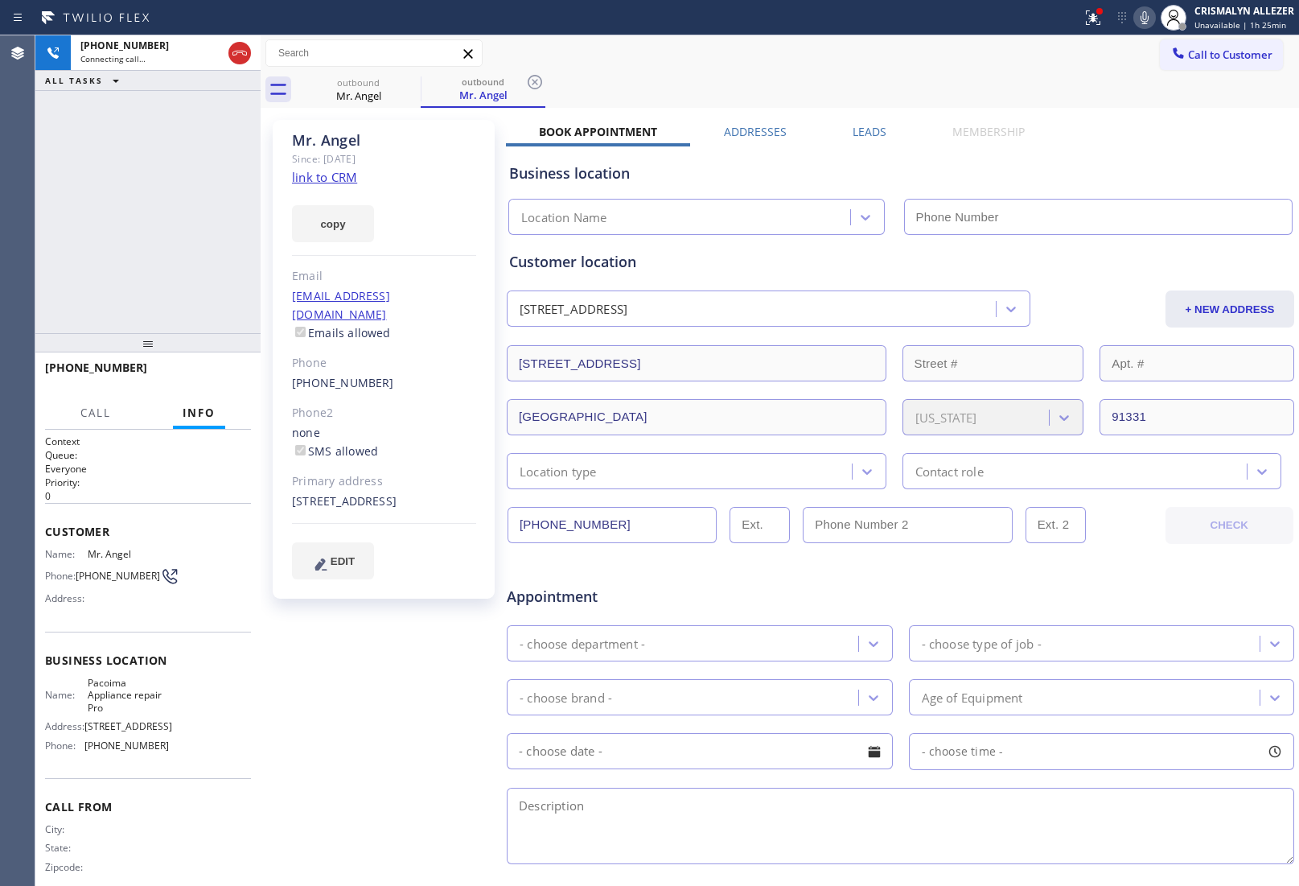
type input "[PHONE_NUMBER]"
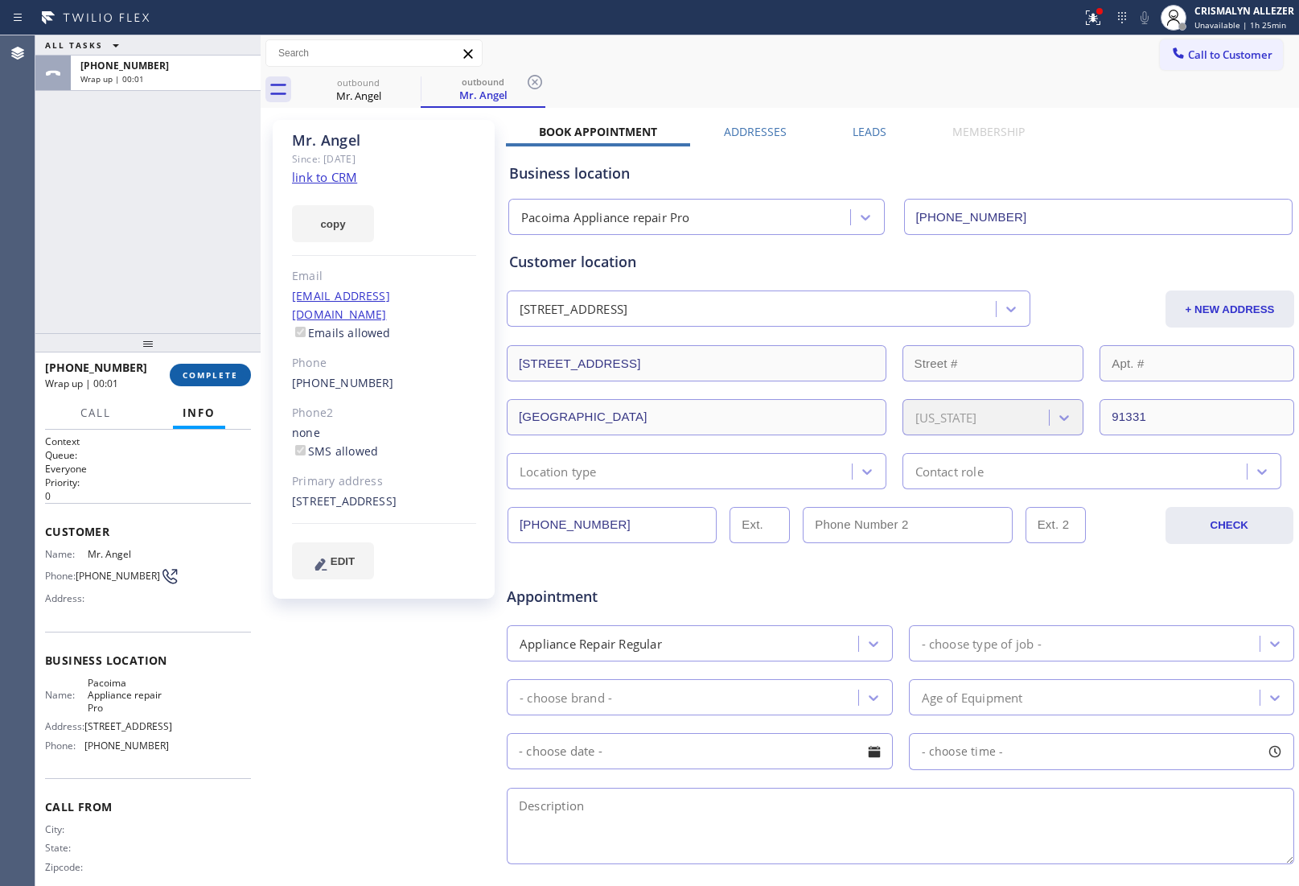
click at [207, 379] on span "COMPLETE" at bounding box center [211, 374] width 56 height 11
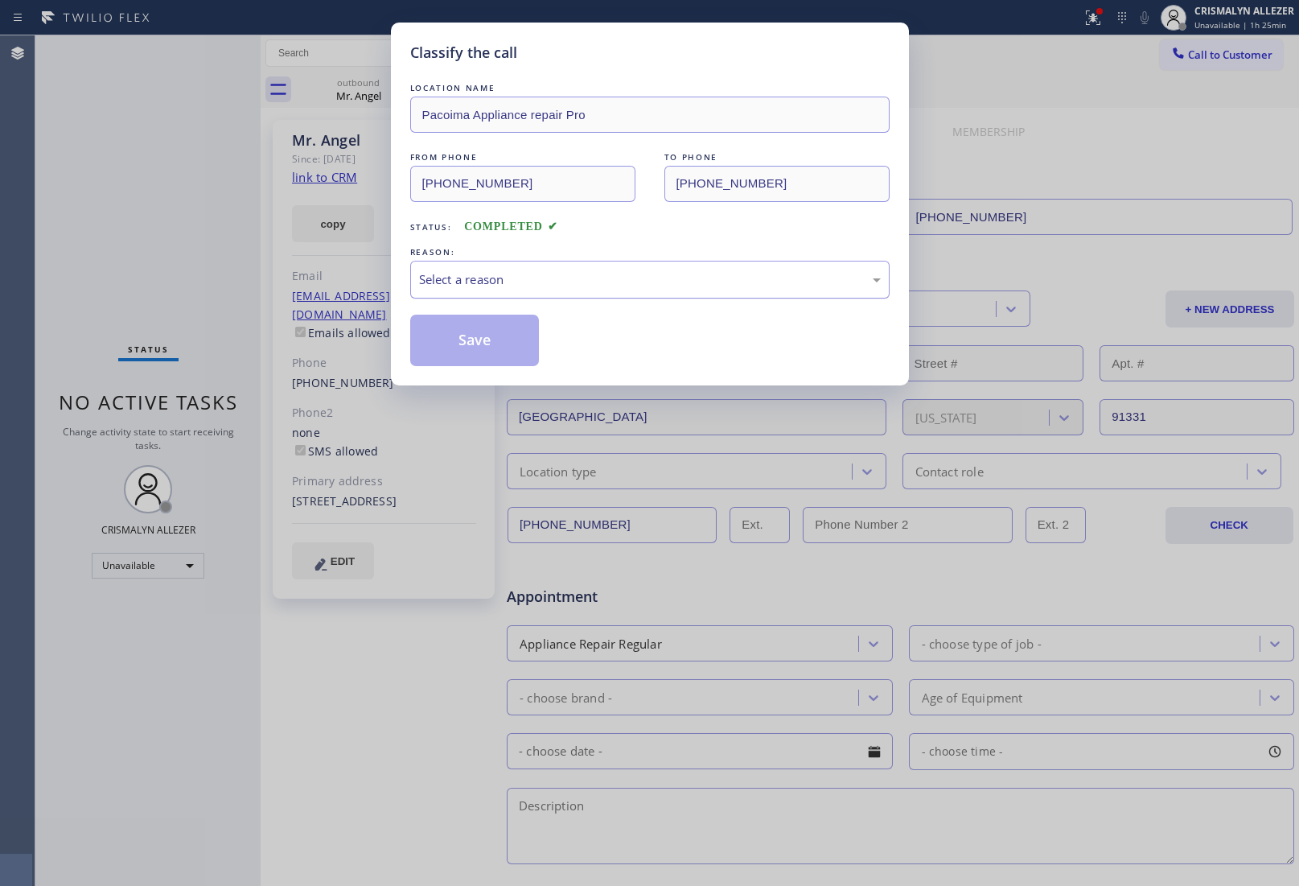
click at [666, 278] on div "Select a reason" at bounding box center [650, 279] width 462 height 19
click at [477, 336] on button "Save" at bounding box center [475, 340] width 130 height 51
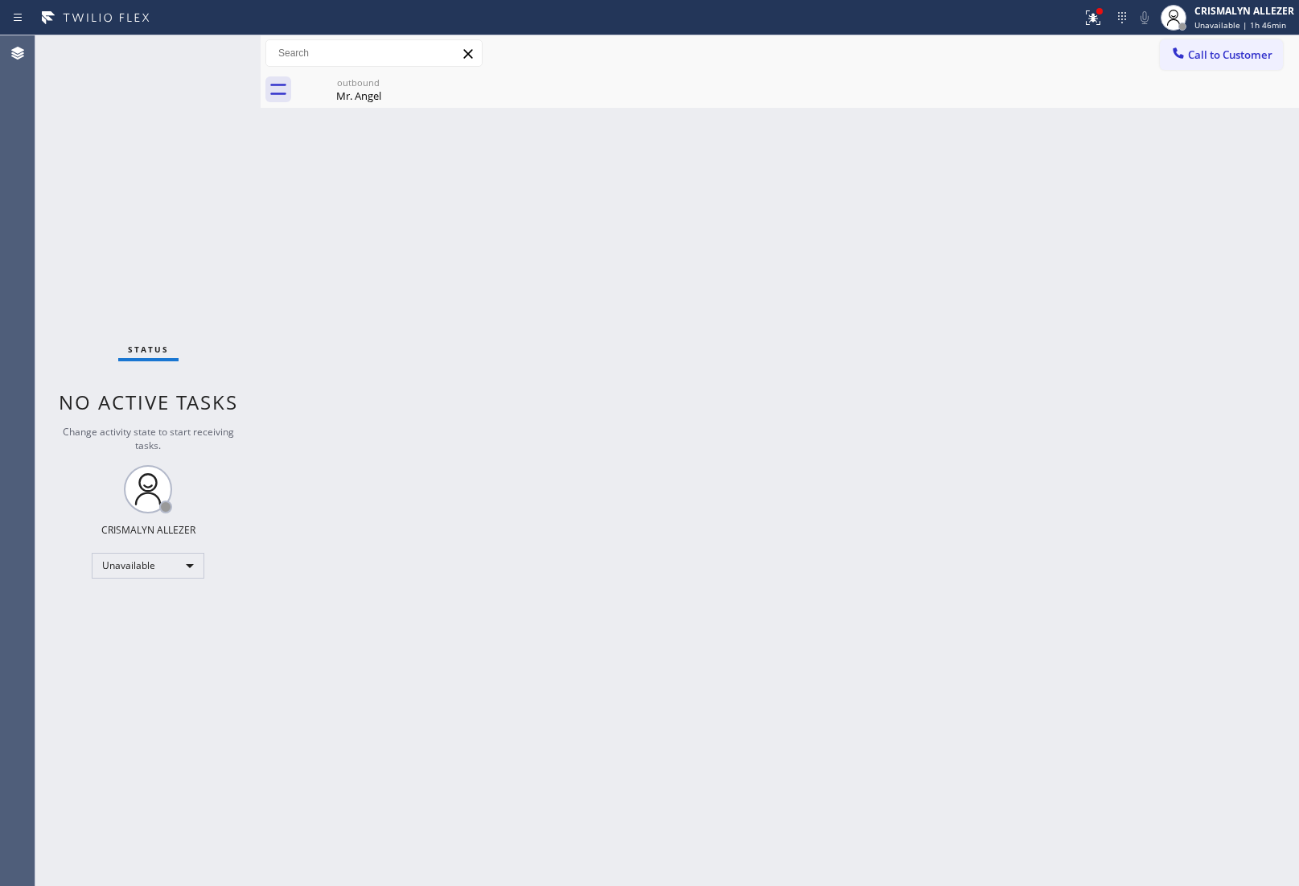
click at [1139, 253] on div "Back to Dashboard Change Sender ID Customers Technicians Select a contact Outbo…" at bounding box center [780, 460] width 1039 height 851
drag, startPoint x: 369, startPoint y: 93, endPoint x: 396, endPoint y: 87, distance: 27.9
click at [375, 93] on div "Mr. Angel" at bounding box center [359, 96] width 122 height 14
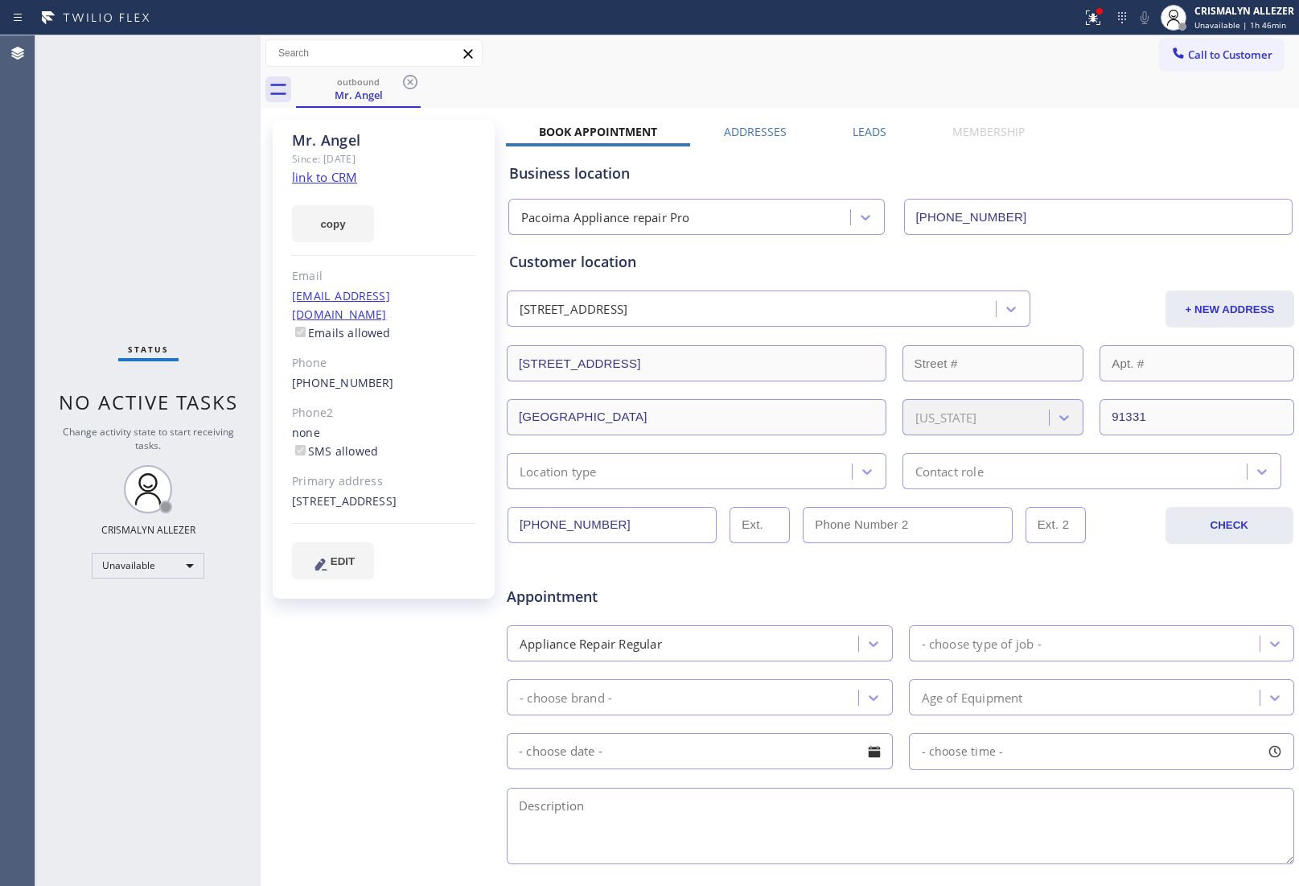
click at [412, 80] on icon at bounding box center [410, 82] width 14 height 14
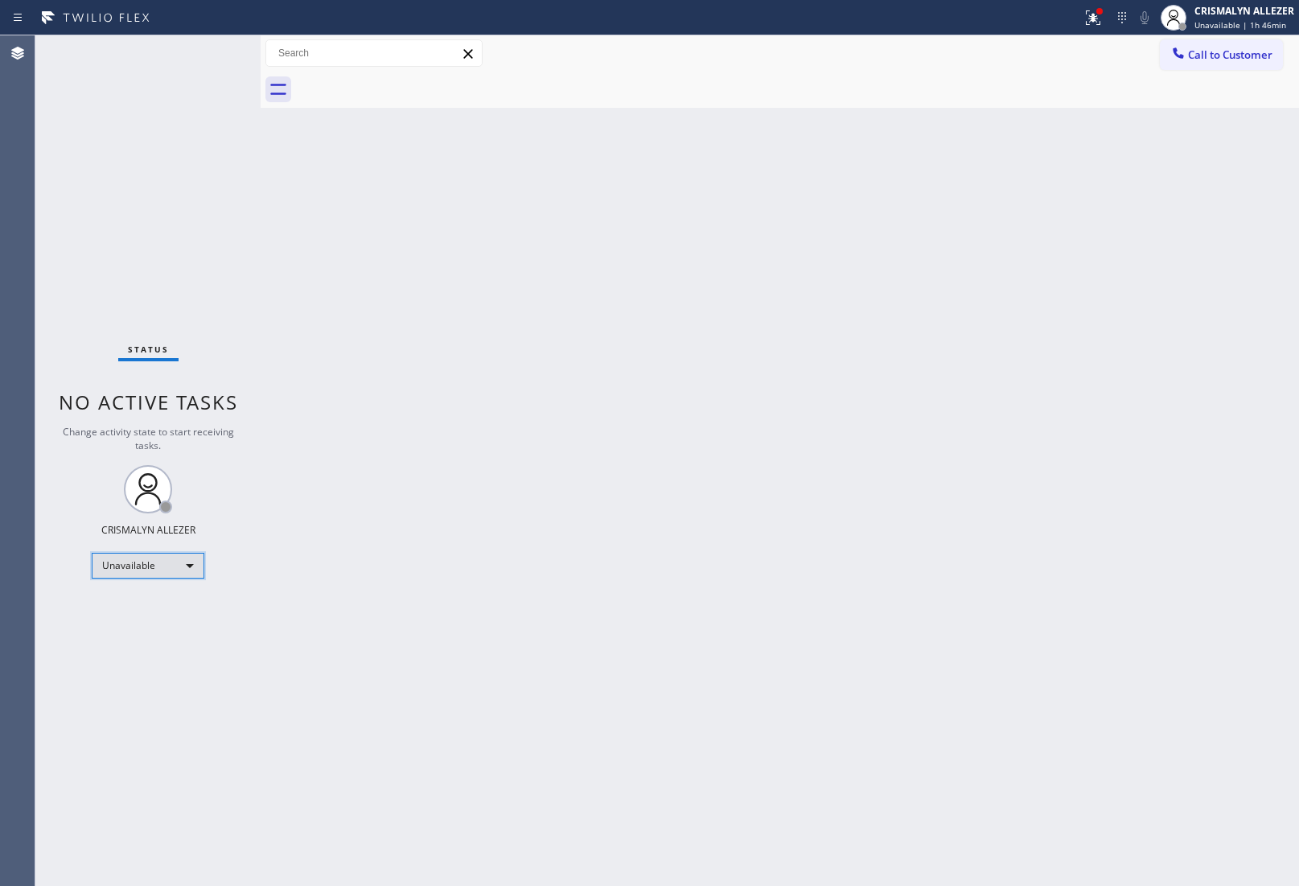
click at [190, 565] on div "Unavailable" at bounding box center [148, 566] width 113 height 26
click at [153, 584] on li "Offline" at bounding box center [147, 587] width 109 height 19
click at [1251, 10] on div "CRISMALYN ALLEZER" at bounding box center [1245, 11] width 100 height 14
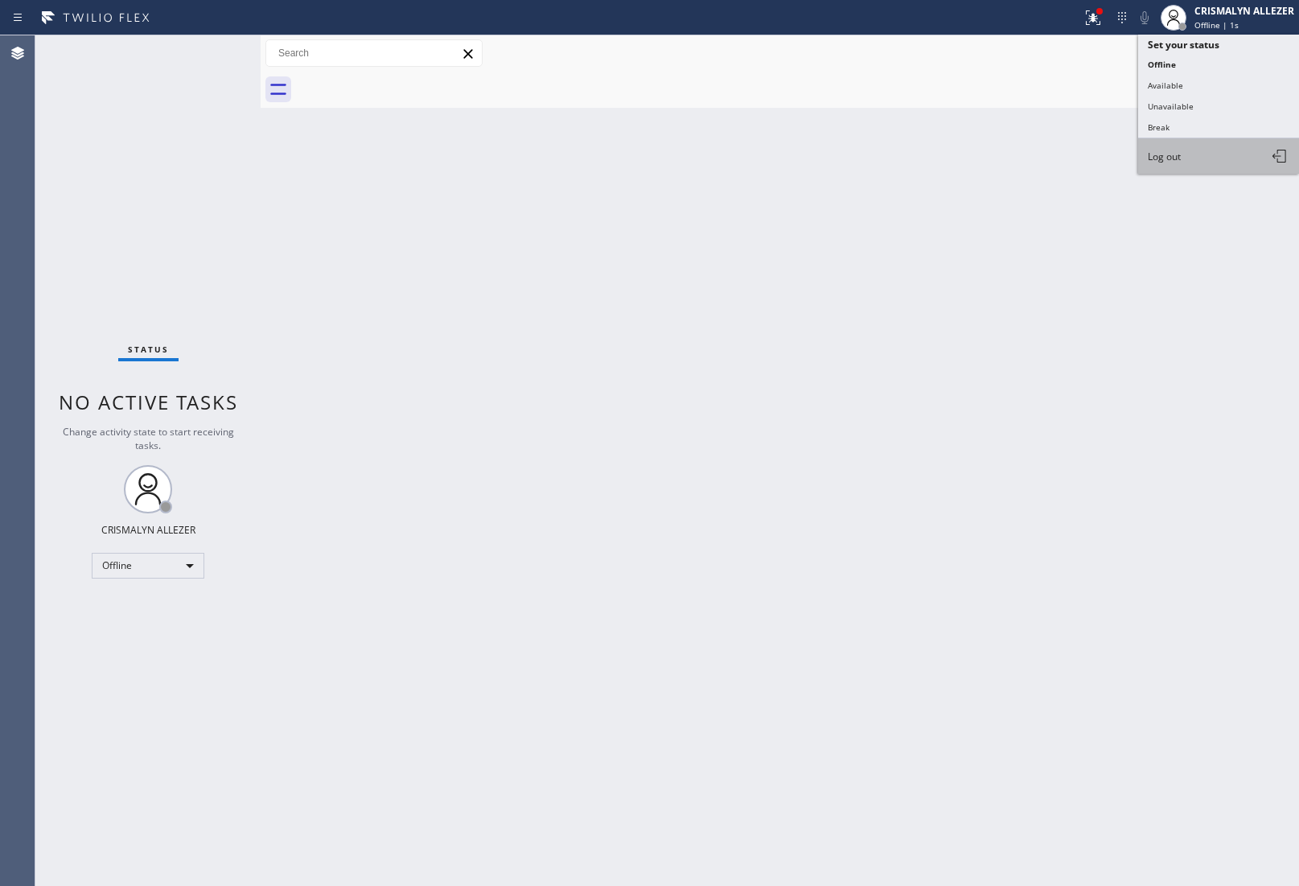
click at [1209, 162] on button "Log out" at bounding box center [1219, 155] width 161 height 35
